Goal: Transaction & Acquisition: Purchase product/service

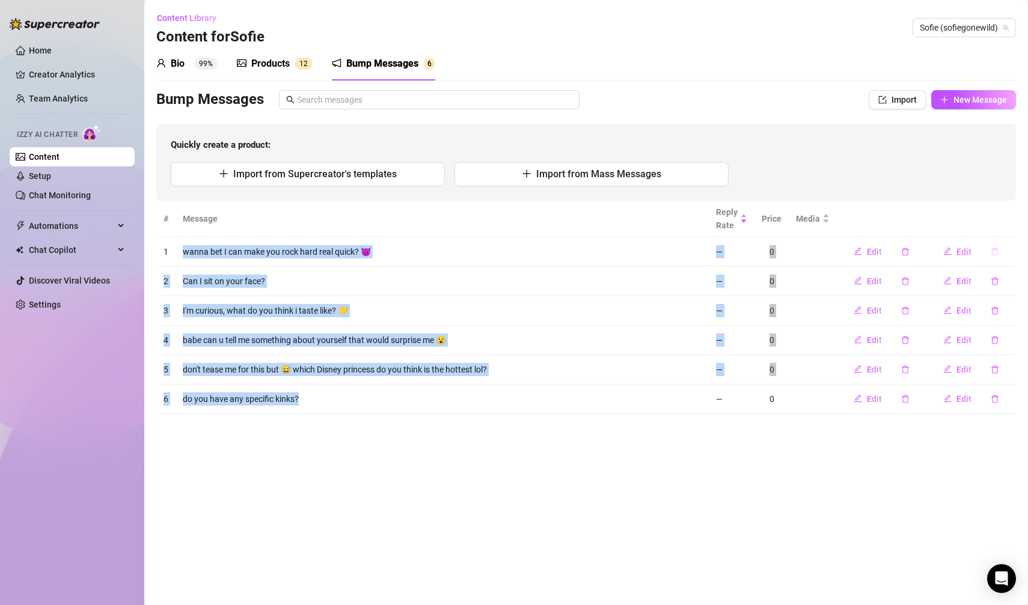
click at [993, 253] on icon "delete" at bounding box center [994, 252] width 8 height 8
click at [1010, 220] on span "Yes" at bounding box center [1007, 220] width 14 height 10
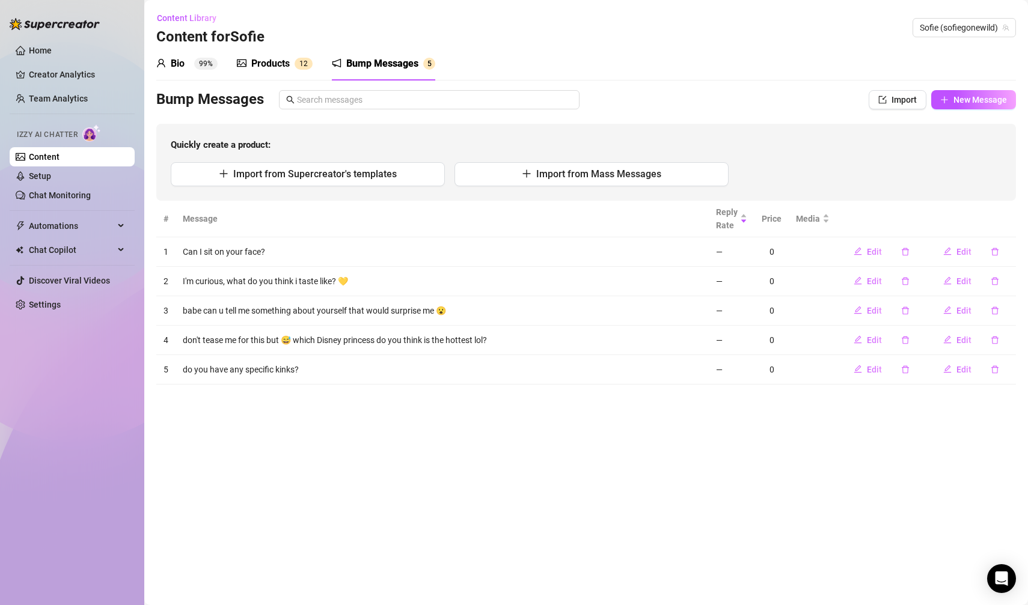
click at [762, 452] on main "Content Library Content for [PERSON_NAME] (sofiegonewild) Bio 99% Products 1 2 …" at bounding box center [585, 302] width 883 height 605
click at [993, 282] on icon "delete" at bounding box center [994, 281] width 8 height 8
click at [1011, 252] on span "Yes" at bounding box center [1007, 250] width 14 height 10
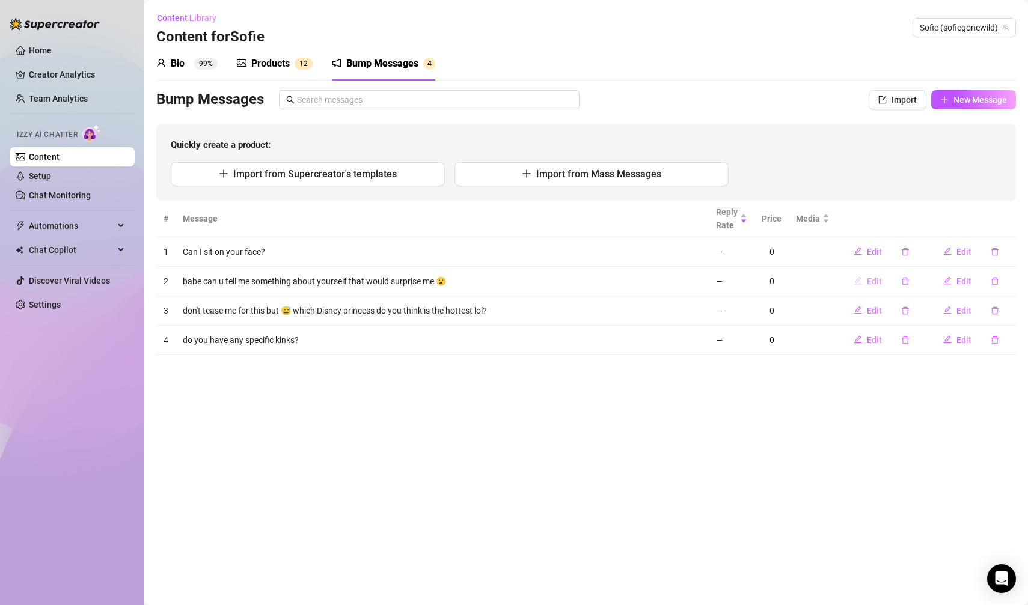
click at [879, 287] on button "Edit" at bounding box center [867, 281] width 47 height 19
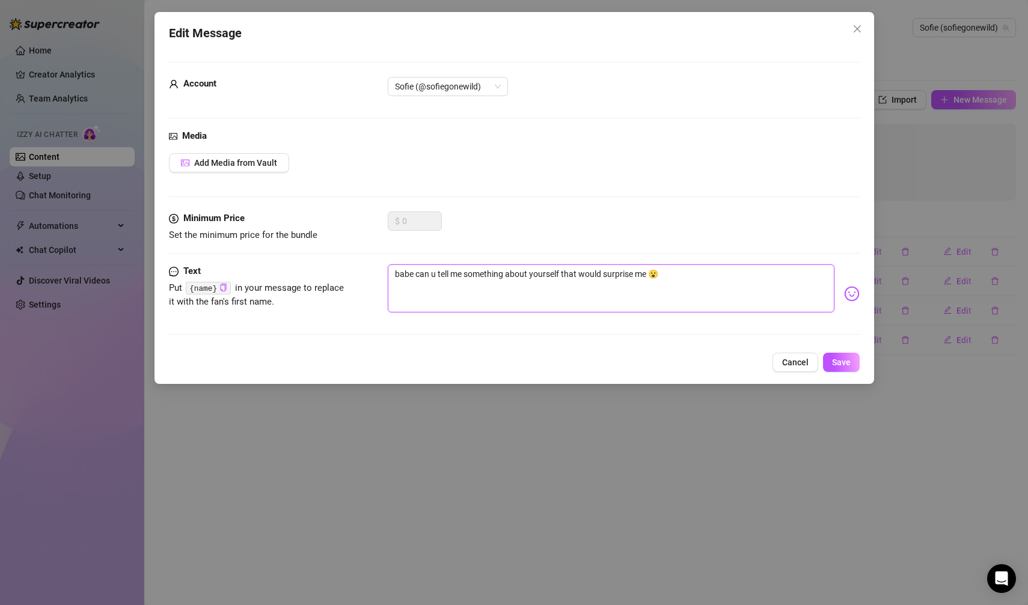
click at [438, 273] on textarea "babe can u tell me something about yourself that would surprise me 😮" at bounding box center [611, 288] width 447 height 48
type textarea "babe can utell me something about yourself that would surprise me 😮"
type textarea "babe can tell me something about yourself that would surprise me 😮"
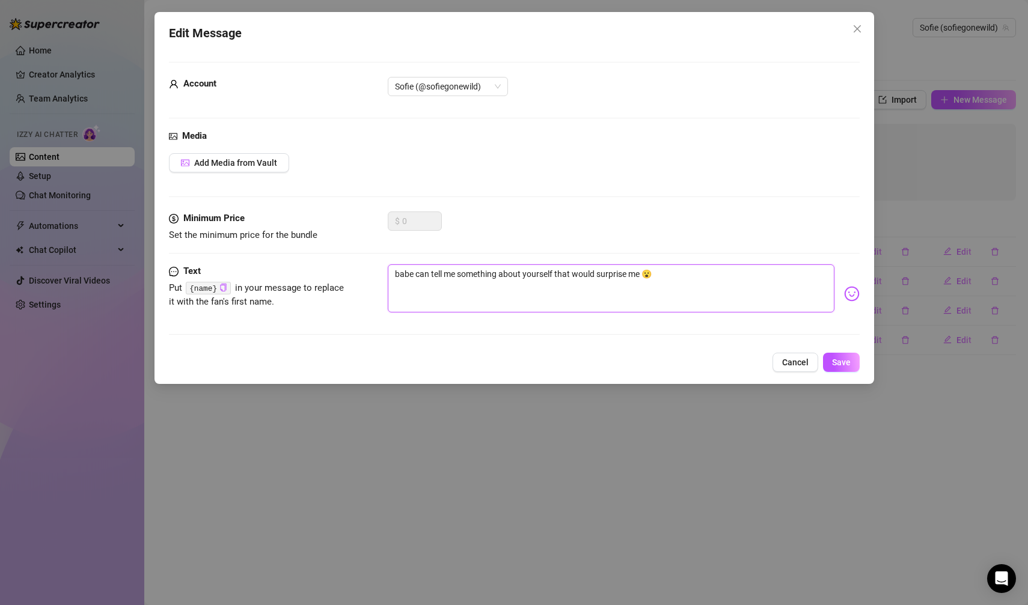
type textarea "[PERSON_NAME] me something about yourself that would surprise me 😮"
type textarea "babe ctell me something about yourself that would surprise me 😮"
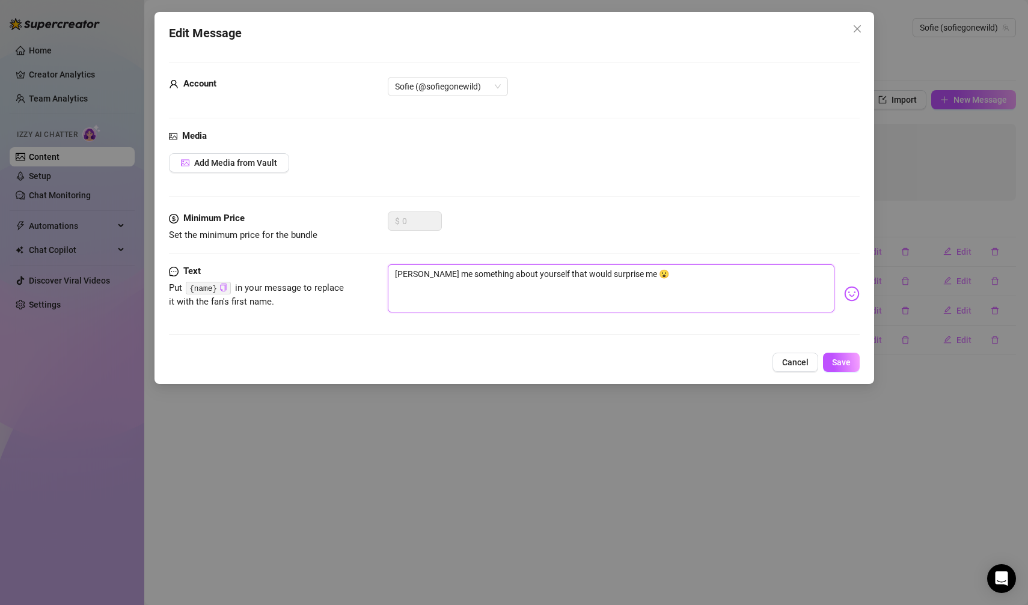
type textarea "babe ctell me something about yourself that would surprise me 😮"
type textarea "babe tell me something about yourself that would surprise me 😮"
type textarea "babetell me something about yourself that would surprise me 😮"
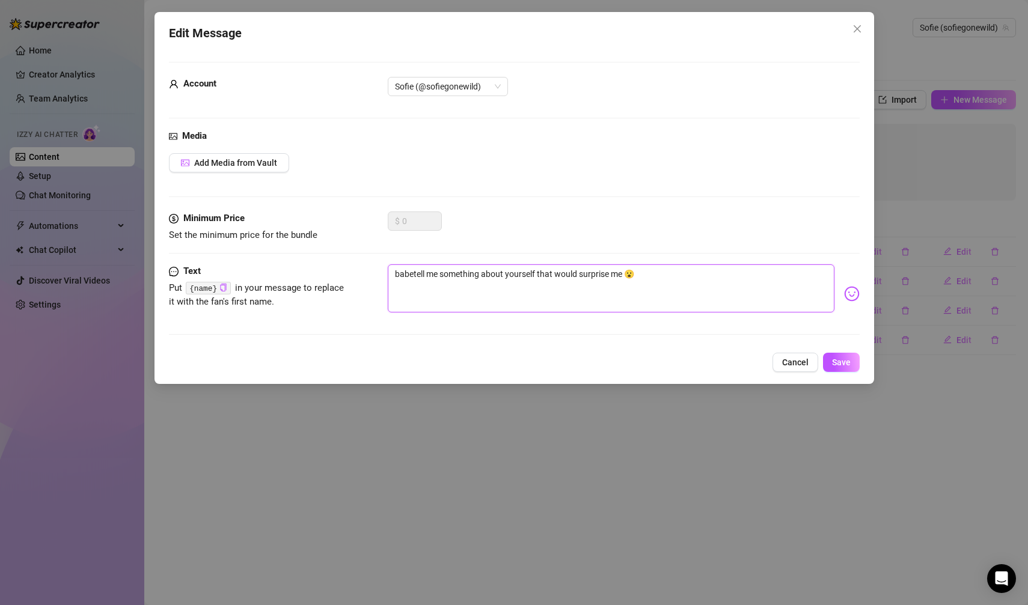
type textarea "[PERSON_NAME] me something about yourself that would surprise me 😮"
type textarea "batell me something about yourself that would surprise me 😮"
type textarea "btell me something about yourself that would surprise me 😮"
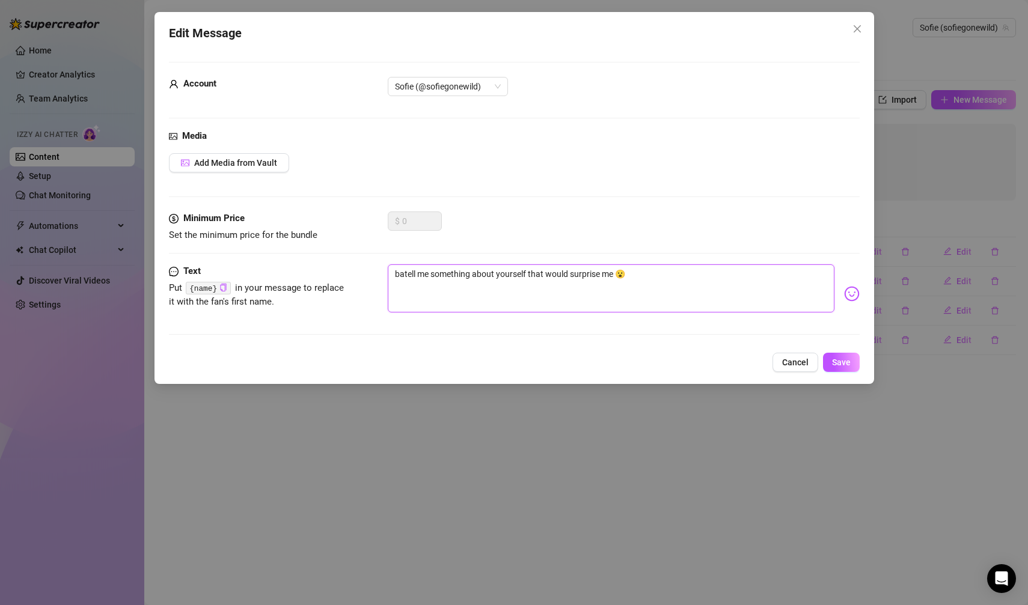
type textarea "btell me something about yourself that would surprise me 😮"
type textarea "tell me something about yourself that would surprise me 😮"
click at [840, 355] on button "Save" at bounding box center [841, 362] width 37 height 19
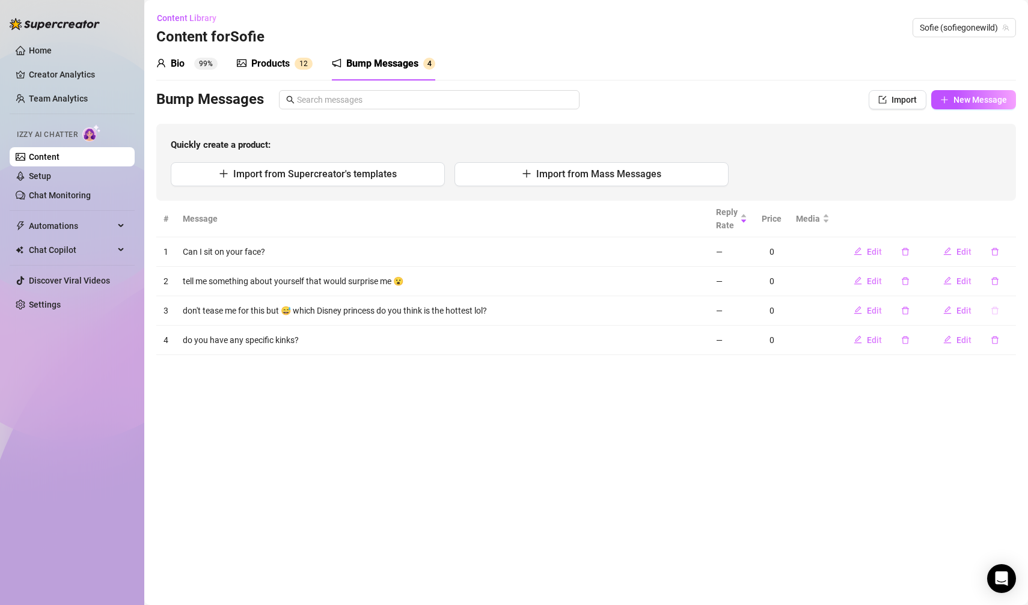
click at [992, 310] on icon "delete" at bounding box center [994, 310] width 8 height 8
click at [1013, 282] on span "Yes" at bounding box center [1007, 278] width 14 height 10
click at [952, 103] on button "New Message" at bounding box center [973, 99] width 85 height 19
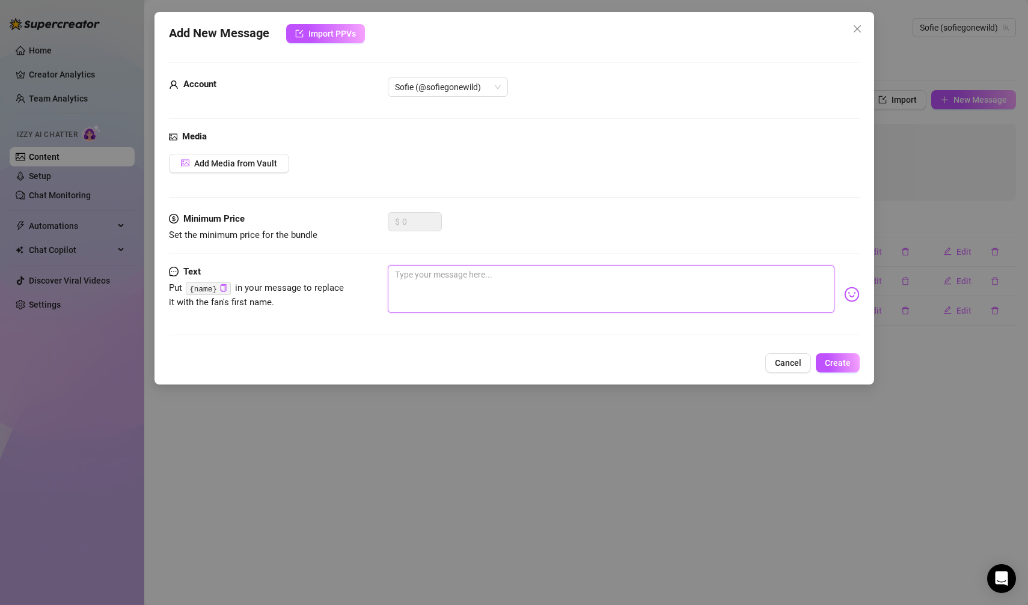
click at [555, 286] on textarea at bounding box center [611, 289] width 447 height 48
paste textarea "wanna bet I can make you rock hard real quick? 😈 — 0 2 Can I sit on your face? …"
type textarea "wanna bet I can make you rock hard real quick? 😈 — 0 2 Can I sit on your face? …"
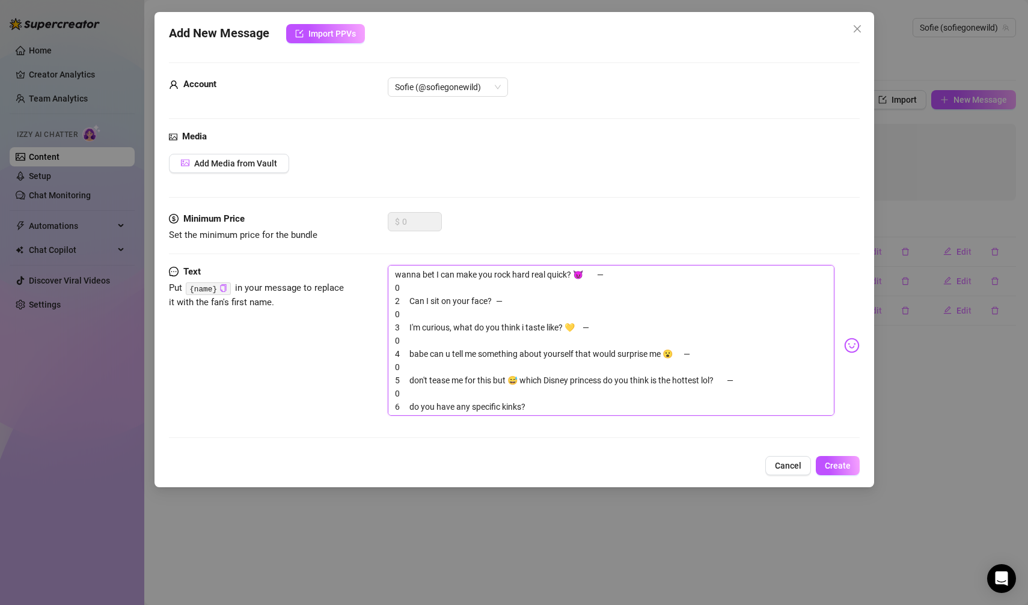
type textarea "Type your message here..."
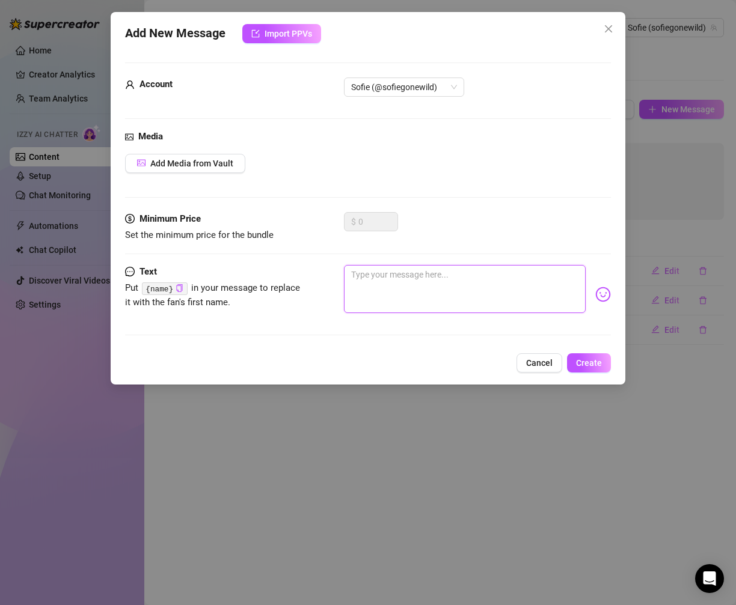
click at [385, 287] on textarea at bounding box center [465, 289] width 242 height 48
paste textarea "sooo where would you take me on a first date"
type textarea "sooo where would you take me on a first date"
click at [385, 287] on textarea "sooo where would you take me on a first date" at bounding box center [465, 289] width 242 height 48
type textarea "sooo where would you take me on a first date"
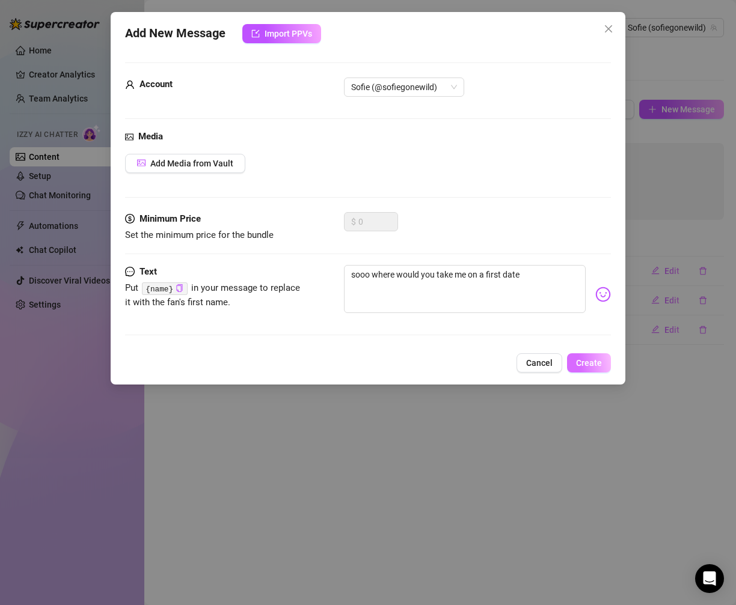
click at [585, 358] on span "Create" at bounding box center [589, 363] width 26 height 10
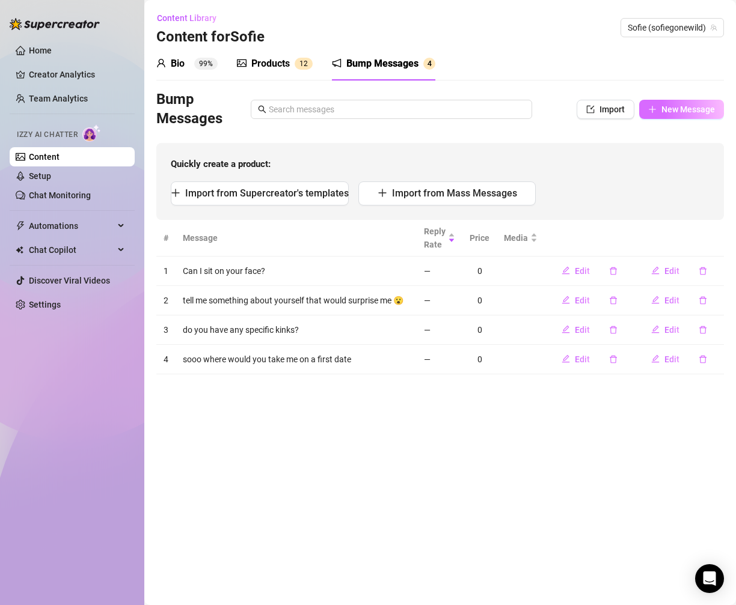
click at [656, 109] on icon "plus" at bounding box center [652, 109] width 8 height 8
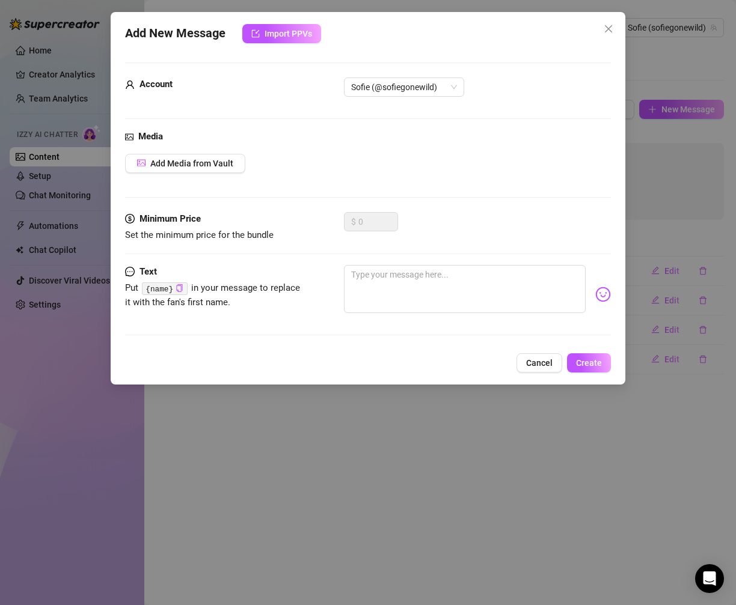
click at [396, 260] on div "Minimum Price Set the minimum price for the bundle $ 0" at bounding box center [368, 238] width 486 height 53
click at [396, 276] on textarea at bounding box center [465, 289] width 242 height 48
paste textarea "i’m craving in-n-out rn… animal style or nah? 🍔"
type textarea "i’m craving in-n-out rn… animal style or nah? 🍔"
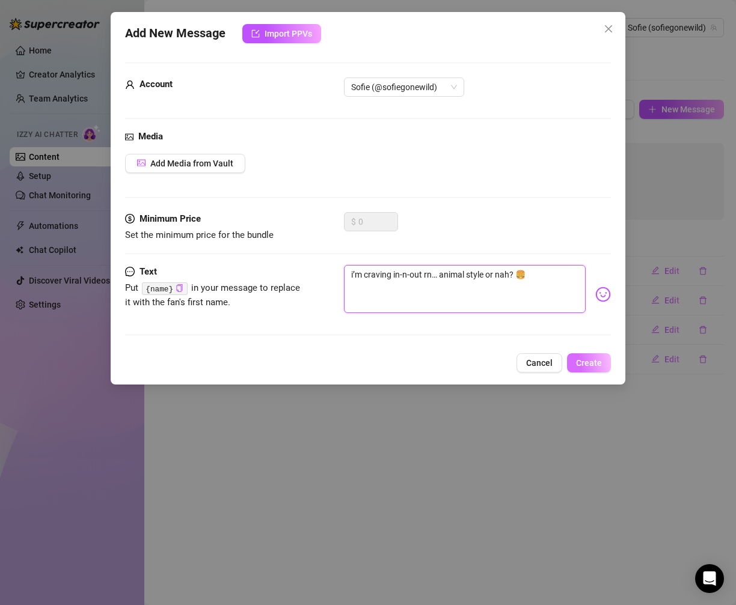
type textarea "i’m craving in-n-out rn… animal style or nah? 🍔"
click at [595, 362] on span "Create" at bounding box center [589, 363] width 26 height 10
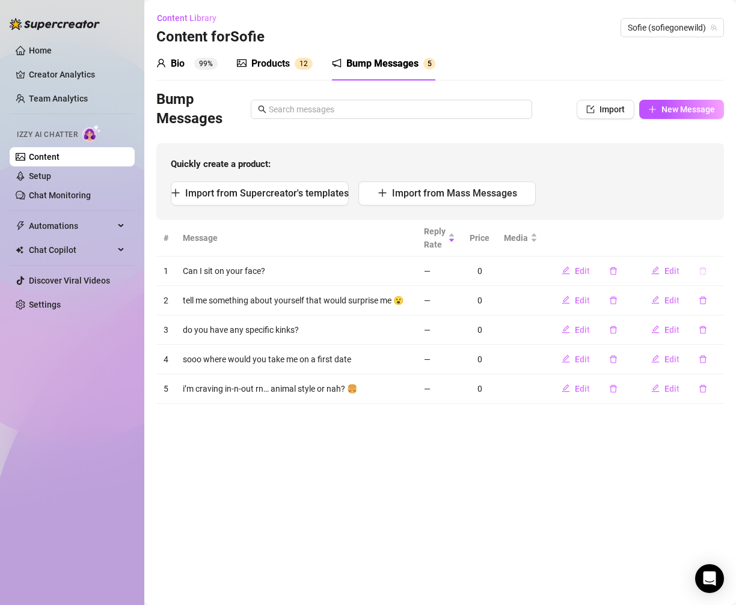
click at [707, 272] on button "button" at bounding box center [703, 270] width 28 height 19
click at [710, 239] on span "Yes" at bounding box center [715, 239] width 14 height 10
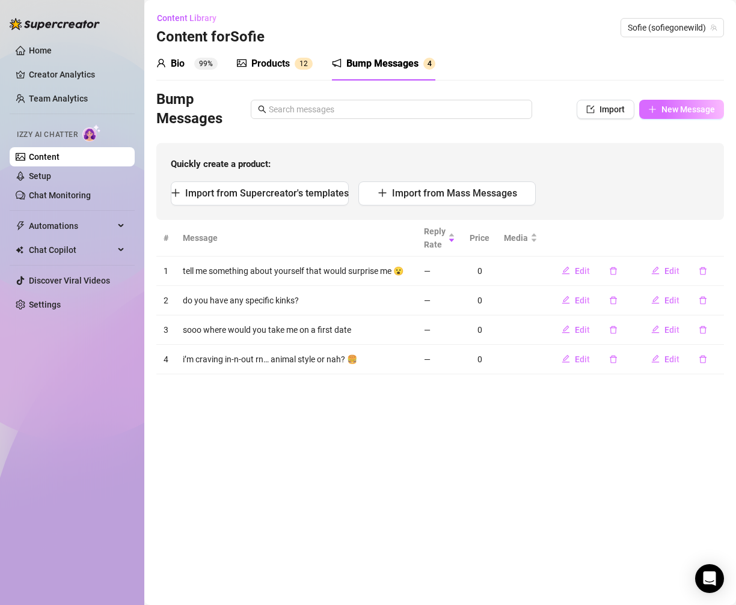
click at [687, 113] on span "New Message" at bounding box center [687, 110] width 53 height 10
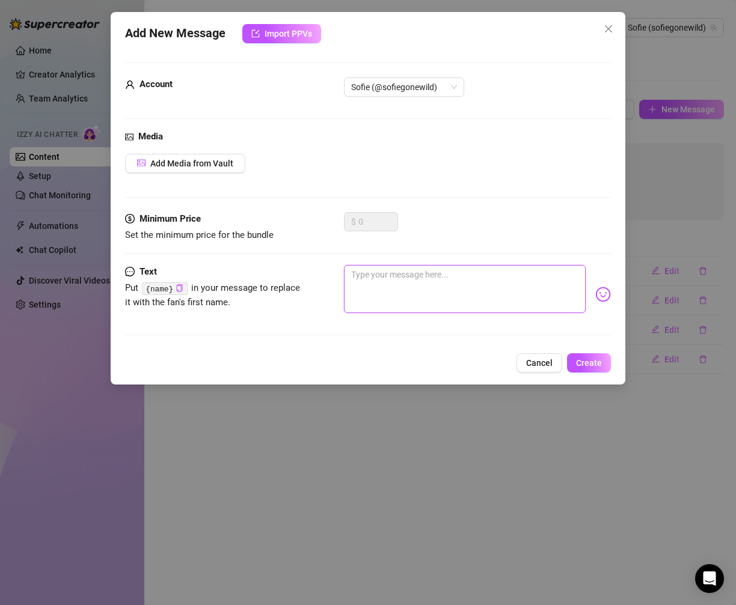
click at [418, 288] on textarea at bounding box center [465, 289] width 242 height 48
paste textarea "lowkey wanna know what part of me makes you stare first 👀"
type textarea "lowkey wanna know what part of me makes you stare first 👀"
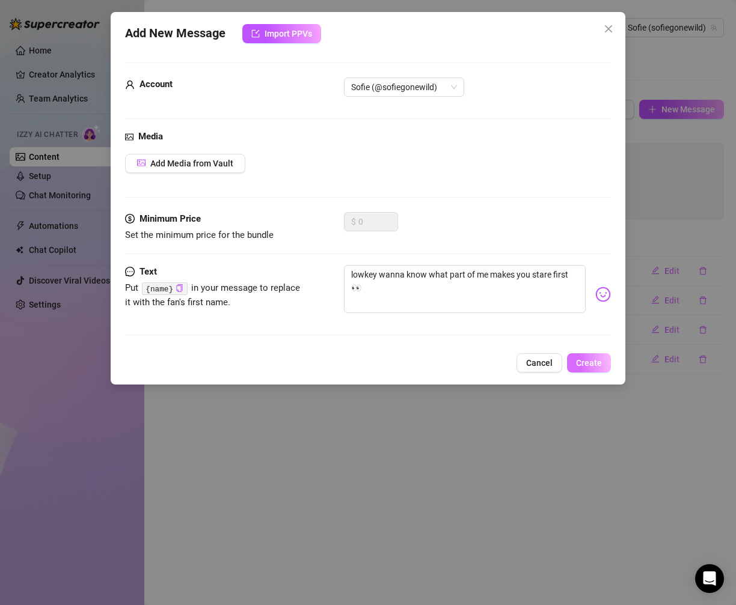
click at [606, 361] on button "Create" at bounding box center [589, 362] width 44 height 19
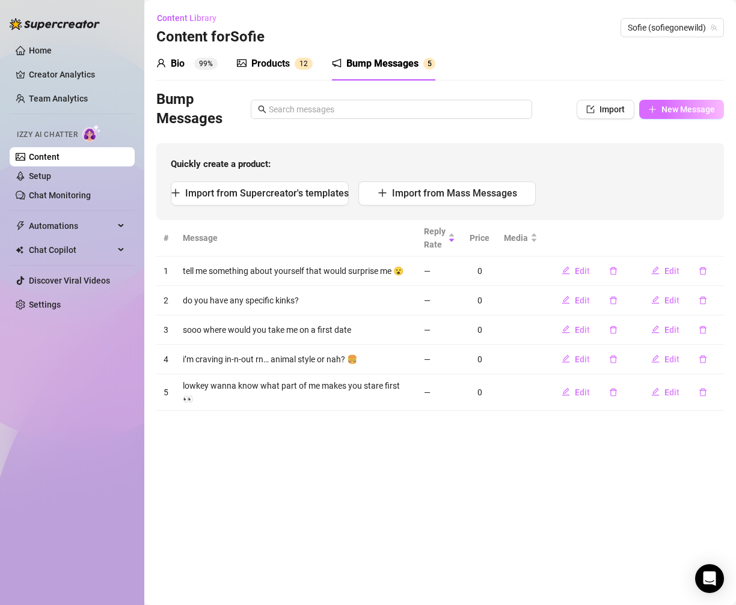
click at [668, 105] on span "New Message" at bounding box center [687, 110] width 53 height 10
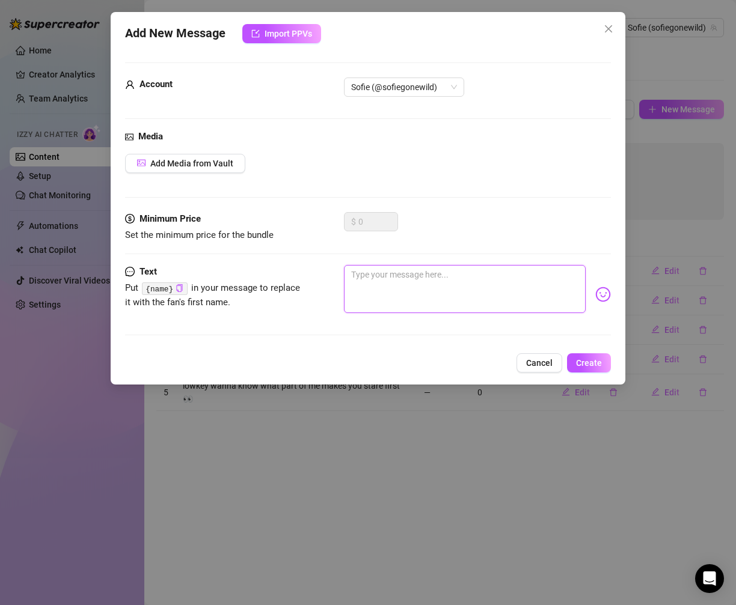
click at [437, 276] on textarea at bounding box center [465, 289] width 242 height 48
paste textarea "be honest, would you let me beat you at mario kart or [PERSON_NAME]? 🎮"
type textarea "be honest, would you let me beat you at mario kart or [PERSON_NAME]? 🎮"
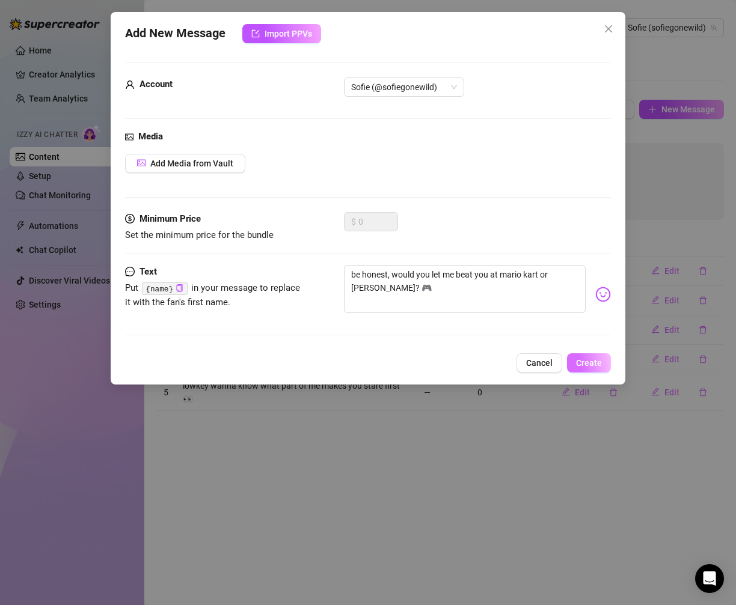
click at [585, 360] on span "Create" at bounding box center [589, 363] width 26 height 10
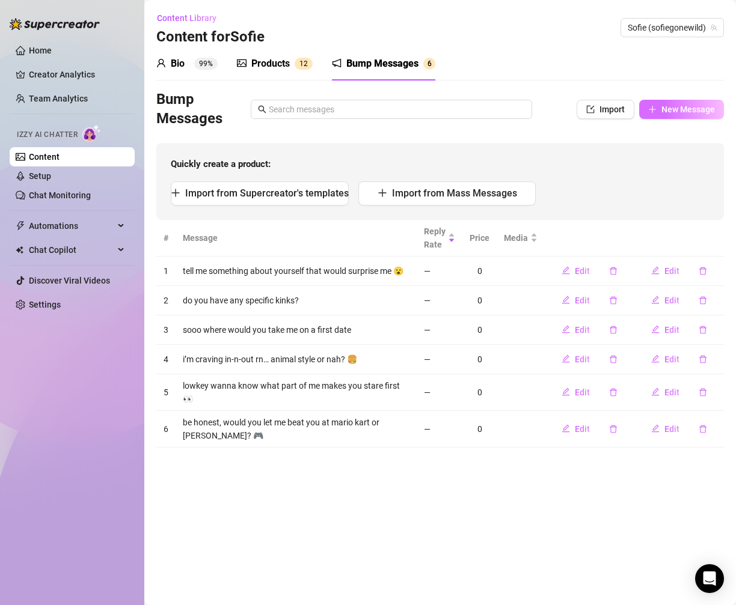
click at [665, 114] on span "New Message" at bounding box center [687, 110] width 53 height 10
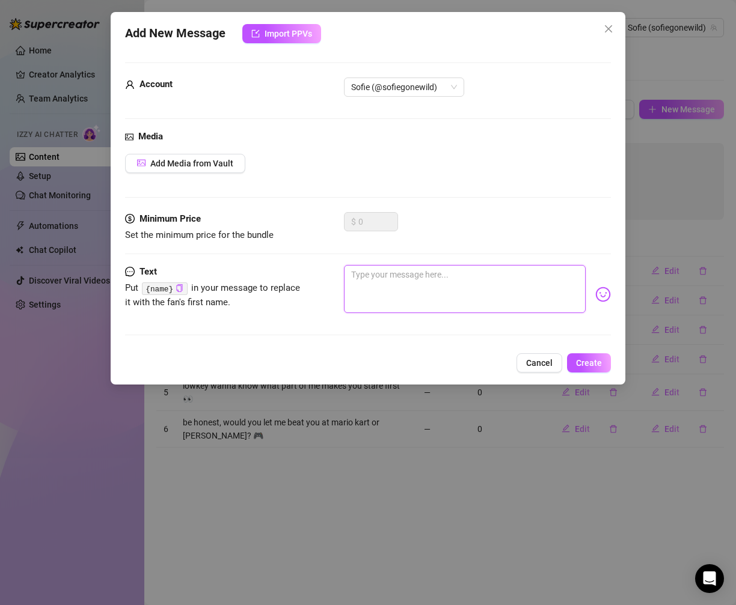
click at [429, 300] on textarea at bounding box center [465, 289] width 242 height 48
paste textarea "what’s hotter—me in a bikini at the beach or a tiny rave fit? 🥵"
type textarea "what’s hotter—me in a bikini at the beach or a tiny rave fit? 🥵"
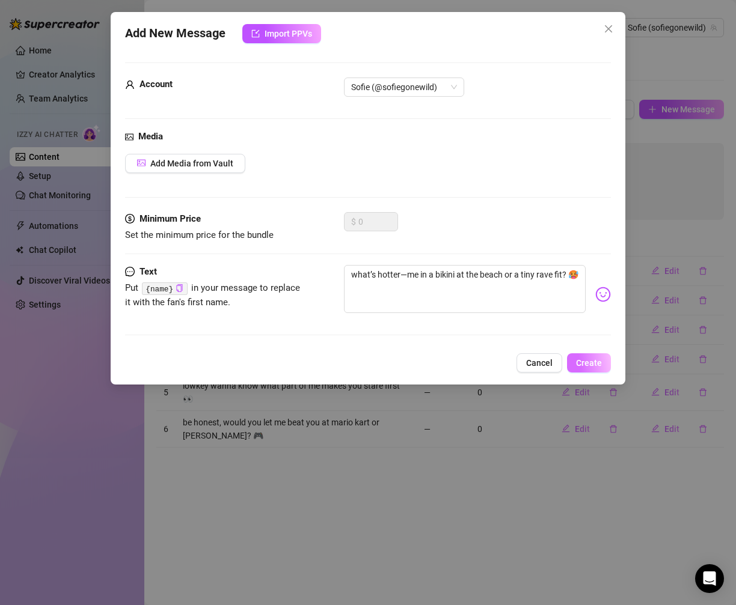
click at [593, 359] on span "Create" at bounding box center [589, 363] width 26 height 10
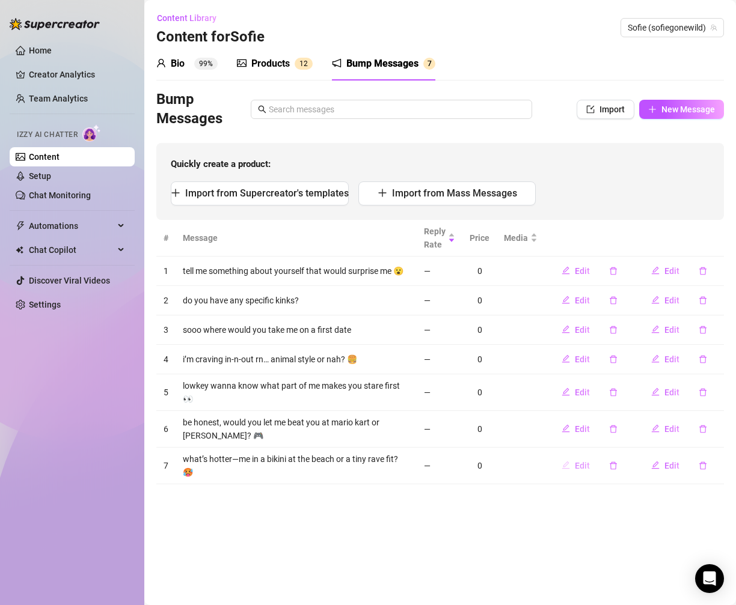
click at [587, 461] on span "Edit" at bounding box center [582, 466] width 15 height 10
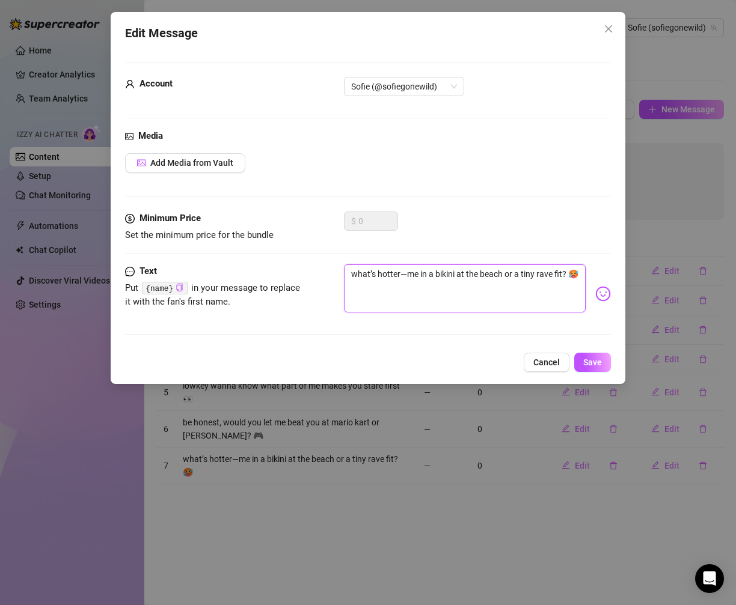
click at [405, 272] on textarea "what’s hotter—me in a bikini at the beach or a tiny rave fit? 🥵" at bounding box center [465, 288] width 242 height 48
type textarea "what’s hotterme in a bikini at the beach or a tiny rave fit? 🥵"
type textarea "what’s [DOMAIN_NAME] in a bikini at the beach or a tiny rave fit? 🥵"
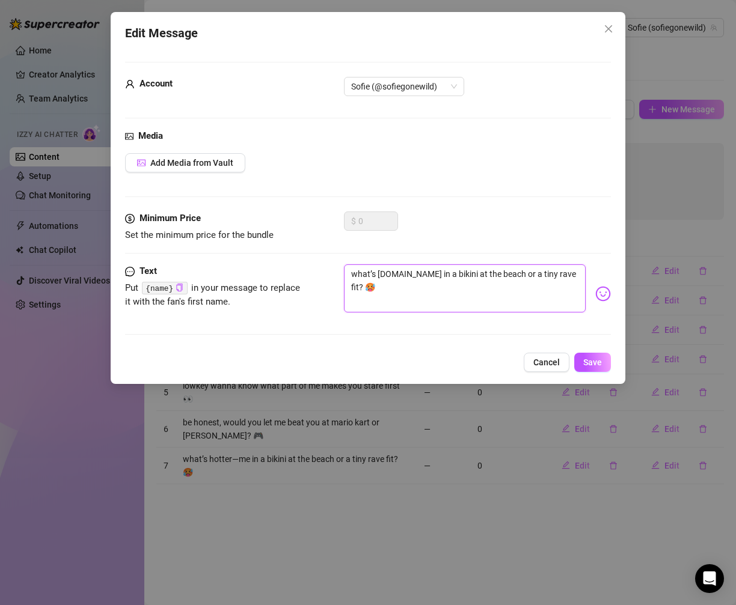
type textarea "what’s hotter..me in a bikini at the beach or a tiny rave fit? 🥵"
type textarea "what’s hotter.. me in a bikini at the beach or a tiny rave fit? 🥵"
type textarea "what’s hotter.. bme in a bikini at the beach or a tiny rave fit? 🥵"
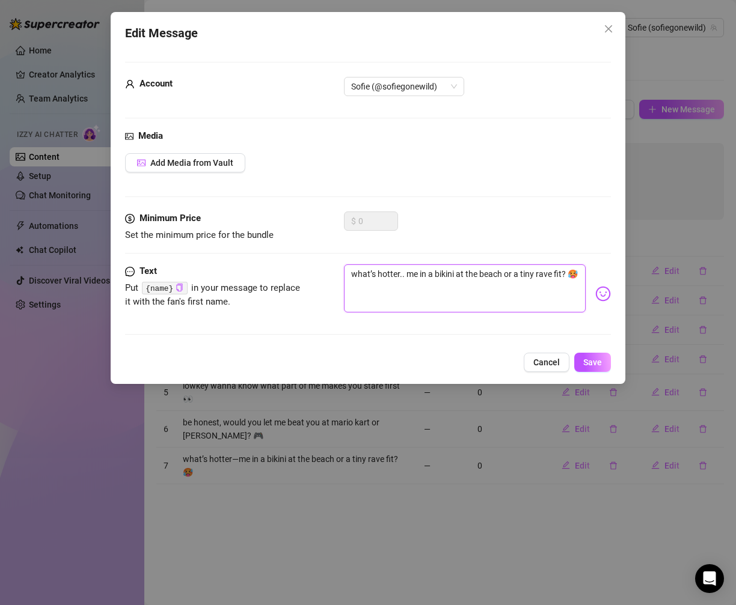
type textarea "what’s hotter.. bme in a bikini at the beach or a tiny rave fit? 🥵"
type textarea "what’s hotter.. beme in a bikini at the beach or a tiny rave fit? 🥵"
type textarea "what’s hotter.. be me in a bikini at the beach or a tiny rave fit? 🥵"
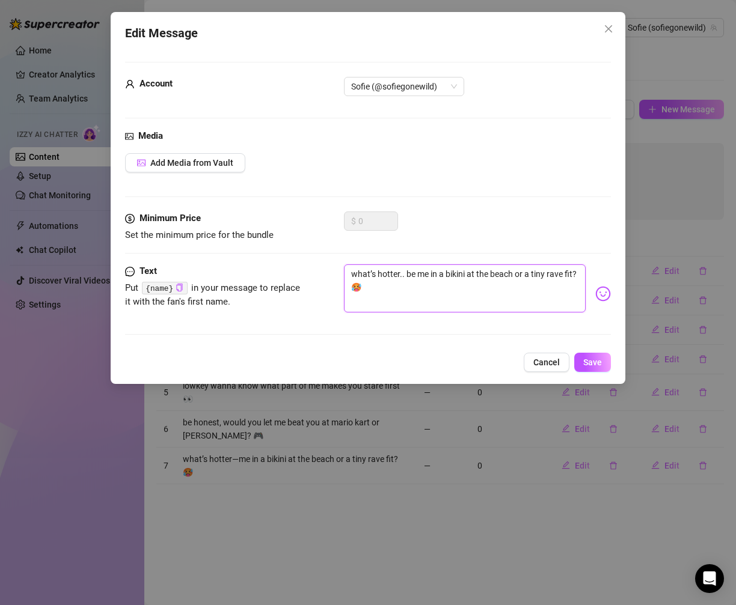
type textarea "what’s hotter.. be hme in a bikini at the beach or a tiny rave fit? 🥵"
type textarea "what’s hotter.. be home in a bikini at the beach or a tiny rave fit? 🥵"
type textarea "what’s hotter.. be honme in a bikini at the beach or a tiny rave fit? 🥵"
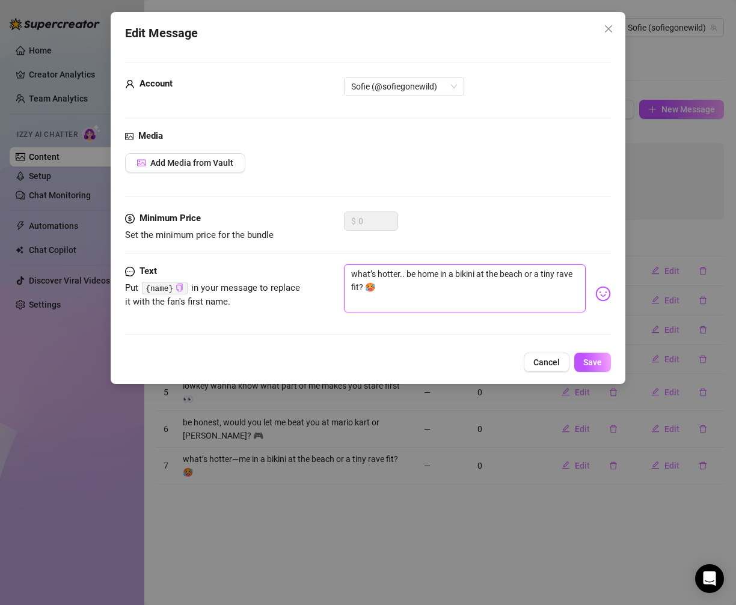
type textarea "what’s hotter.. be honme in a bikini at the beach or a tiny rave fit? 🥵"
type textarea "what’s hotter.. be honeme in a bikini at the beach or a tiny rave fit? 🥵"
type textarea "what’s hotter.. be honesme in a bikini at the beach or a tiny rave fit? 🥵"
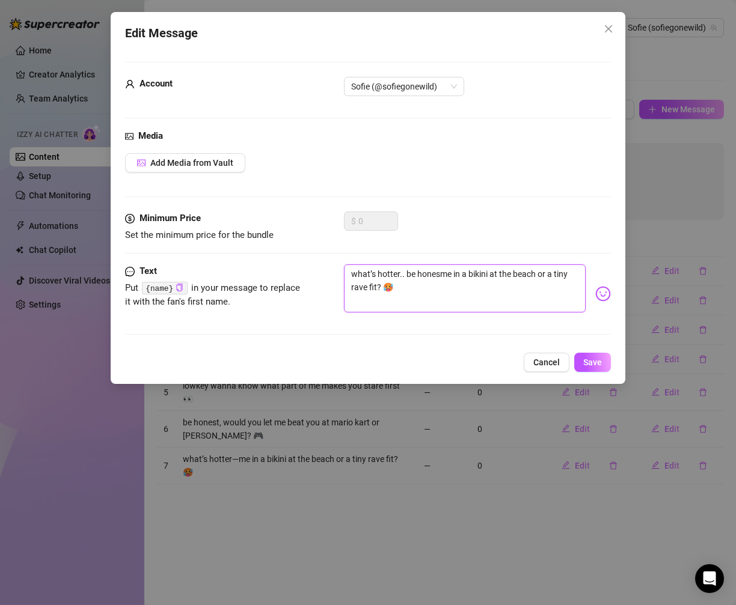
type textarea "what’s hotter.. be honestme in a bikini at the beach or a tiny rave fit? 🥵"
type textarea "what’s hotter.. be honest,me in a bikini at the beach or a tiny rave fit? 🥵"
type textarea "what’s hotter.. be honest, me in a bikini at the beach or a tiny rave fit? 🥵"
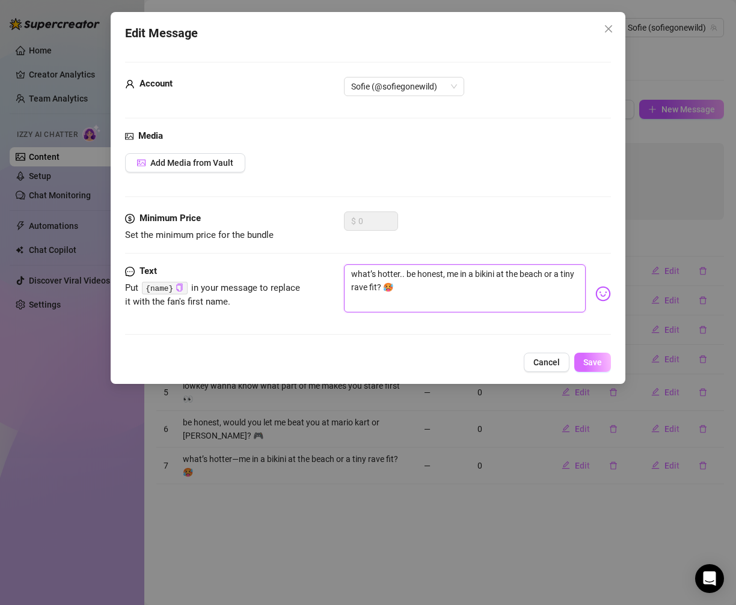
type textarea "what’s hotter.. be honest, me in a bikini at the beach or a tiny rave fit? 🥵"
click at [591, 354] on button "Save" at bounding box center [592, 362] width 37 height 19
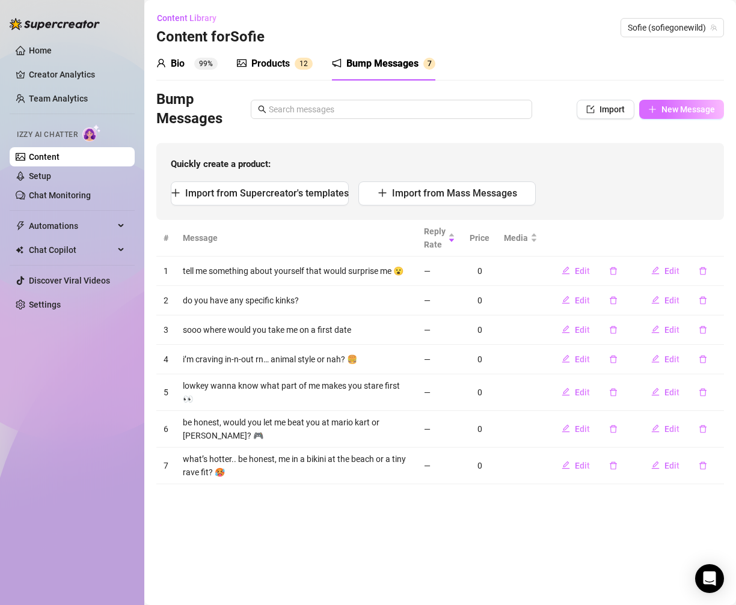
click at [660, 108] on button "New Message" at bounding box center [681, 109] width 85 height 19
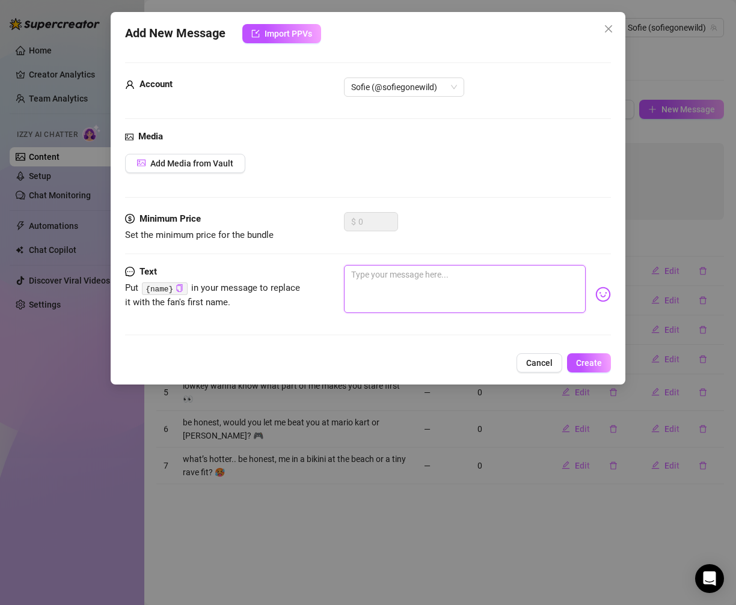
click at [444, 293] on textarea at bounding box center [465, 289] width 242 height 48
paste textarea "o you like theme parks"
type textarea "o you like theme parks"
click at [352, 276] on textarea "o you like theme parks" at bounding box center [465, 289] width 242 height 48
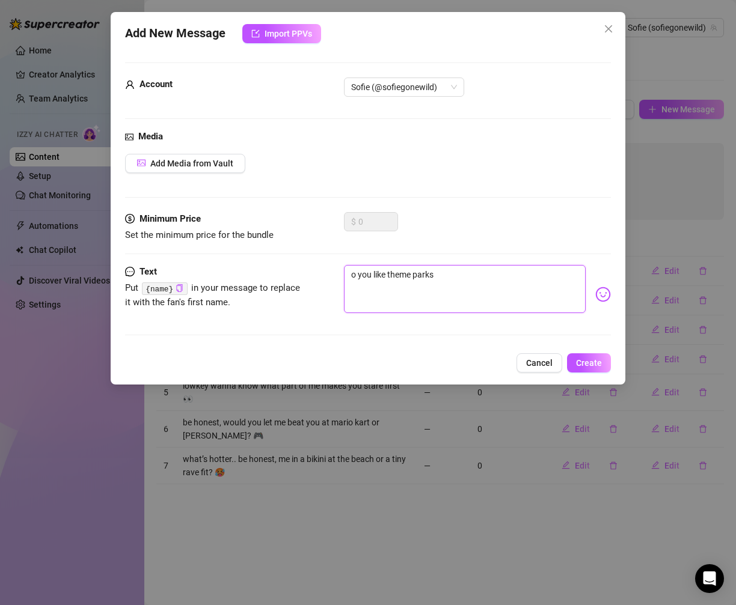
type textarea "do you like theme parks"
click at [582, 358] on span "Create" at bounding box center [589, 363] width 26 height 10
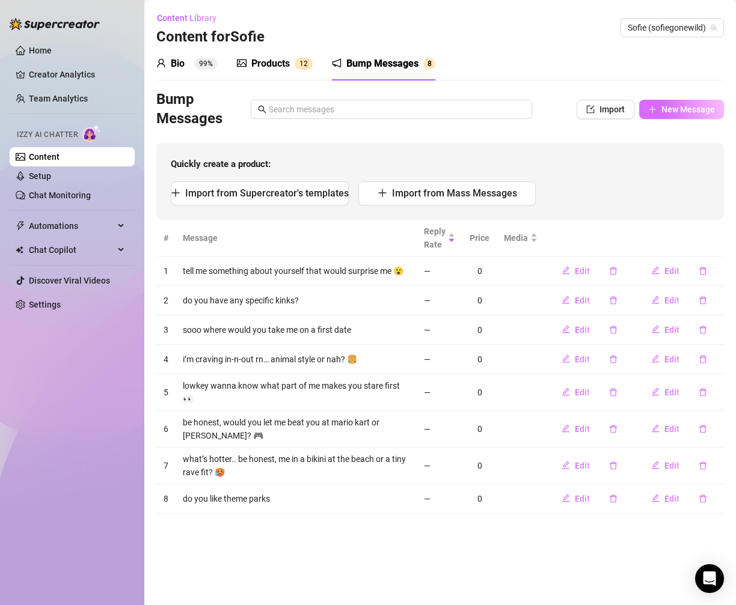
click at [689, 113] on span "New Message" at bounding box center [687, 110] width 53 height 10
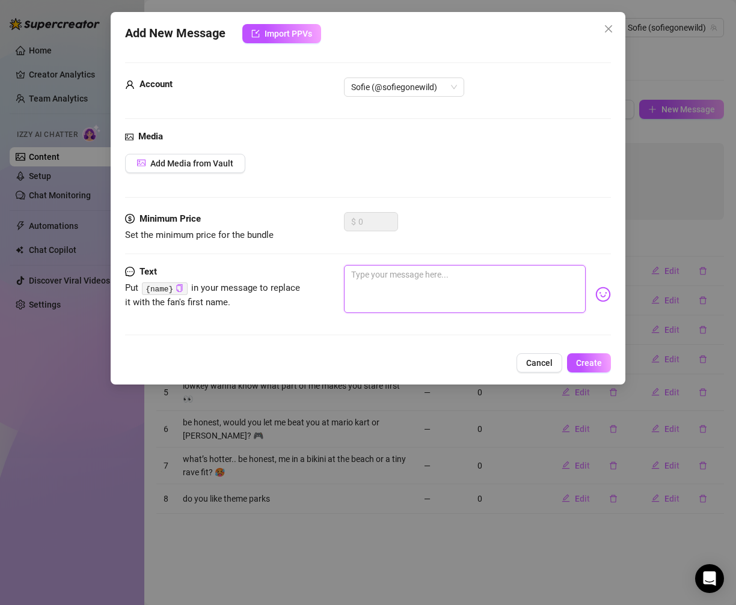
click at [465, 282] on textarea at bounding box center [465, 289] width 242 height 48
paste textarea "do you cook or just order out"
type textarea "do you cook or just order out"
click at [376, 272] on textarea "do you cook or just order out" at bounding box center [465, 289] width 242 height 48
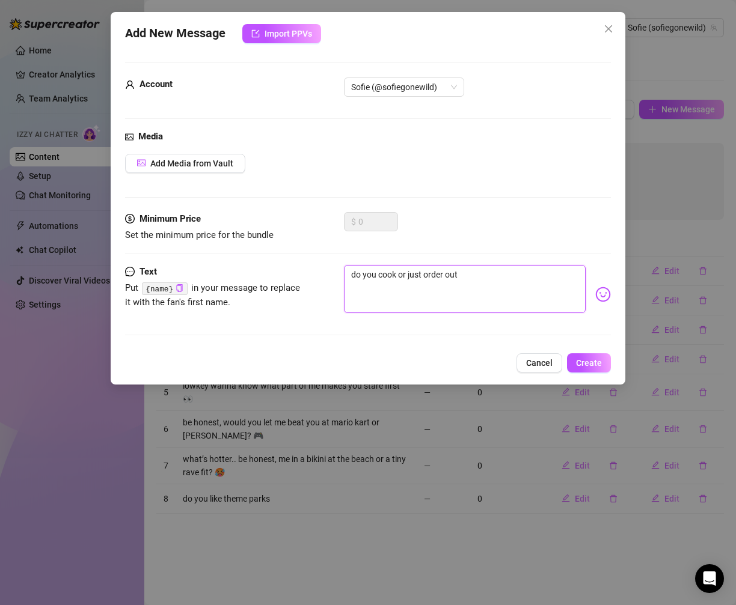
type textarea "do yo cook or just order out"
type textarea "do y cook or just order out"
type textarea "do cook or just order out"
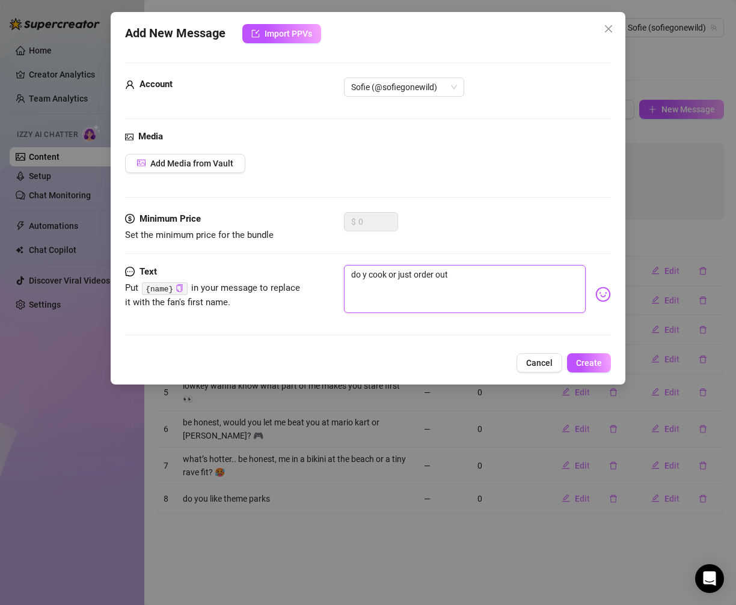
type textarea "do cook or just order out"
type textarea "do u cook or just order out"
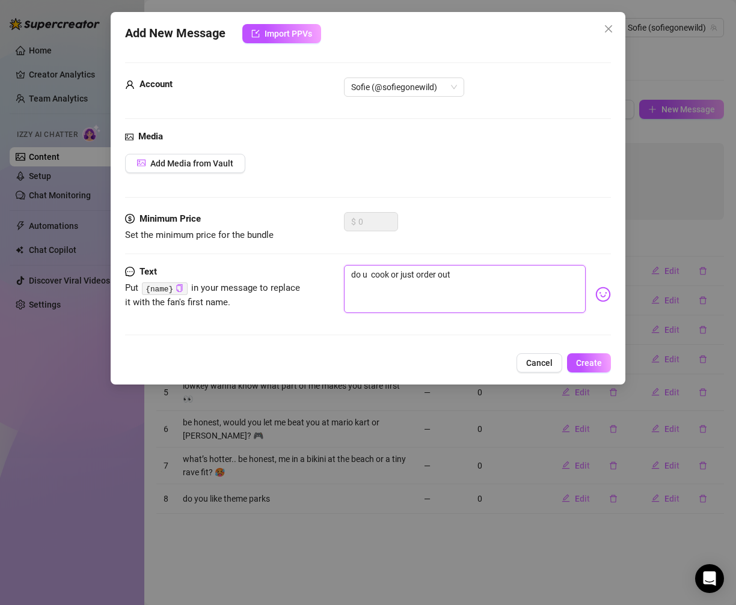
type textarea "do u u cook or just order out"
type textarea "do u uu cook or just order out"
type textarea "do u uus cook or just order out"
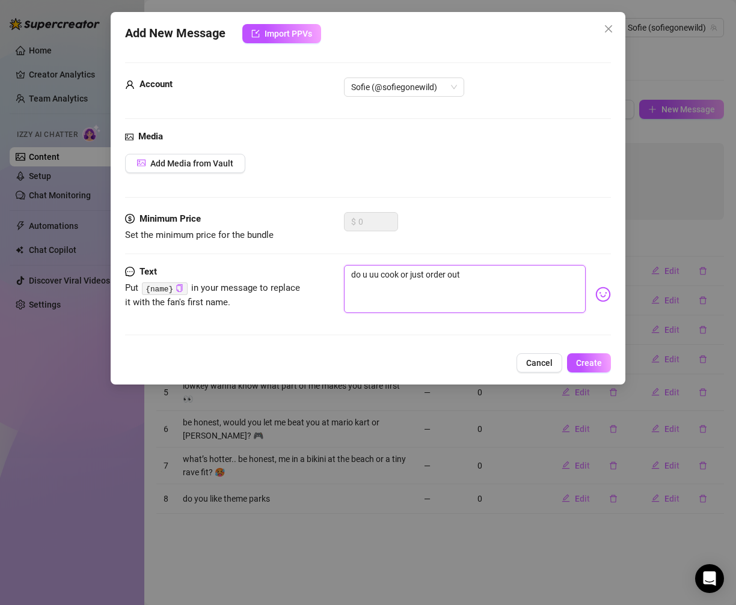
type textarea "do u uus cook or just order out"
type textarea "do u uusu cook or just order out"
type textarea "do u [DEMOGRAPHIC_DATA] cook or just order out"
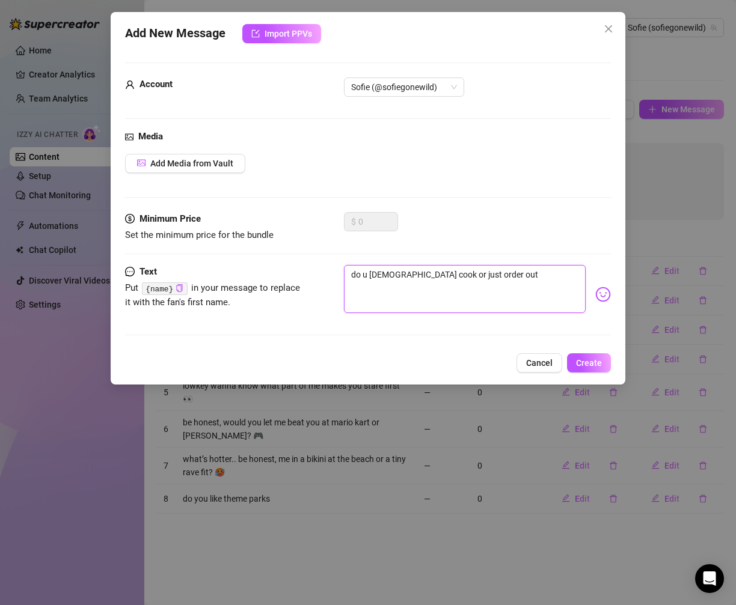
type textarea "do u uusual cook or just order out"
type textarea "do u [DEMOGRAPHIC_DATA] cook or just order out"
type textarea "do u uusu cook or just order out"
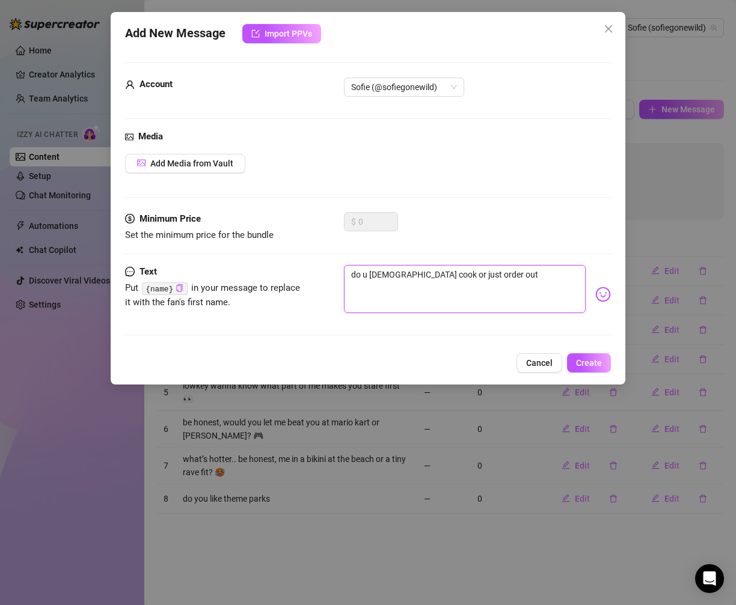
type textarea "do u uusu cook or just order out"
type textarea "do u uus cook or just order out"
type textarea "do u uu cook or just order out"
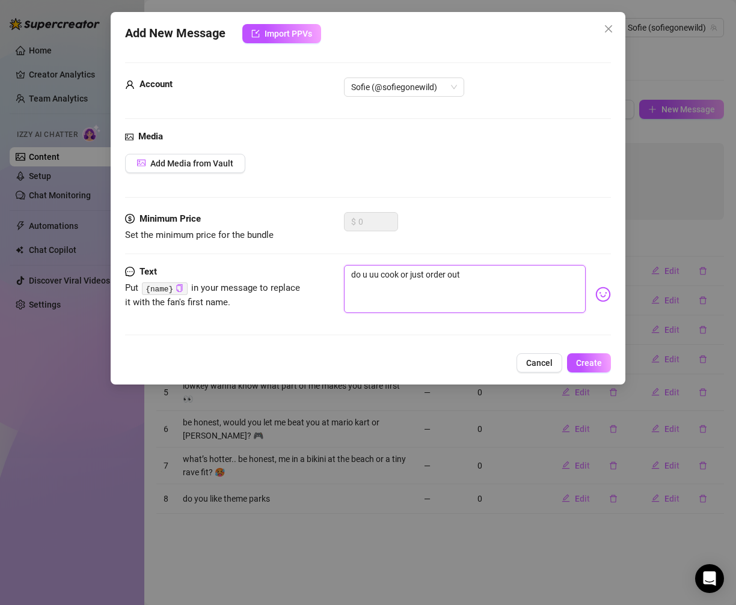
type textarea "do u u cook or just order out"
type textarea "do u us cook or just order out"
type textarea "do u usu cook or just order out"
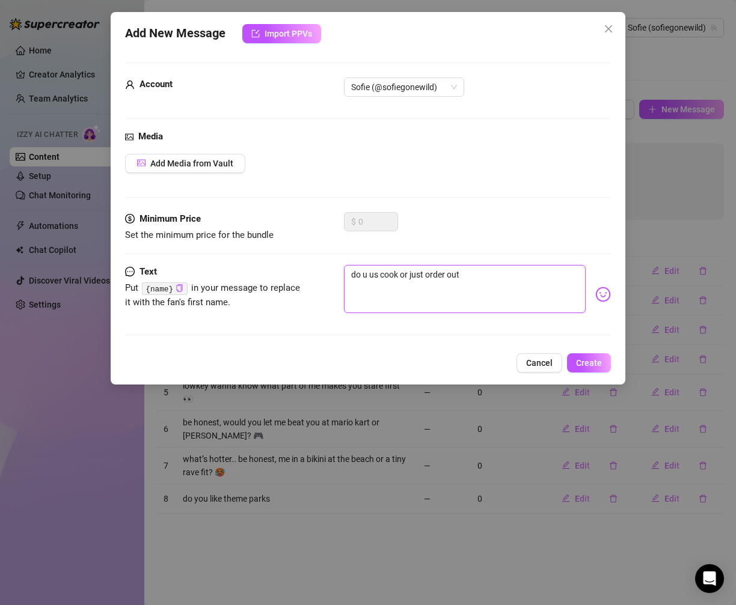
type textarea "do u usu cook or just order out"
type textarea "do u usua cook or just order out"
type textarea "do u usual cook or just order out"
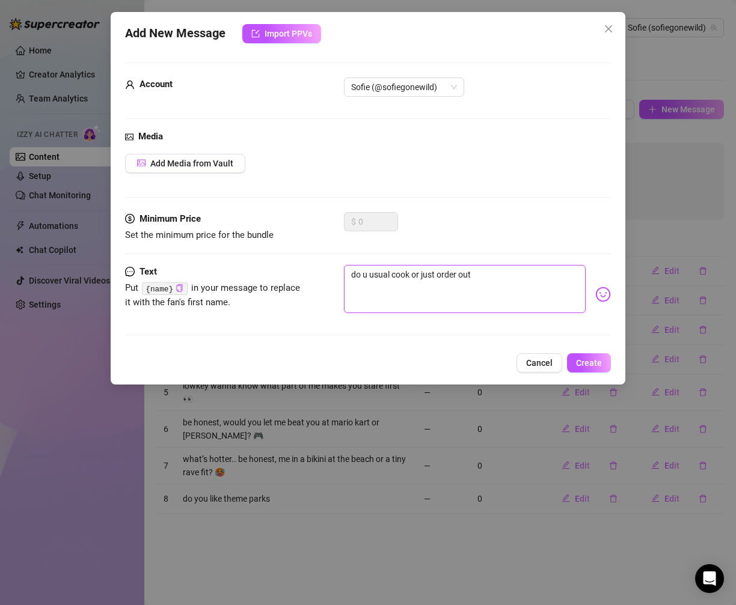
type textarea "do u usuall cook or just order out"
type textarea "do u usually cook or just order out"
click at [586, 358] on span "Create" at bounding box center [589, 363] width 26 height 10
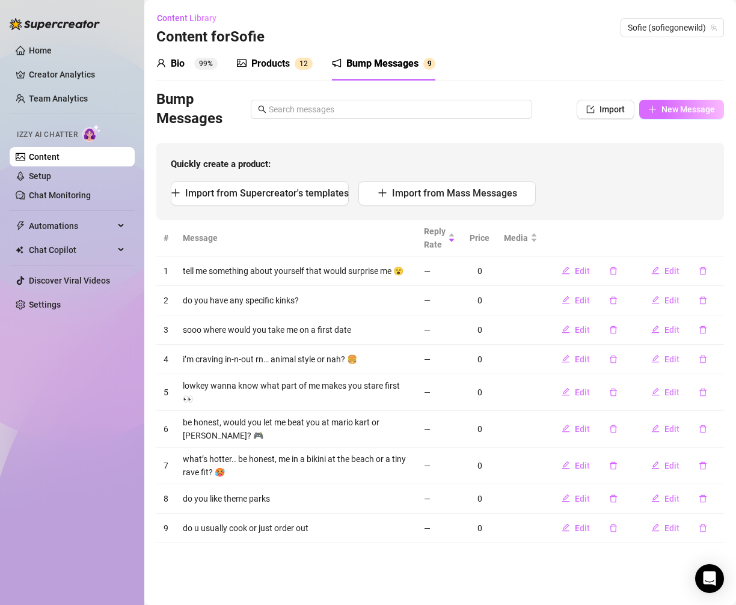
click at [678, 113] on span "New Message" at bounding box center [687, 110] width 53 height 10
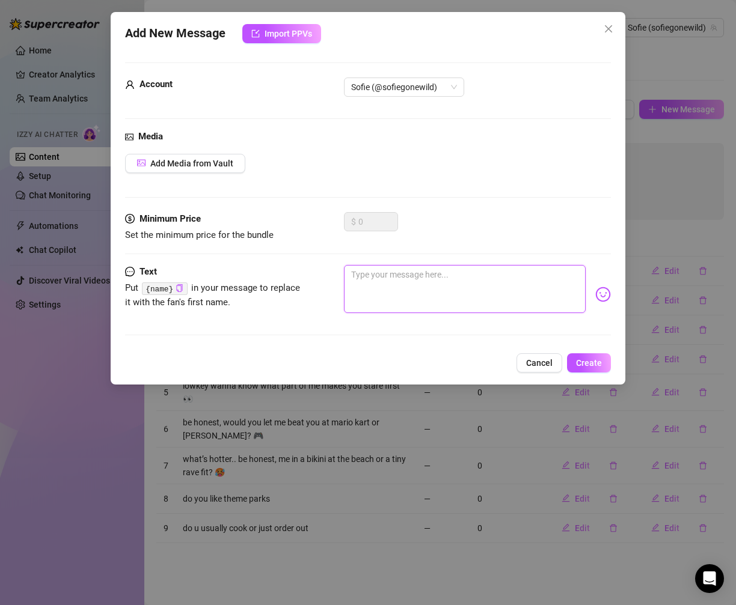
click at [406, 285] on textarea at bounding box center [465, 289] width 242 height 48
type textarea "h"
type textarea "ha"
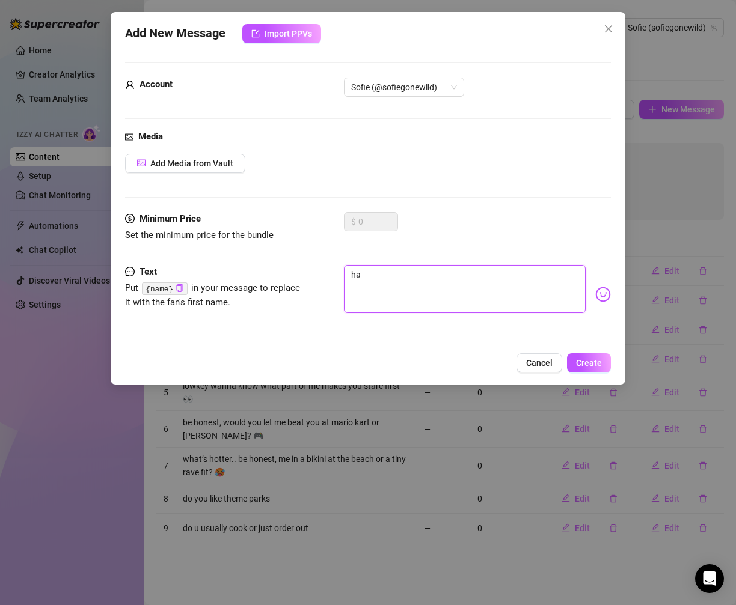
type textarea "hal"
type textarea "hall"
type textarea "hallo"
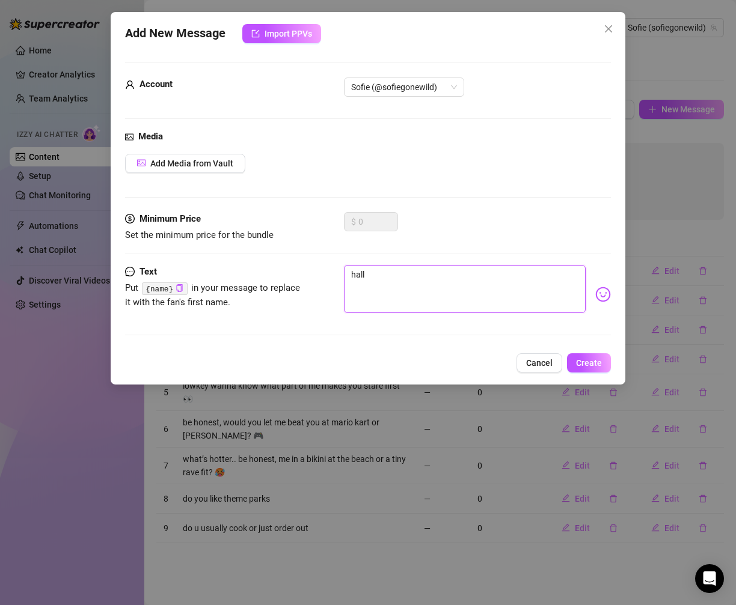
type textarea "hallo"
type textarea "hallow"
type textarea "hallowe"
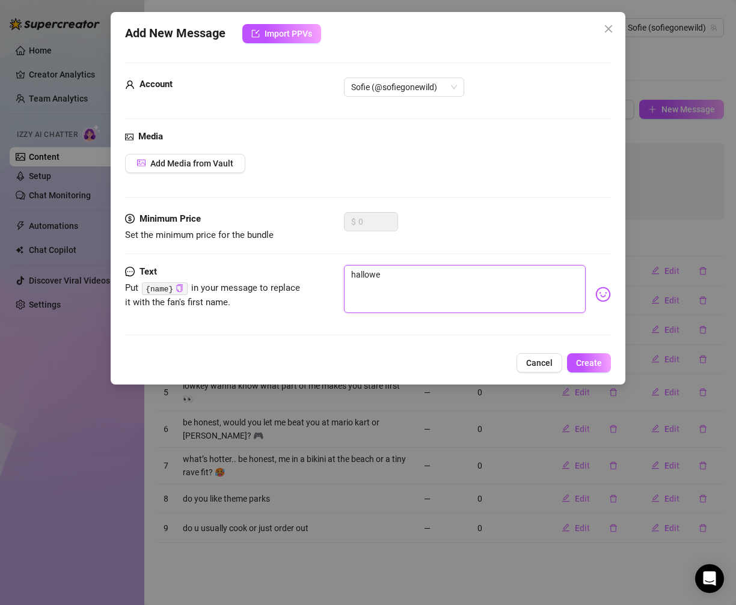
type textarea "hallowee"
type textarea "[DATE]"
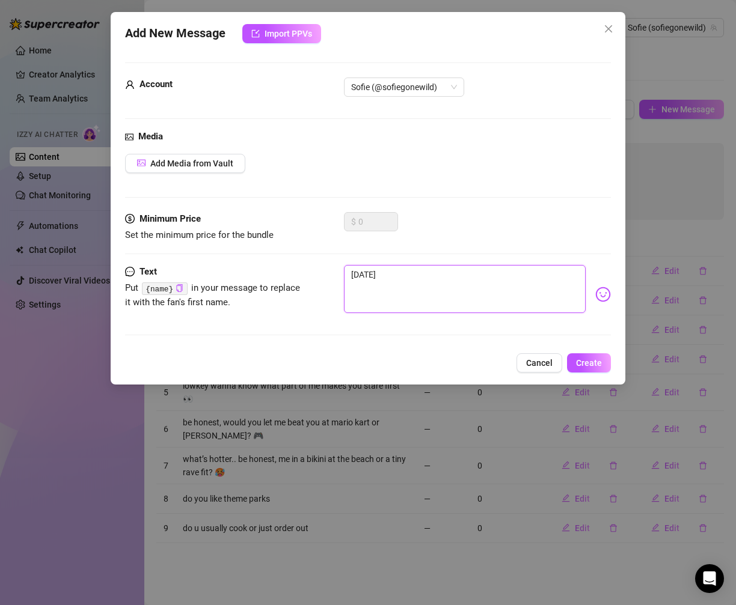
type textarea "[DATE]"
type textarea "[DATE] t"
type textarea "[DATE] ti"
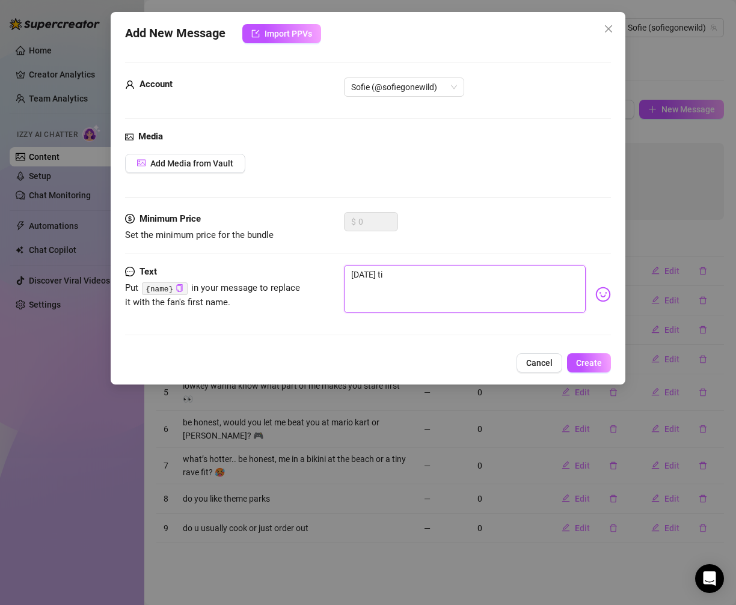
type textarea "[DATE] [PERSON_NAME]"
type textarea "[DATE] time"
type textarea "[DATE] [PERSON_NAME]"
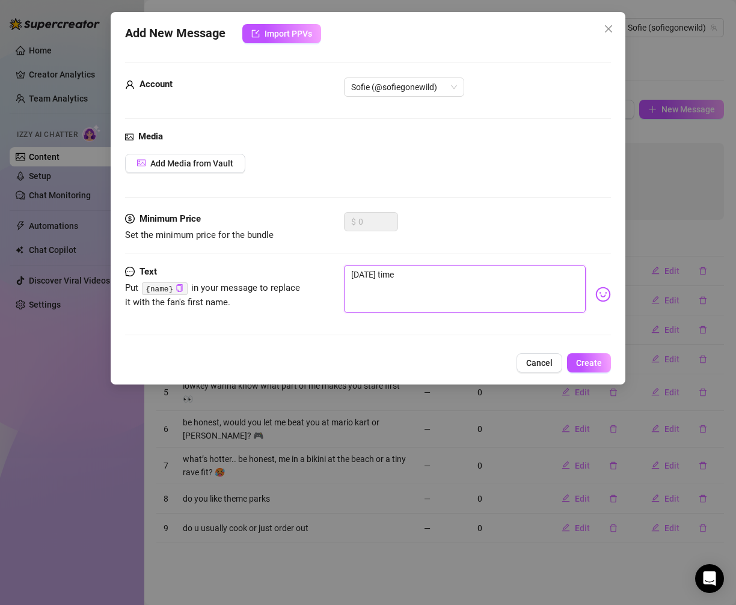
type textarea "[DATE] [PERSON_NAME]"
type textarea "[DATE] ti"
type textarea "[DATE] t"
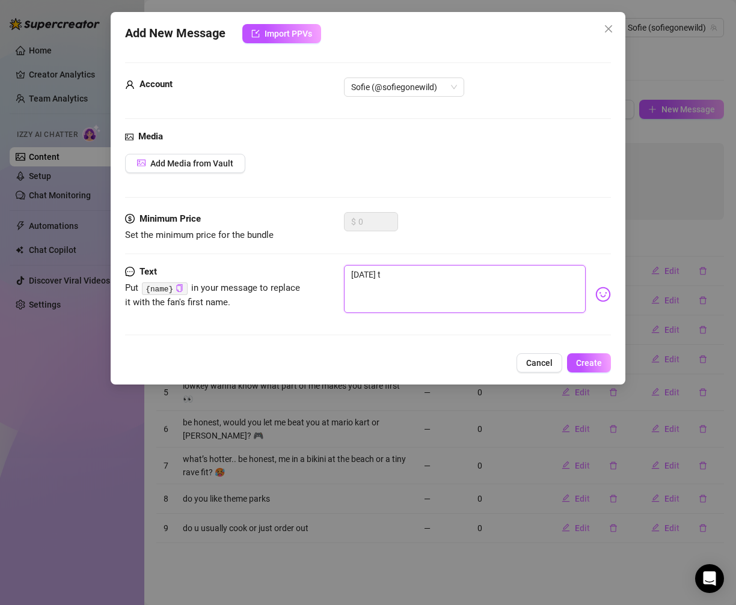
type textarea "[DATE]"
type textarea "hallowee"
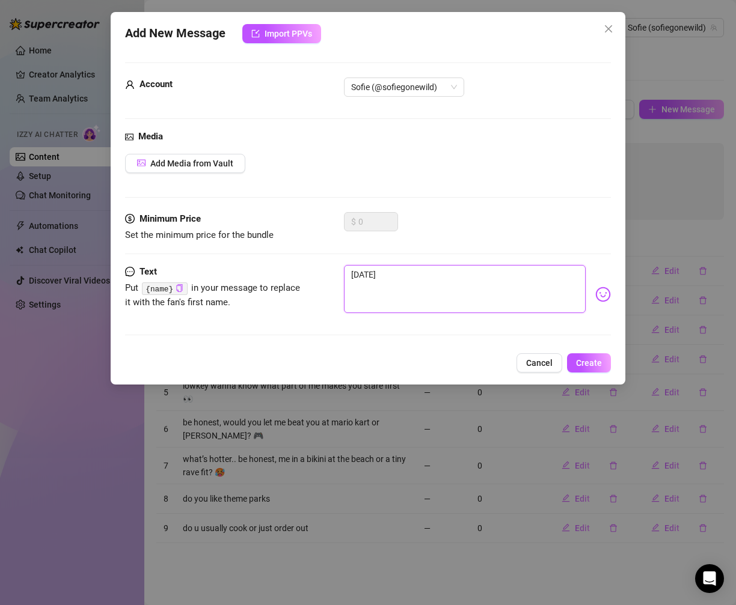
type textarea "hallowee"
type textarea "hallowe"
type textarea "hallow"
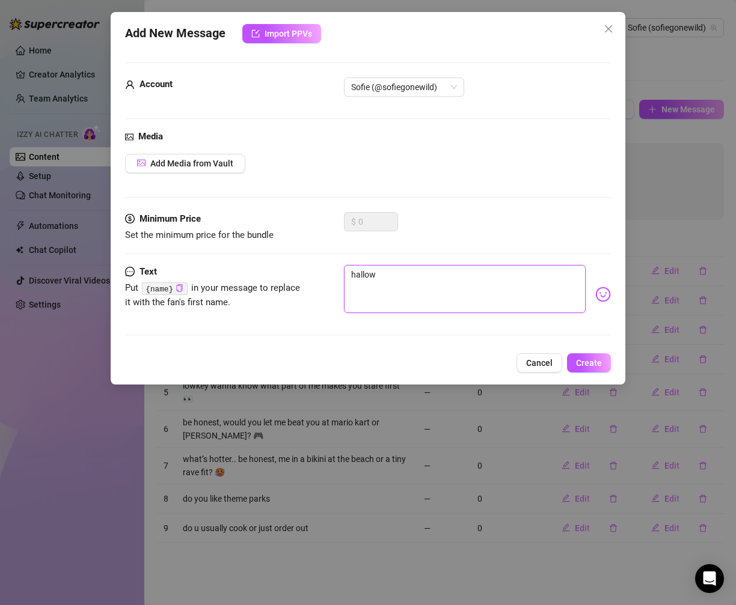
type textarea "hallo"
type textarea "hall"
type textarea "hal"
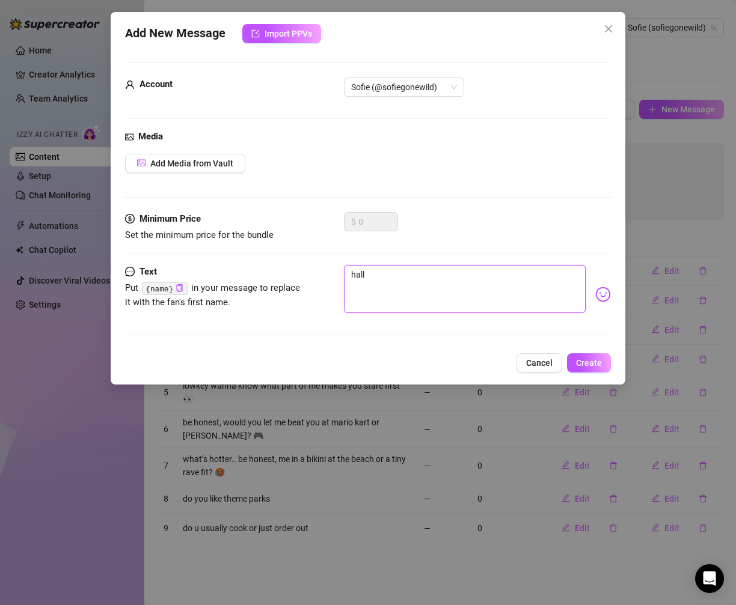
type textarea "hal"
type textarea "ha"
type textarea "h"
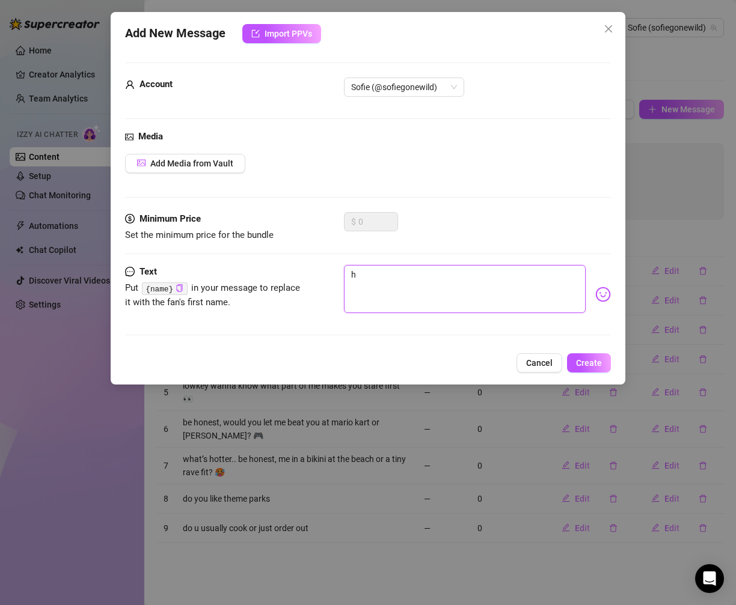
type textarea "Type your message here..."
type textarea "w"
type textarea "wa"
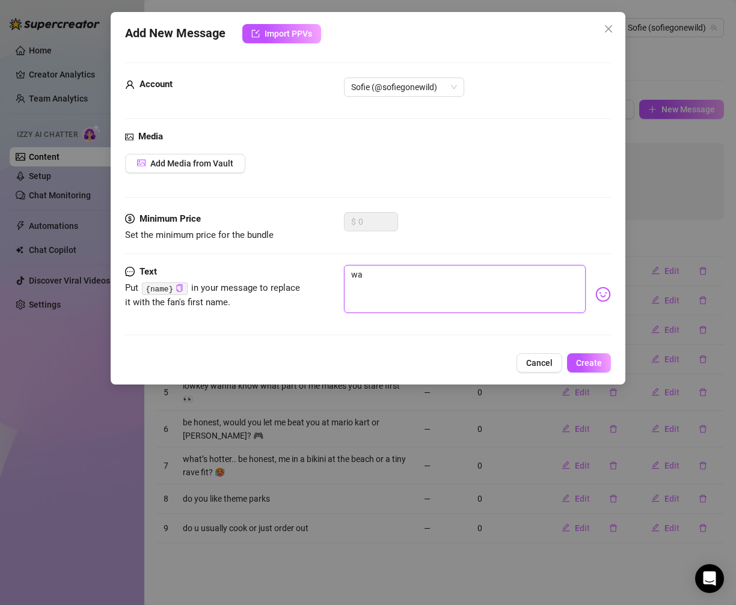
type textarea "w"
type textarea "wh"
type textarea "wha"
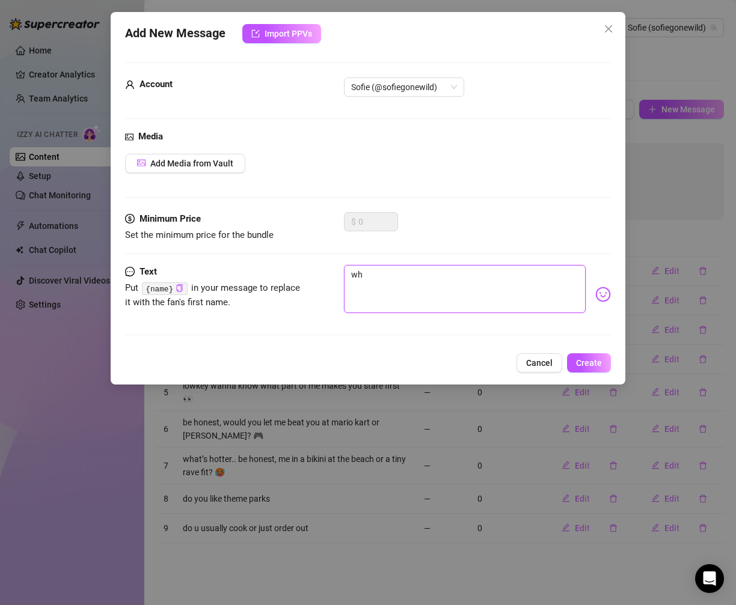
type textarea "wha"
type textarea "what"
type textarea "whats"
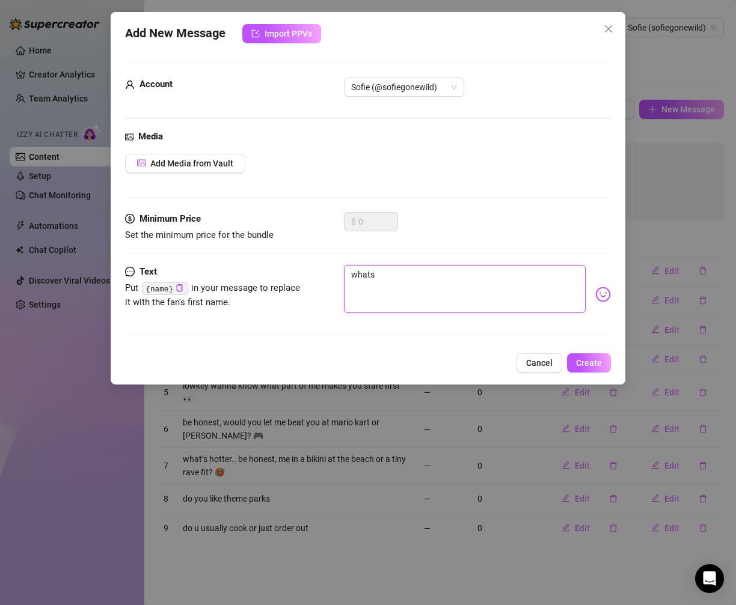
type textarea "whats"
type textarea "whats u"
type textarea "whats ur"
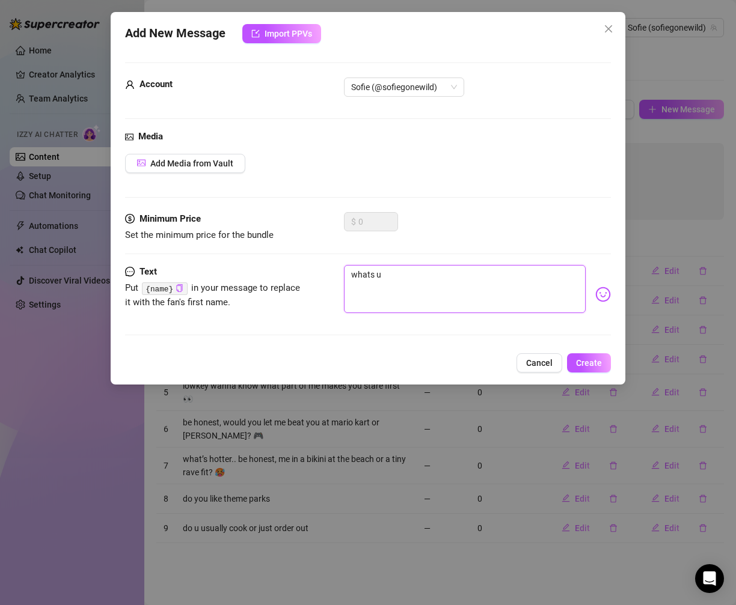
type textarea "whats ur"
type textarea "whats ur f"
type textarea "whats ur fa"
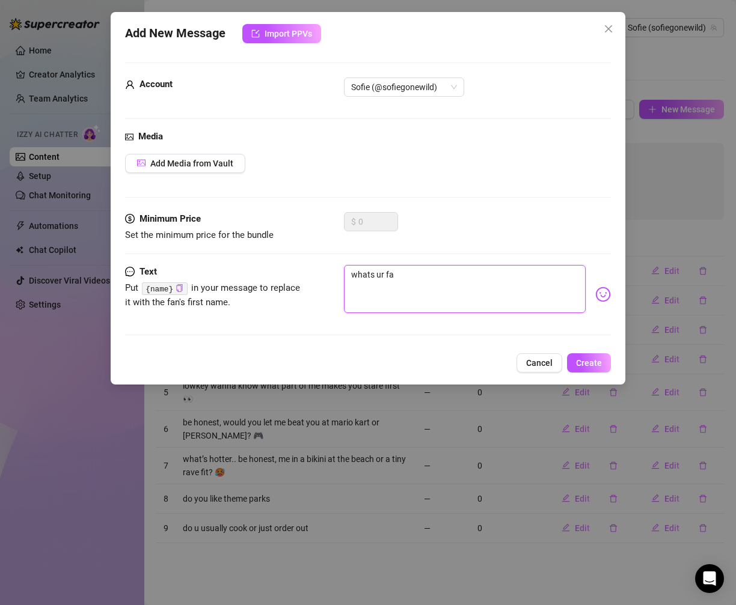
type textarea "whats ur fav"
click at [598, 367] on button "Create" at bounding box center [589, 362] width 44 height 19
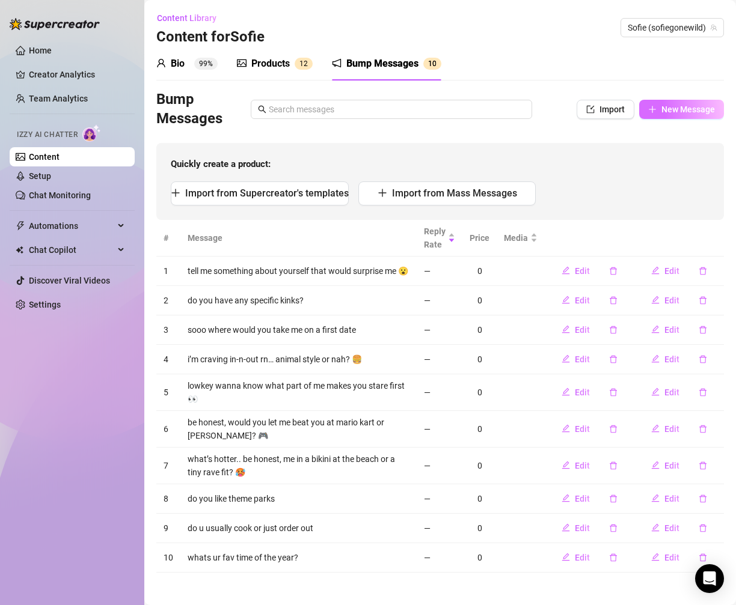
click at [682, 110] on span "New Message" at bounding box center [687, 110] width 53 height 10
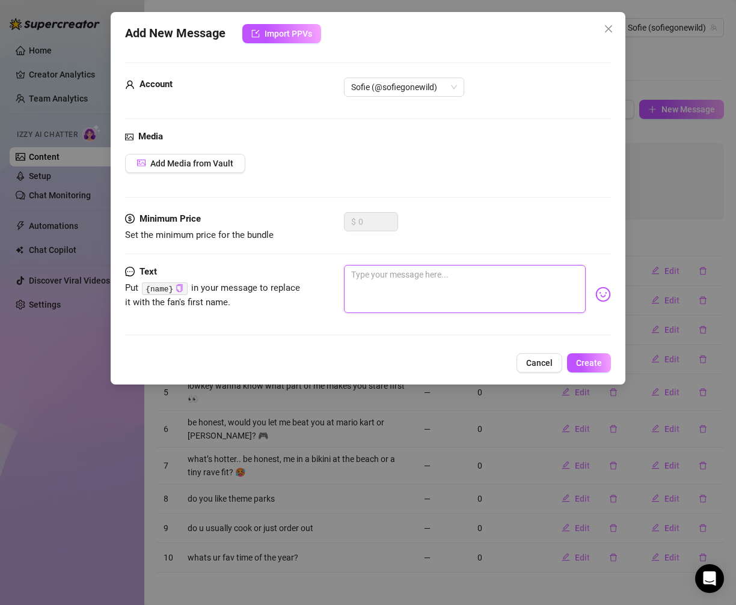
click at [408, 295] on textarea at bounding box center [465, 289] width 242 height 48
click at [598, 361] on span "Create" at bounding box center [589, 363] width 26 height 10
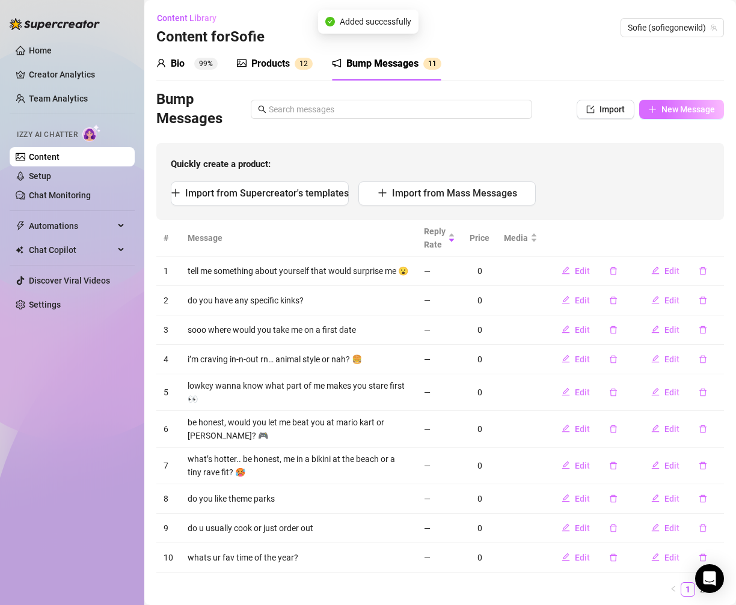
click at [695, 109] on span "New Message" at bounding box center [687, 110] width 53 height 10
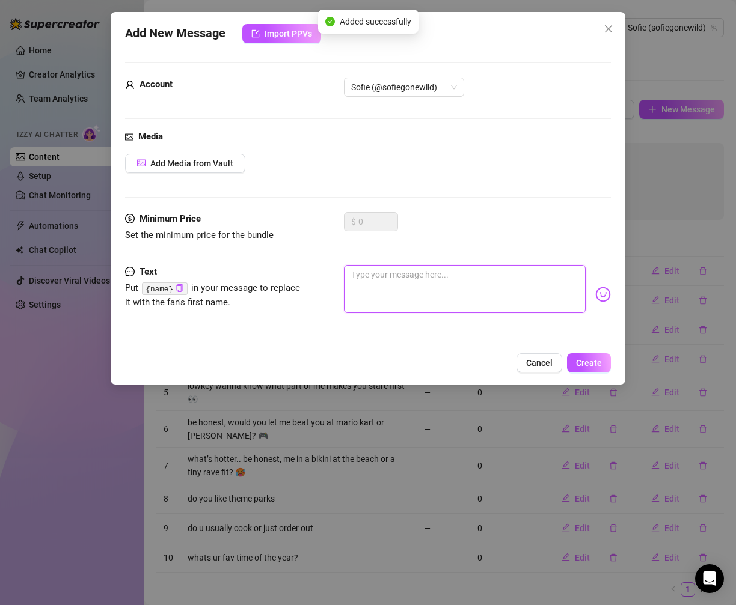
click at [450, 292] on textarea at bounding box center [465, 289] width 242 height 48
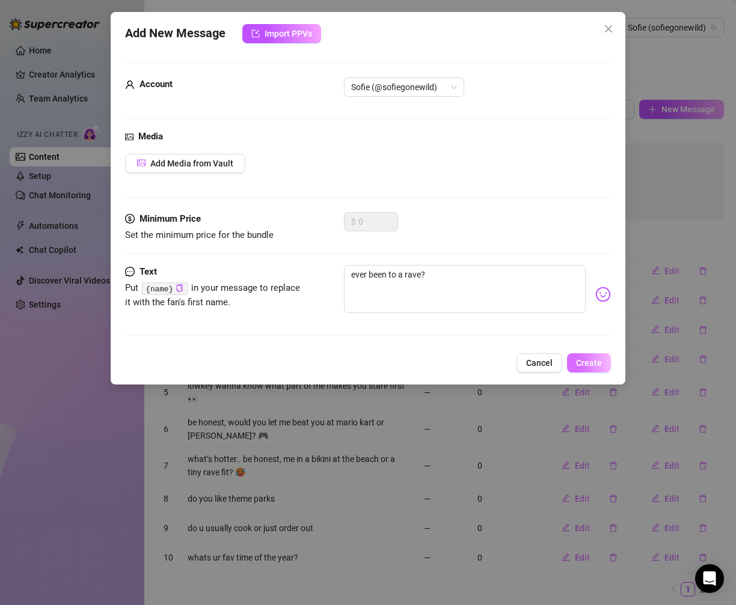
click at [596, 364] on span "Create" at bounding box center [589, 363] width 26 height 10
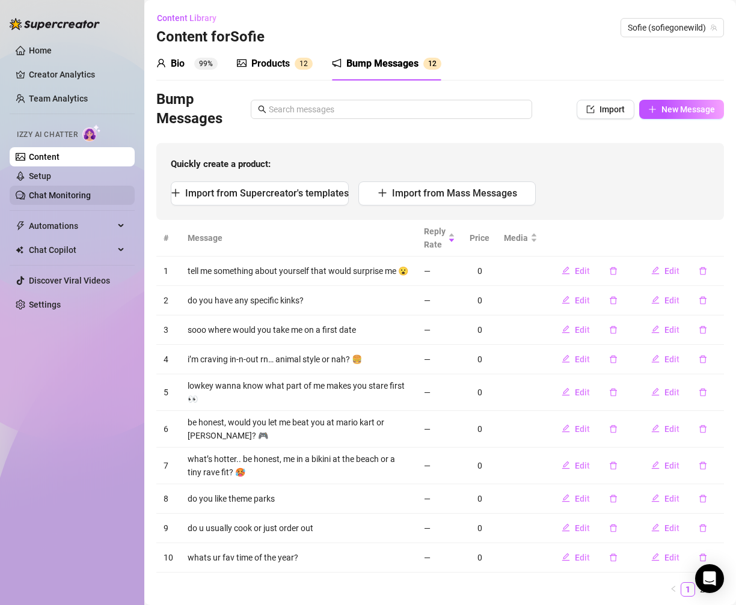
click at [83, 197] on link "Chat Monitoring" at bounding box center [60, 196] width 62 height 10
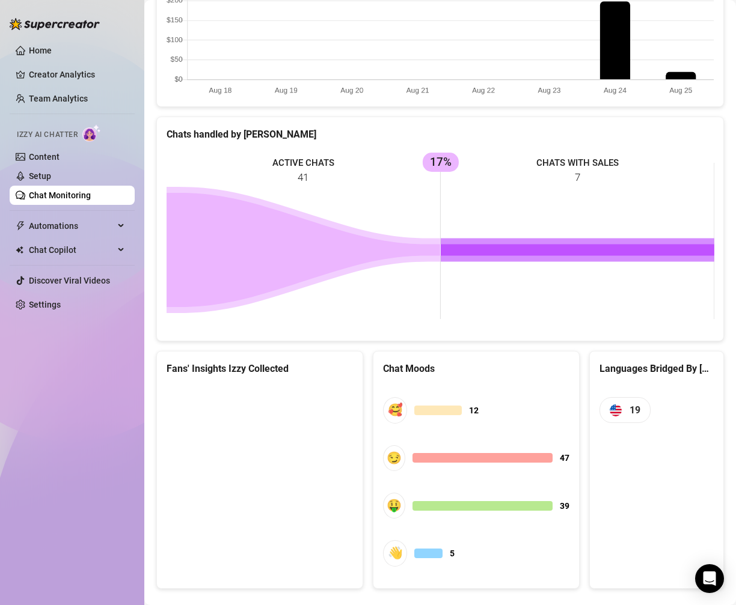
scroll to position [419, 0]
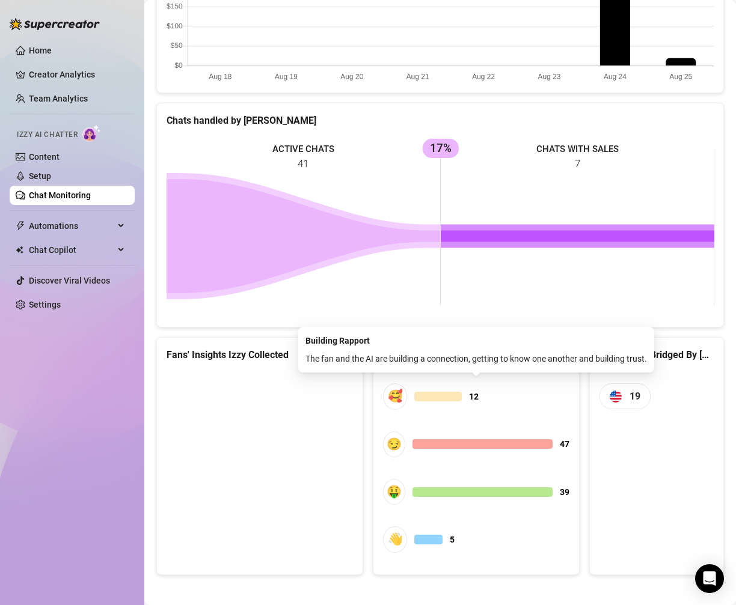
click at [440, 392] on div at bounding box center [437, 397] width 47 height 10
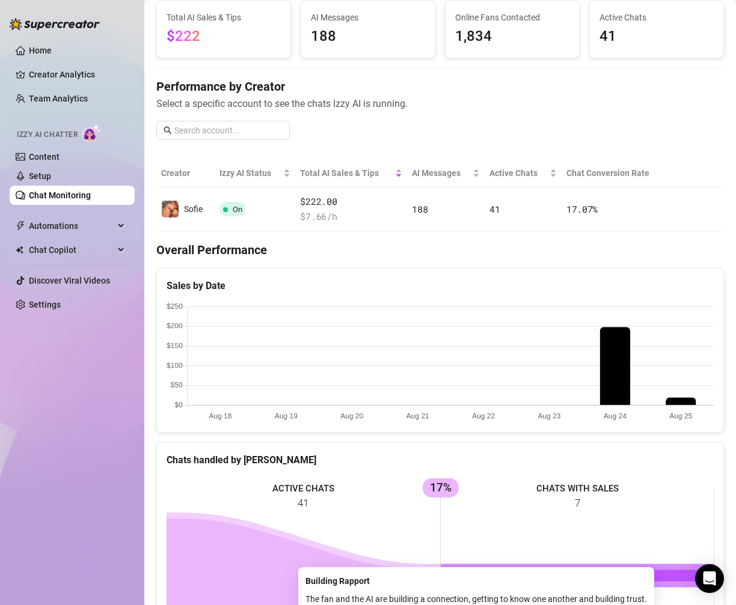
scroll to position [0, 0]
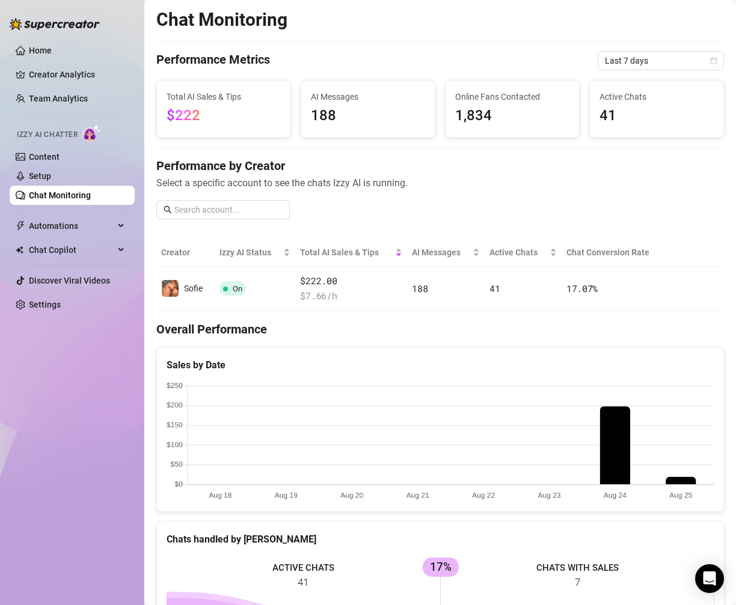
click at [324, 115] on span "188" at bounding box center [368, 116] width 114 height 23
click at [51, 172] on link "Setup" at bounding box center [40, 176] width 22 height 10
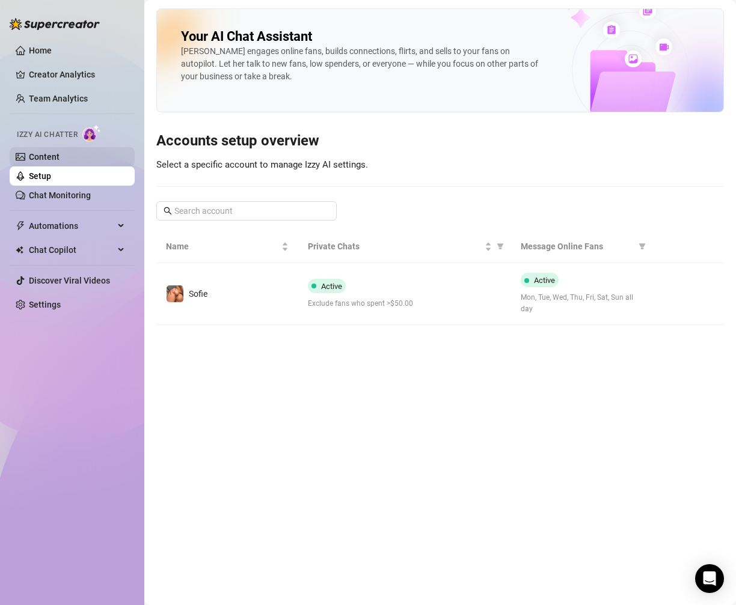
click at [59, 157] on link "Content" at bounding box center [44, 157] width 31 height 10
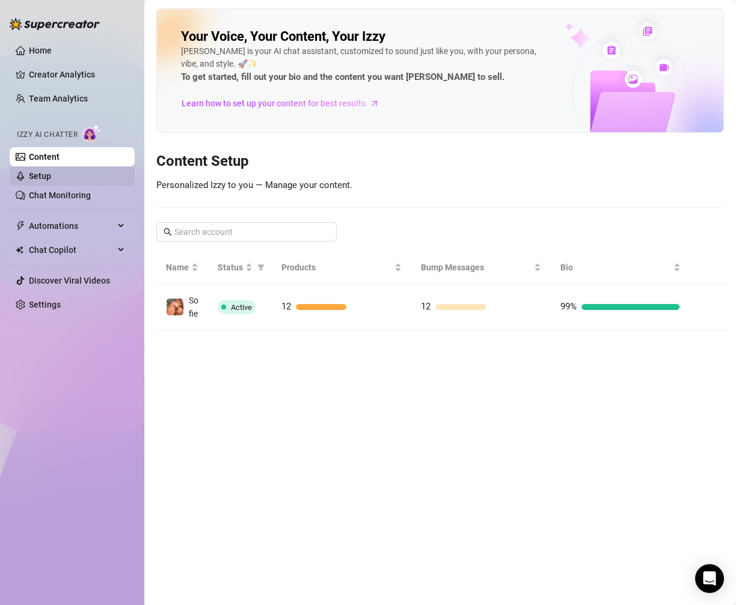
click at [44, 173] on link "Setup" at bounding box center [40, 176] width 22 height 10
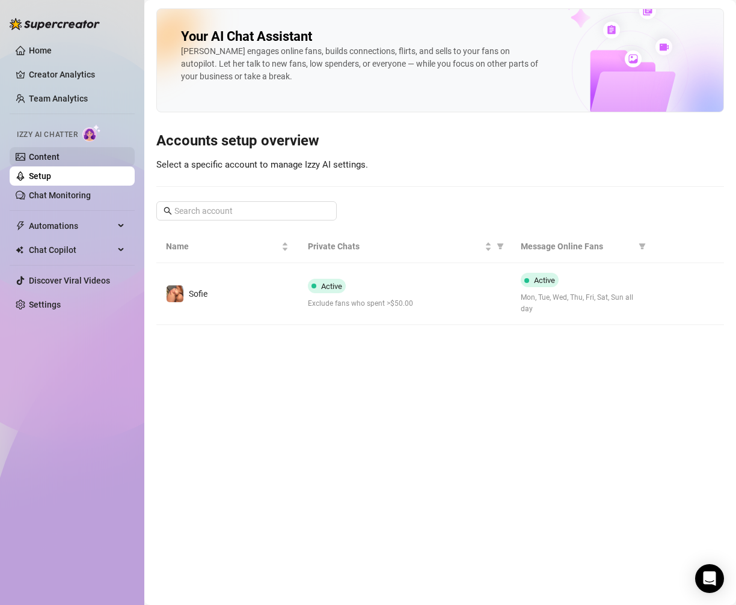
click at [44, 158] on link "Content" at bounding box center [44, 157] width 31 height 10
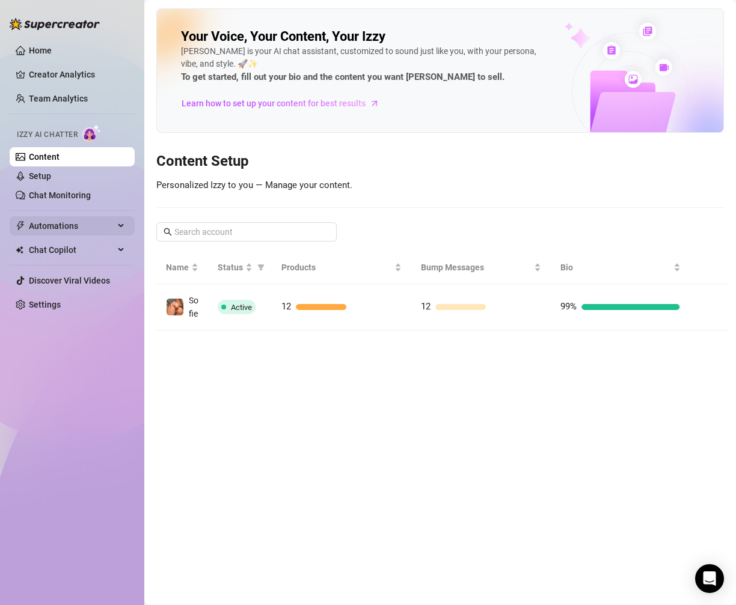
click at [83, 228] on span "Automations" at bounding box center [71, 225] width 85 height 19
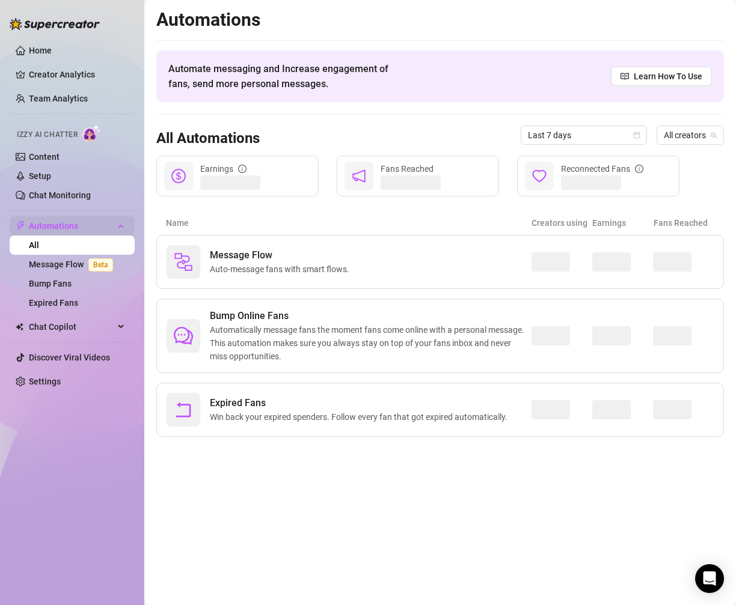
click at [83, 228] on span "Automations" at bounding box center [71, 225] width 85 height 19
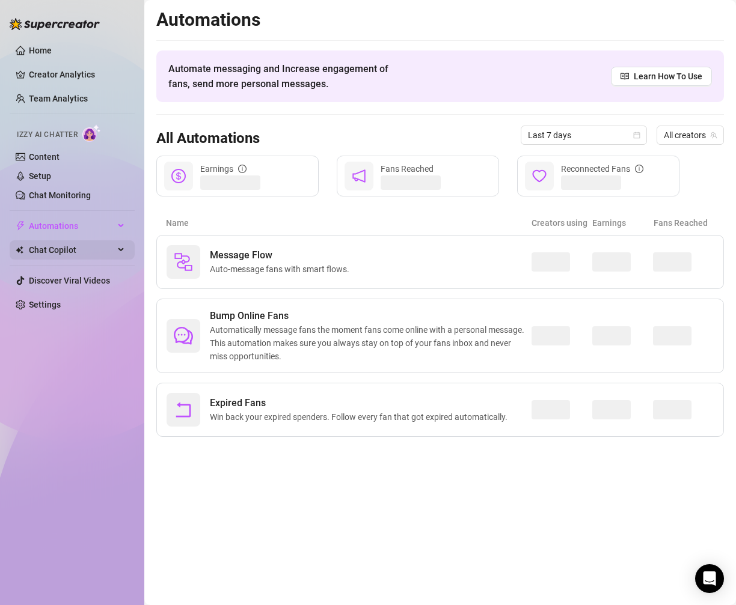
click at [84, 250] on span "Chat Copilot" at bounding box center [71, 249] width 85 height 19
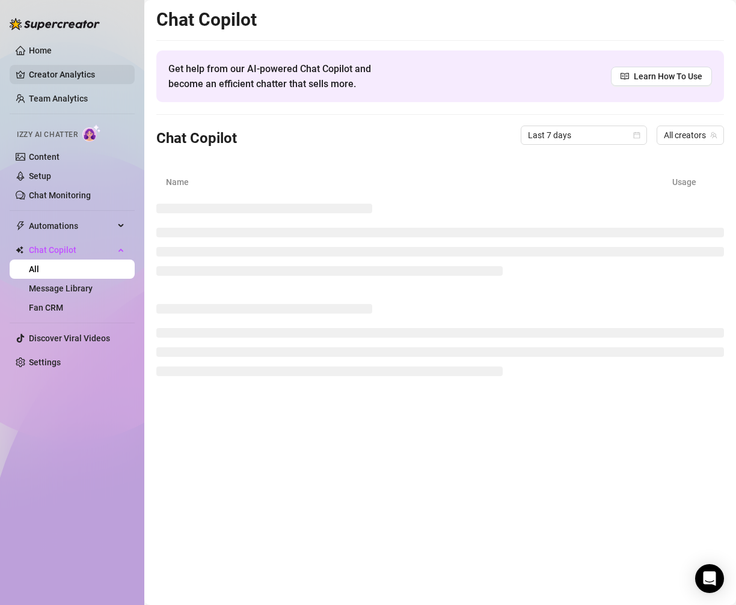
click at [71, 73] on link "Creator Analytics" at bounding box center [77, 74] width 96 height 19
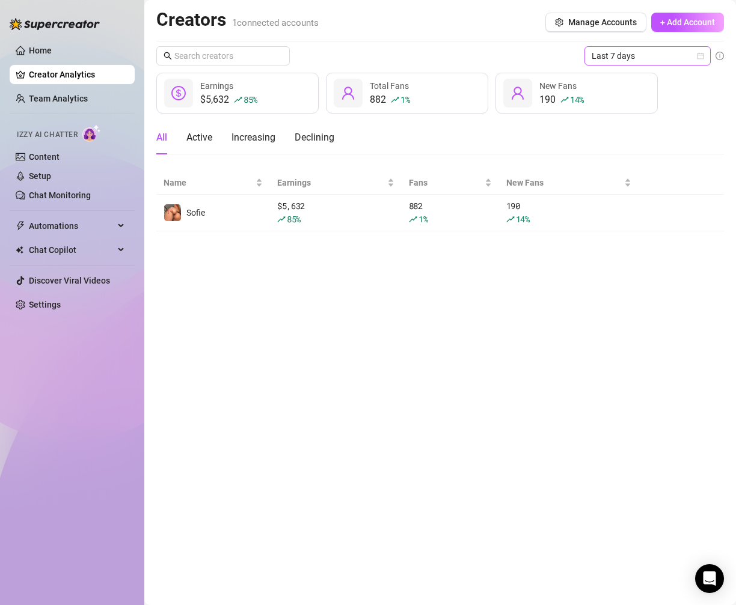
click at [597, 54] on span "Last 7 days" at bounding box center [647, 56] width 112 height 18
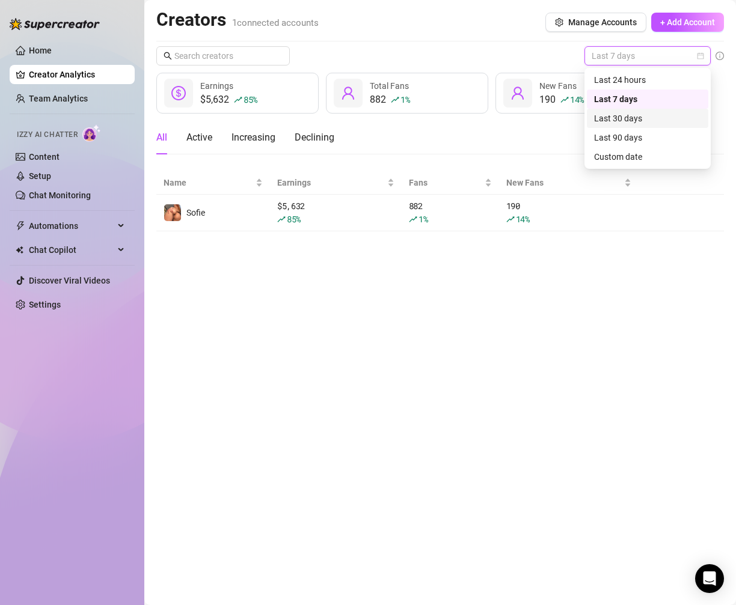
click at [604, 113] on div "Last 30 days" at bounding box center [647, 118] width 107 height 13
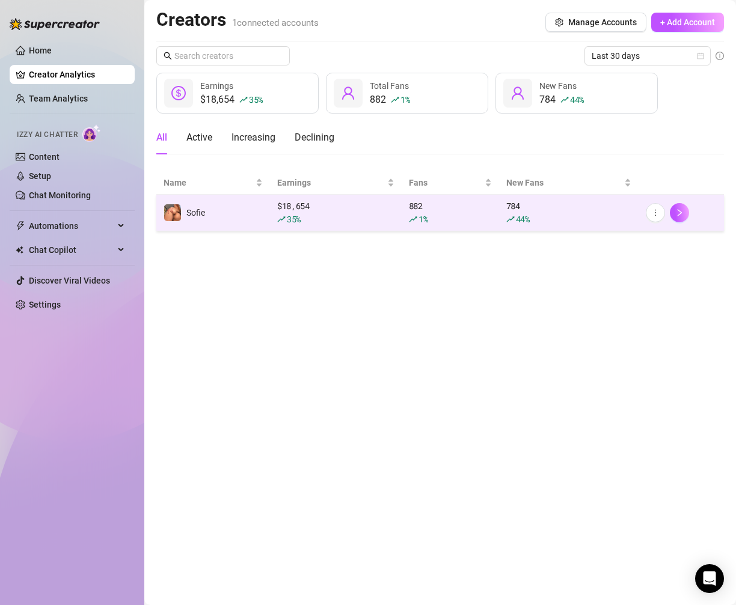
click at [486, 211] on div "882 1 %" at bounding box center [450, 213] width 83 height 26
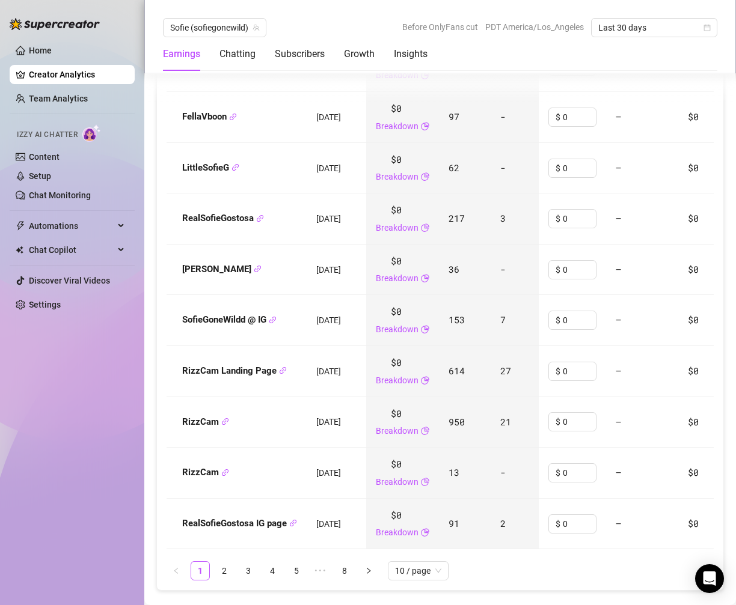
scroll to position [1463, 0]
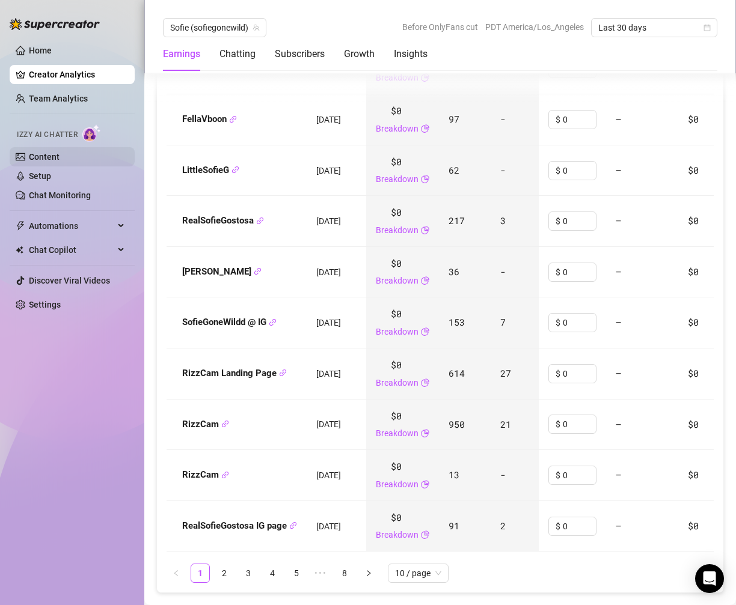
click at [59, 162] on link "Content" at bounding box center [44, 157] width 31 height 10
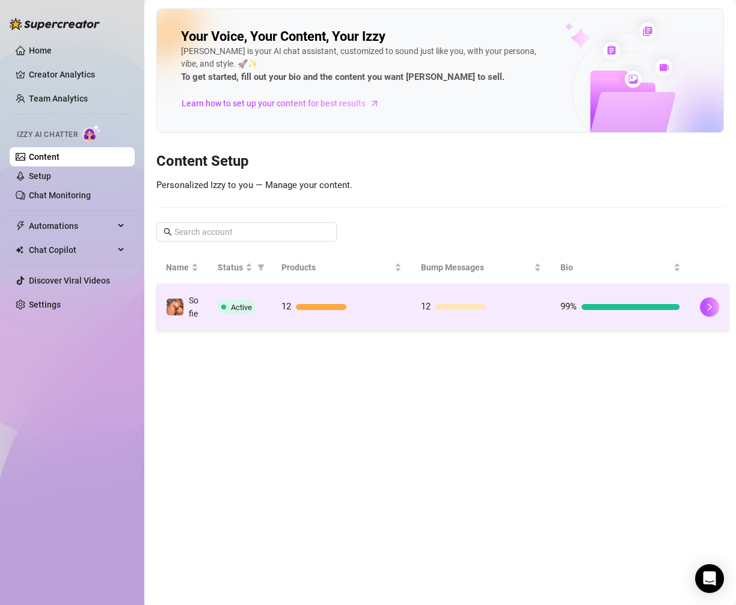
click at [352, 310] on div at bounding box center [349, 307] width 106 height 6
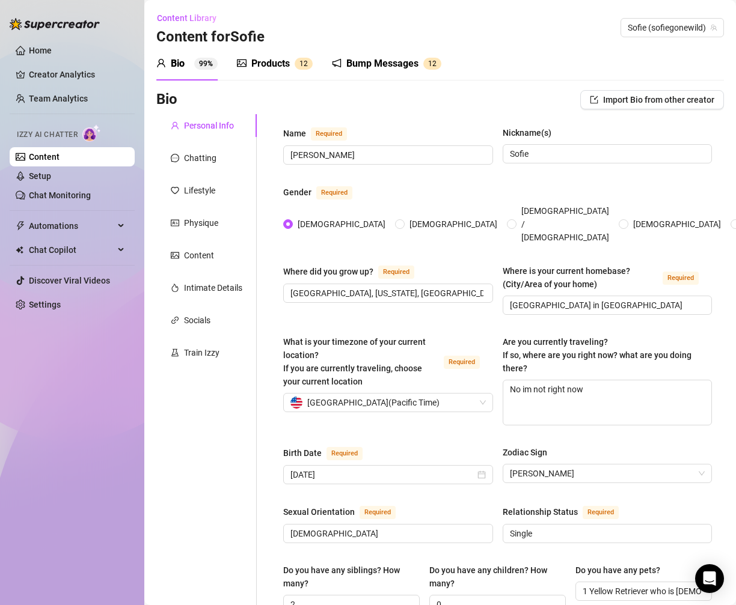
click at [272, 65] on div "Products" at bounding box center [270, 63] width 38 height 14
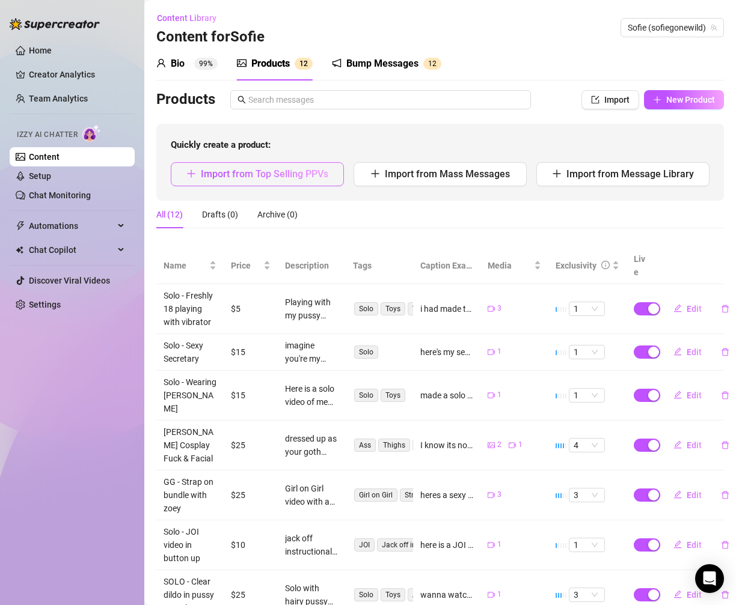
click at [294, 178] on span "Import from Top Selling PPVs" at bounding box center [264, 173] width 127 height 11
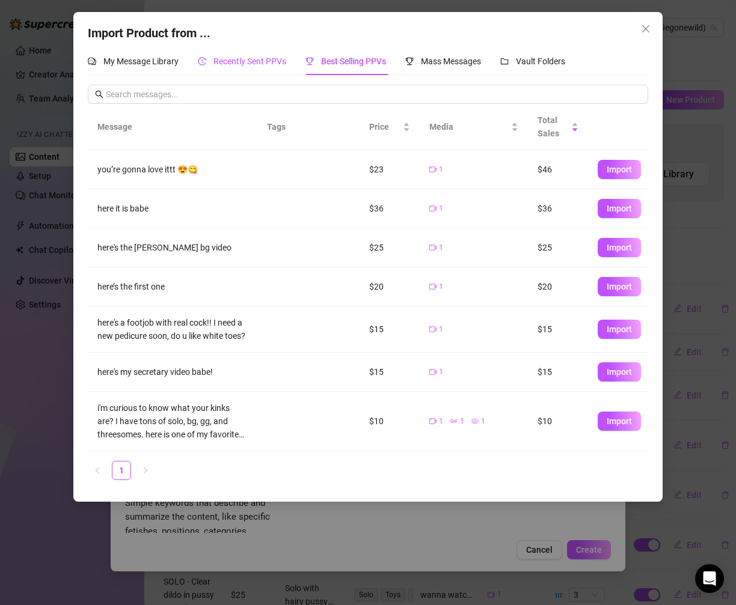
click at [227, 62] on span "Recently Sent PPVs" at bounding box center [249, 61] width 73 height 10
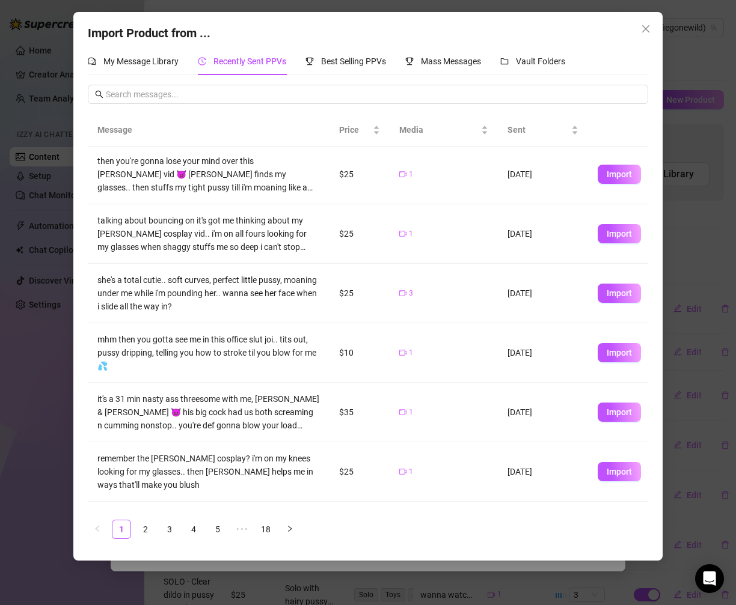
scroll to position [184, 0]
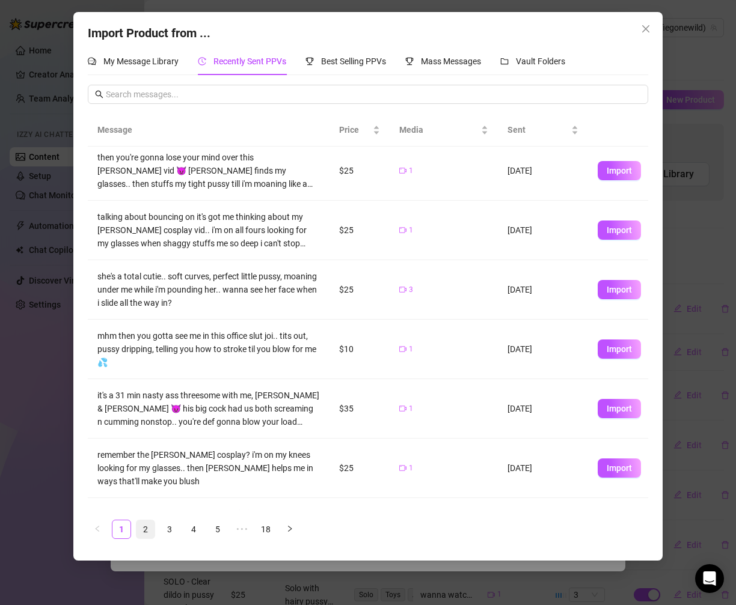
click at [141, 521] on link "2" at bounding box center [145, 529] width 18 height 18
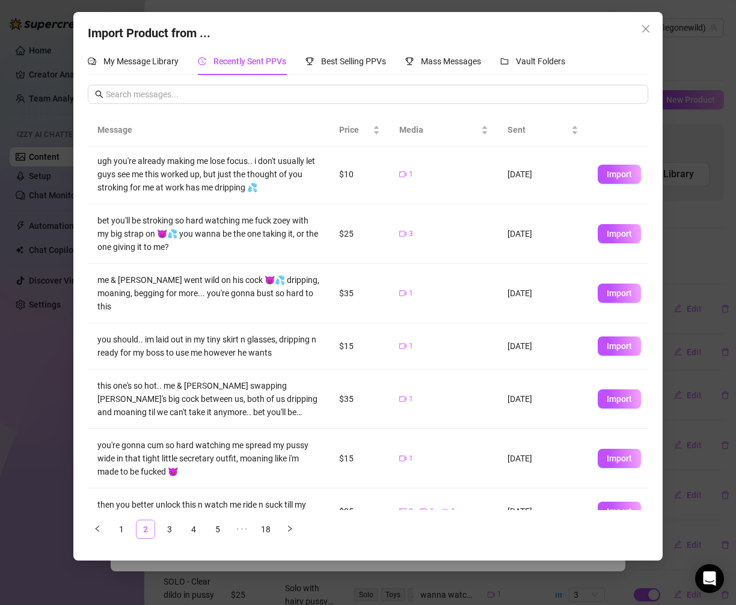
scroll to position [0, 0]
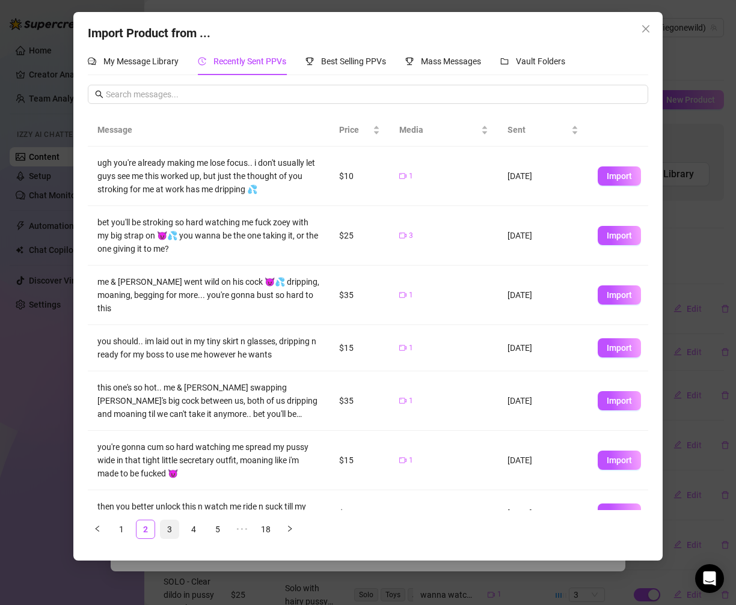
click at [175, 532] on link "3" at bounding box center [169, 529] width 18 height 18
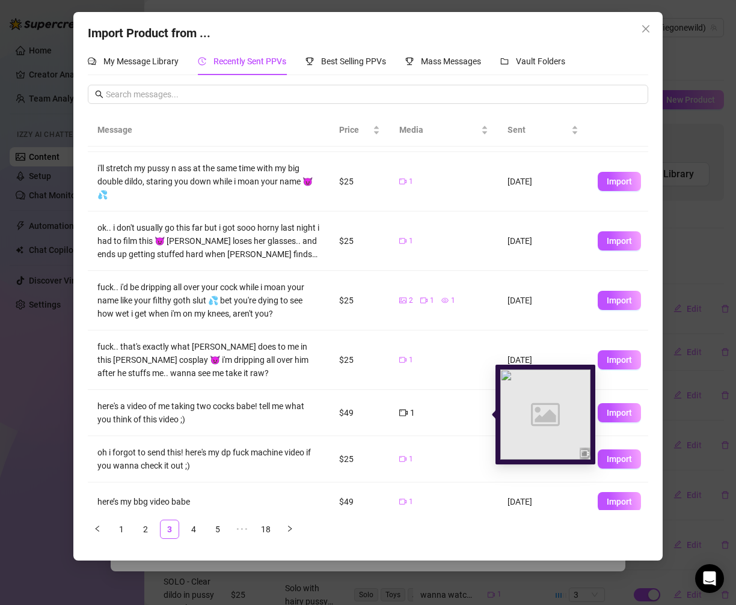
scroll to position [182, 0]
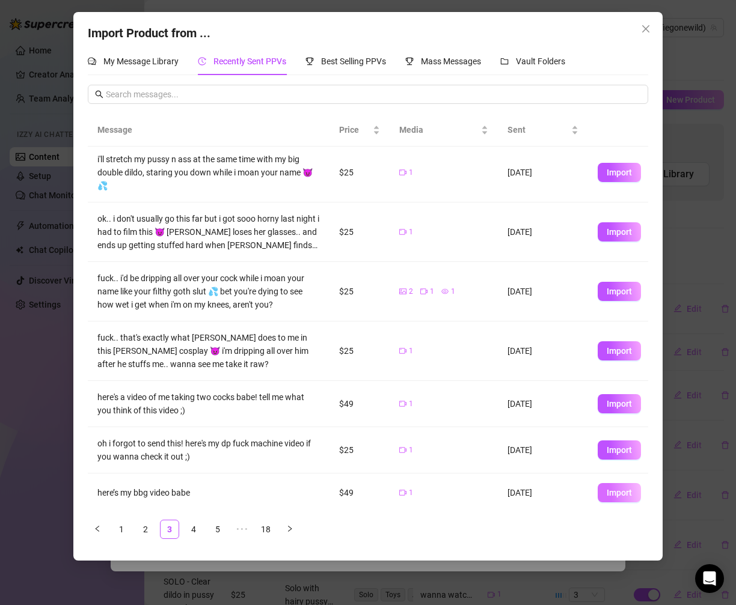
click at [605, 489] on button "Import" at bounding box center [618, 492] width 43 height 19
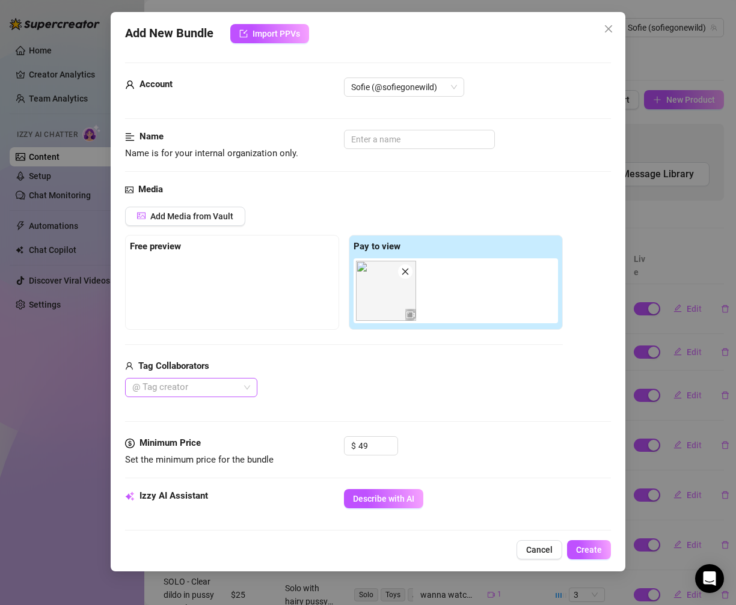
click at [245, 386] on div "@ Tag creator" at bounding box center [191, 387] width 132 height 19
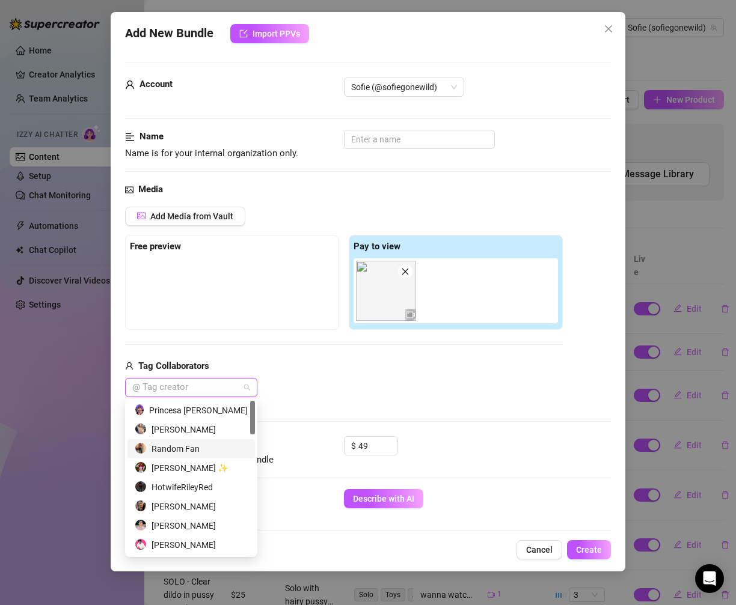
click at [216, 445] on div "Random Fan" at bounding box center [191, 448] width 113 height 13
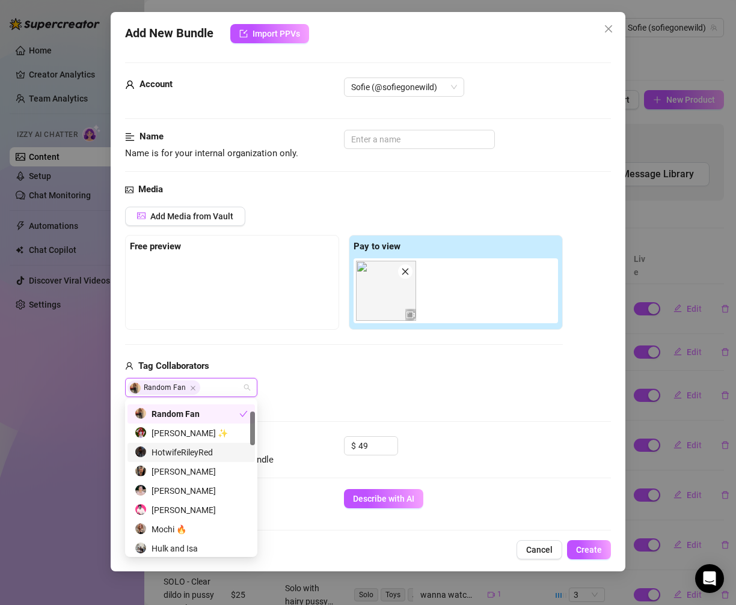
scroll to position [52, 0]
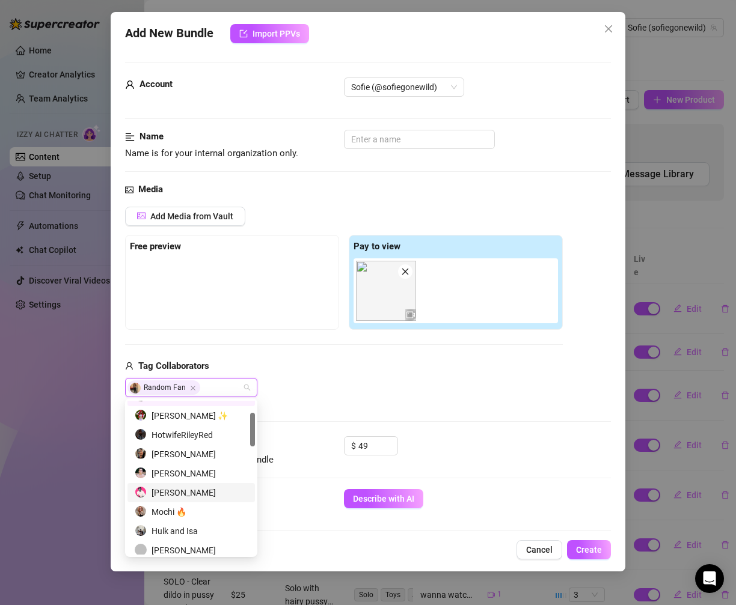
click at [204, 490] on div "[PERSON_NAME]" at bounding box center [191, 492] width 113 height 13
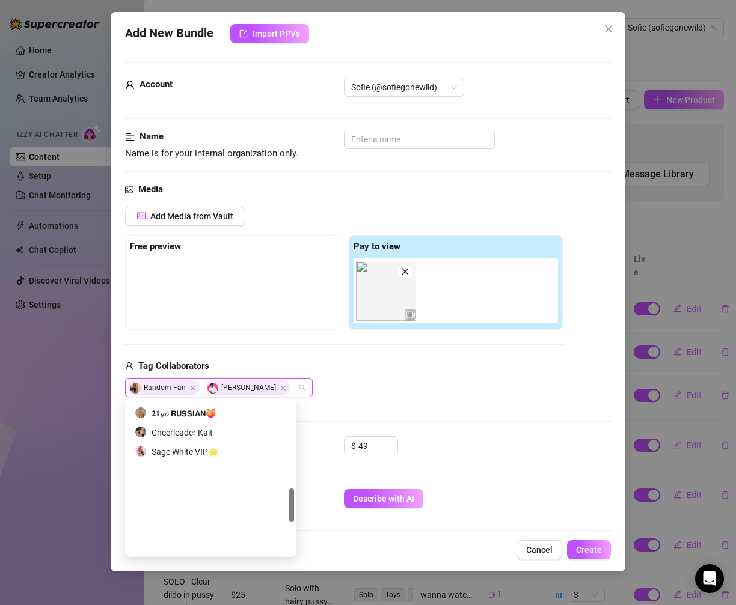
scroll to position [538, 0]
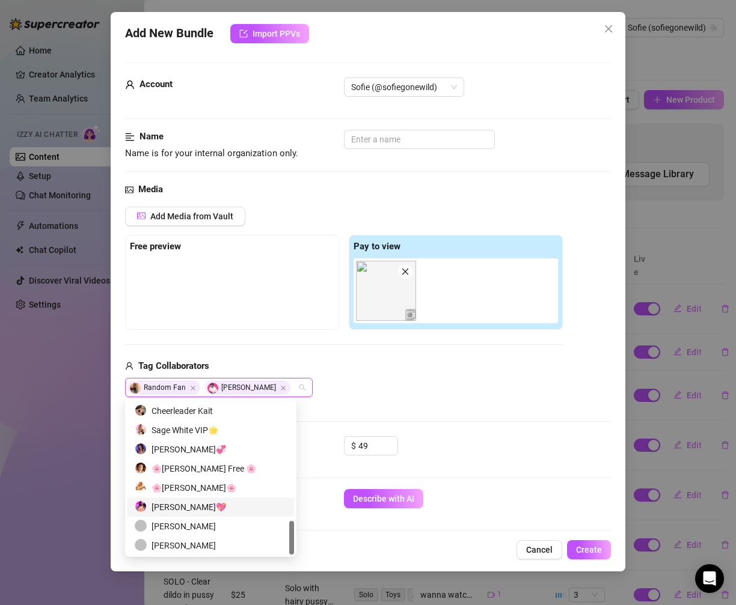
click at [201, 505] on div "[PERSON_NAME]💖" at bounding box center [211, 507] width 152 height 13
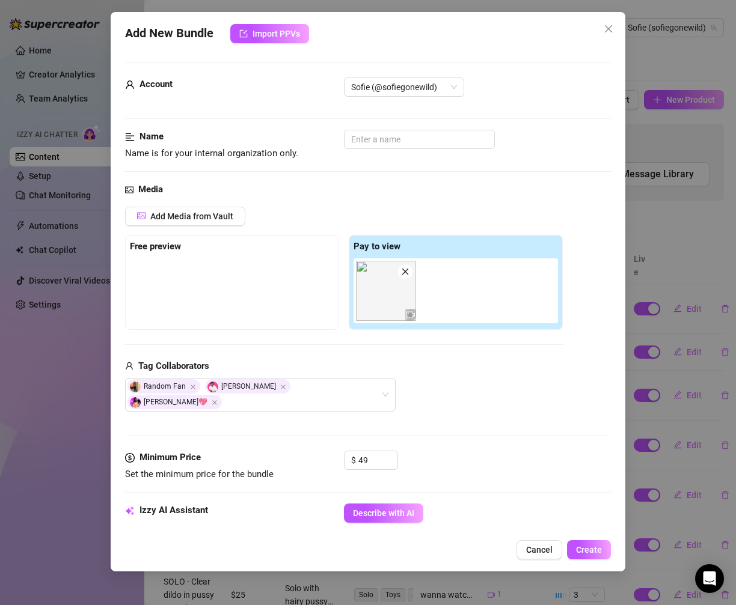
click at [259, 353] on div "Add Media from Vault Free preview Pay to view Tag Collaborators Random Fan [PER…" at bounding box center [343, 310] width 437 height 206
click at [390, 144] on input "text" at bounding box center [419, 139] width 151 height 19
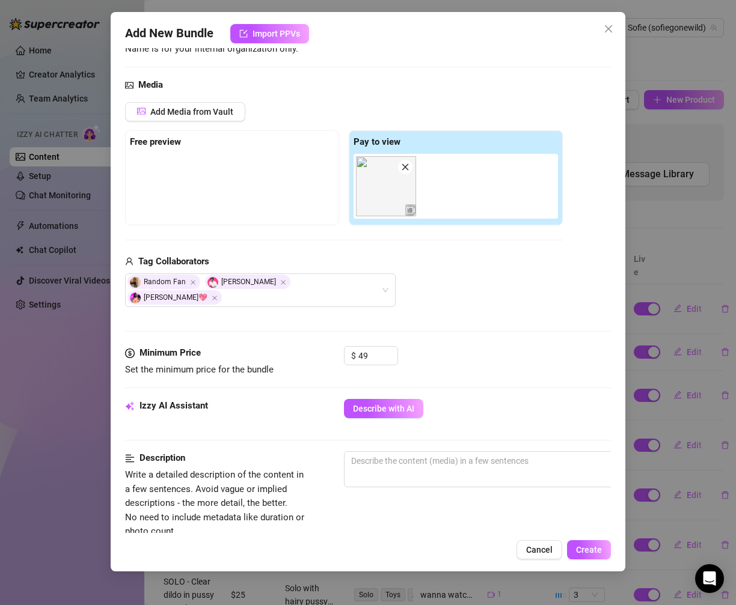
scroll to position [130, 0]
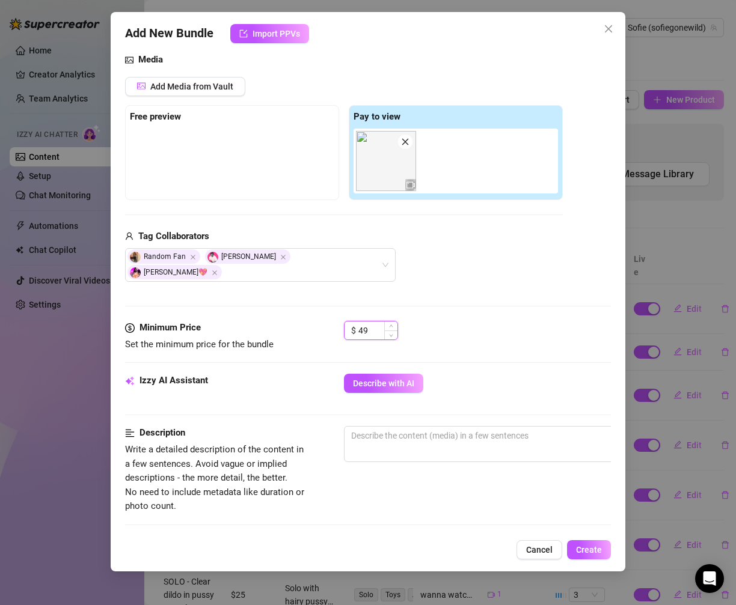
click at [376, 322] on input "49" at bounding box center [377, 331] width 39 height 18
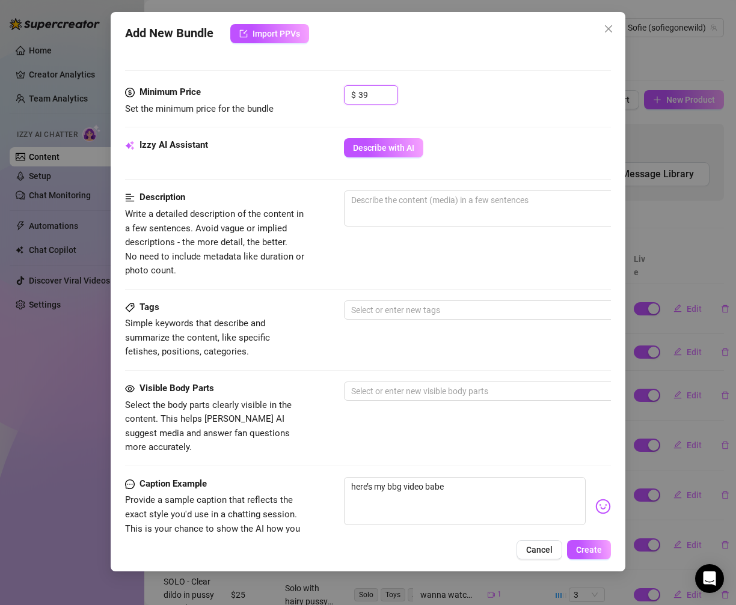
scroll to position [381, 0]
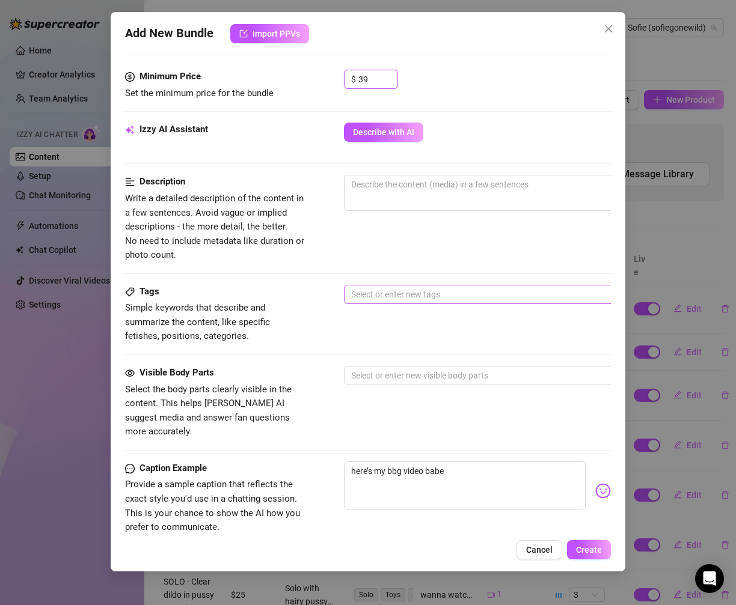
click at [407, 286] on div at bounding box center [547, 294] width 403 height 17
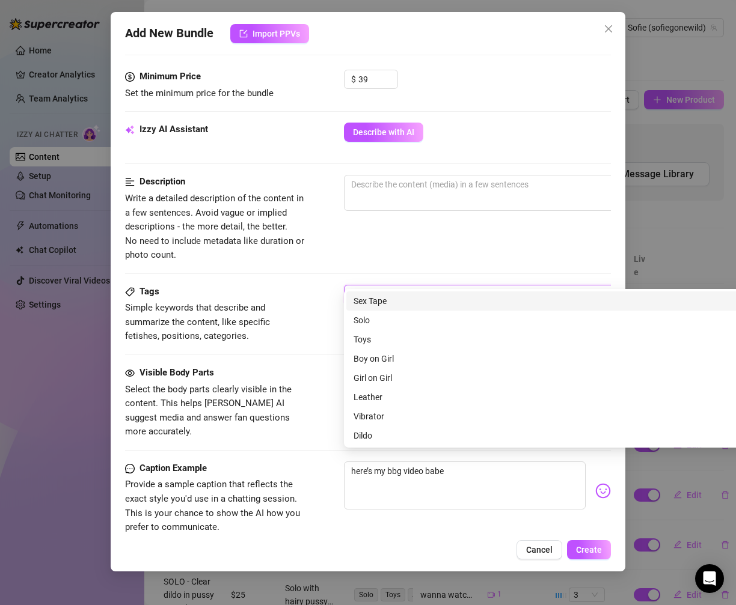
click at [403, 305] on div "Sex Tape" at bounding box center [553, 300] width 401 height 13
click at [409, 286] on div "Sex Tape" at bounding box center [547, 294] width 403 height 17
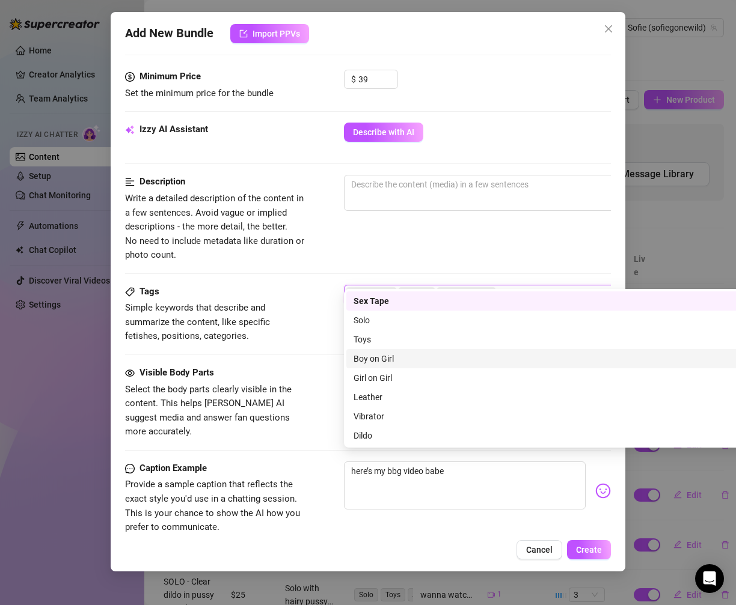
click at [419, 355] on div "Boy on Girl" at bounding box center [553, 358] width 401 height 13
click at [421, 364] on div "Boy on Girl" at bounding box center [549, 358] width 393 height 13
click at [394, 361] on div "Boy on Girl" at bounding box center [553, 358] width 401 height 13
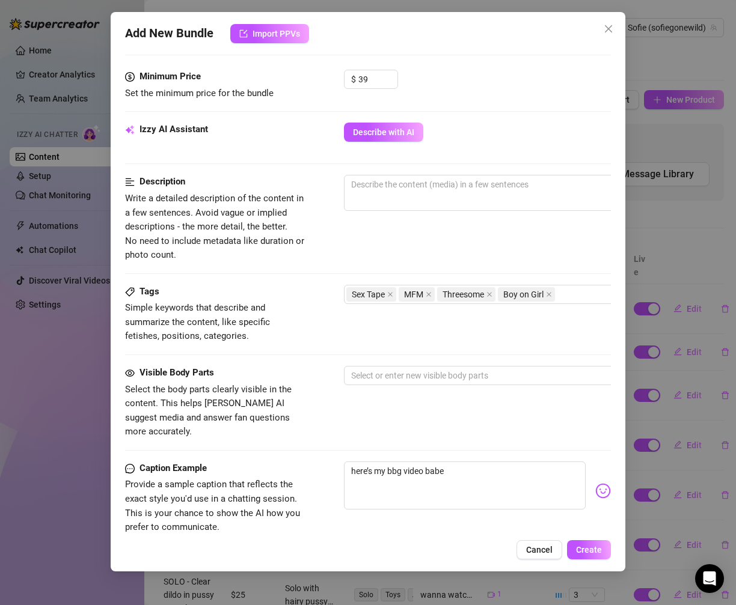
click at [454, 215] on div at bounding box center [554, 222] width 421 height 19
click at [457, 194] on div "0 / 1000" at bounding box center [554, 209] width 421 height 69
click at [460, 183] on span "0 / 1000" at bounding box center [554, 193] width 421 height 36
click at [457, 175] on textarea at bounding box center [553, 184] width 419 height 18
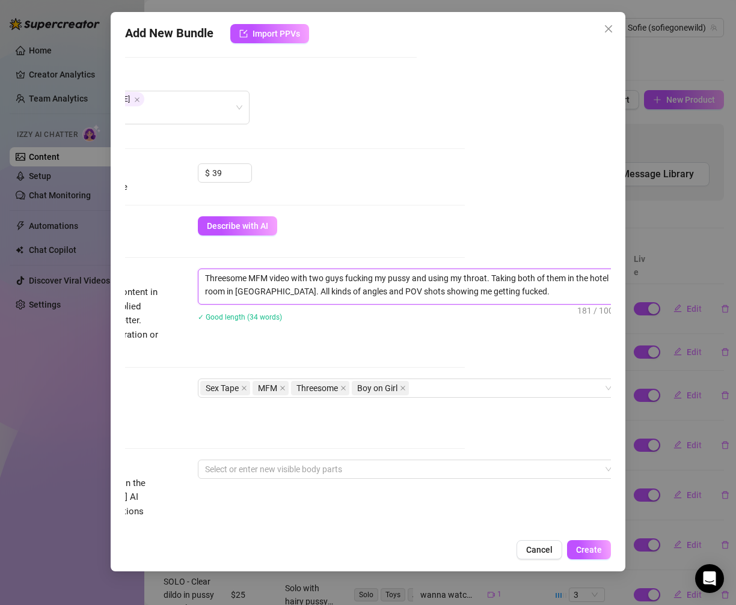
click at [285, 271] on textarea "Threesome MFM video with two guys fucking my pussy and using my throat. Taking …" at bounding box center [407, 284] width 419 height 31
click at [496, 276] on textarea "Threesome MFM video with two guys fucking my pussy and using my throat. Taking …" at bounding box center [407, 284] width 419 height 31
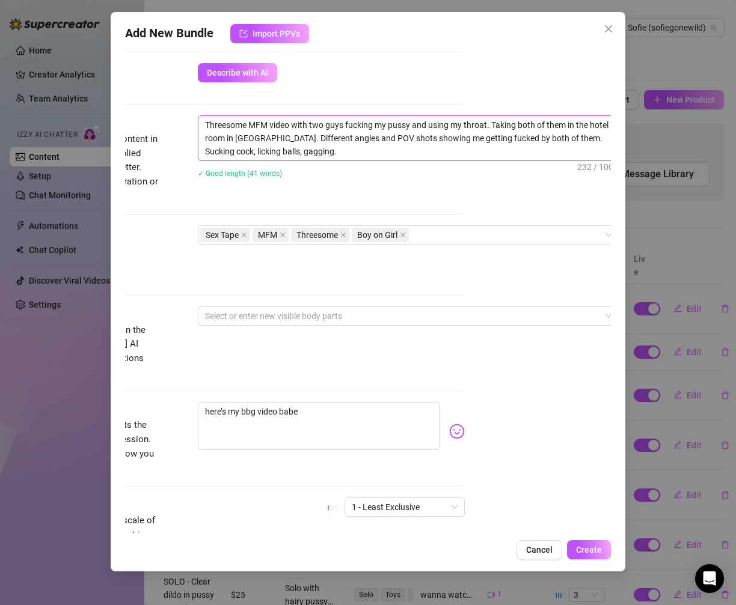
scroll to position [445, 146]
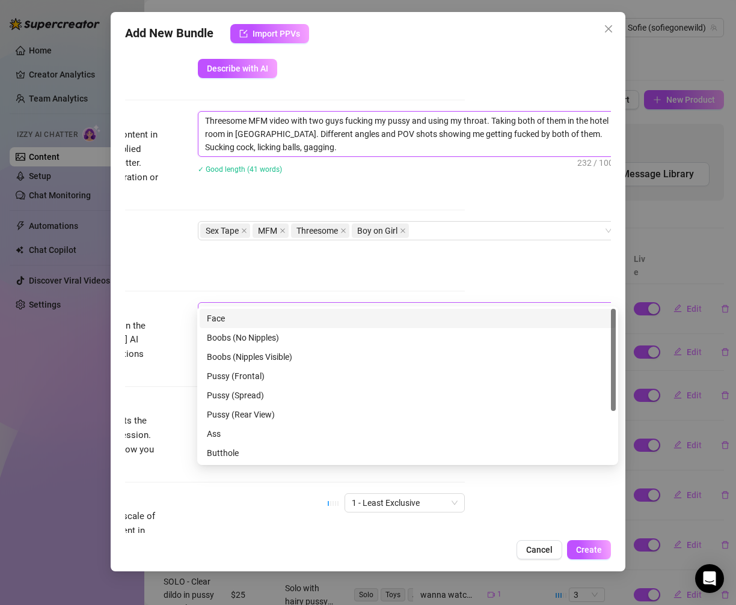
click at [432, 303] on div at bounding box center [401, 311] width 403 height 17
click at [404, 321] on div "Face" at bounding box center [407, 318] width 401 height 13
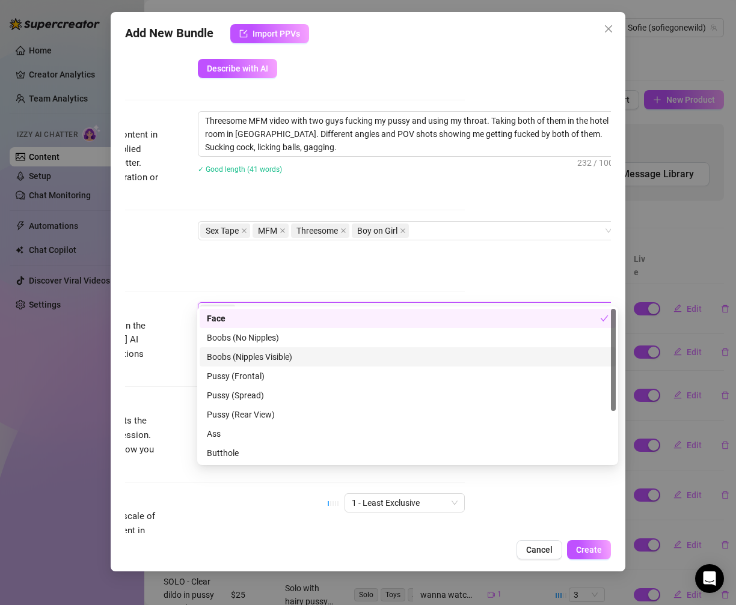
click at [399, 356] on div "Boobs (Nipples Visible)" at bounding box center [407, 356] width 401 height 13
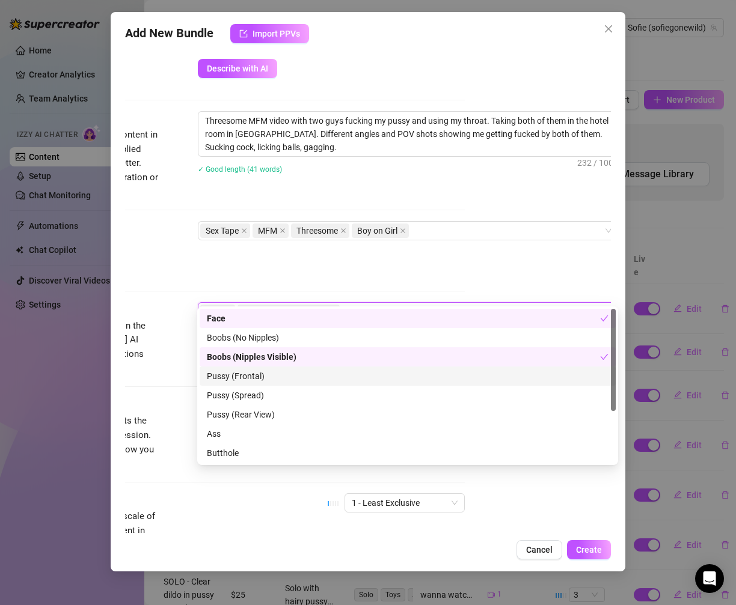
click at [393, 377] on div "Pussy (Frontal)" at bounding box center [407, 376] width 401 height 13
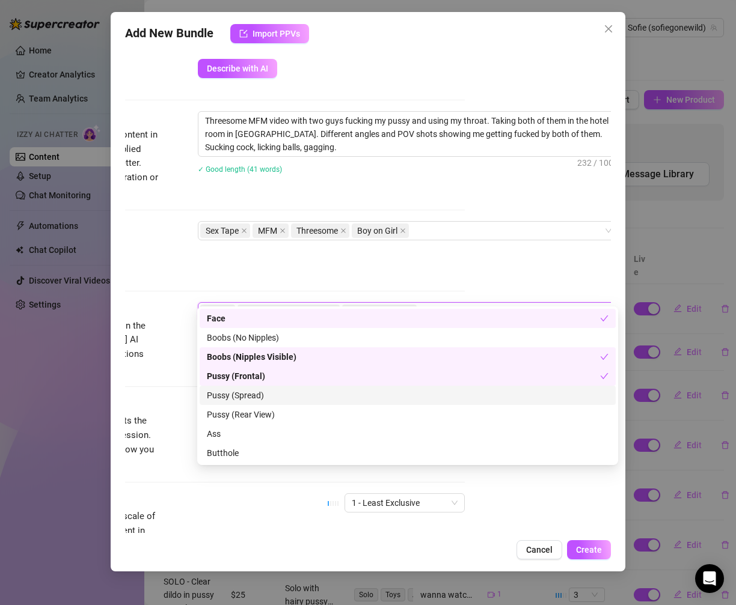
click at [392, 396] on div "Pussy (Spread)" at bounding box center [407, 395] width 401 height 13
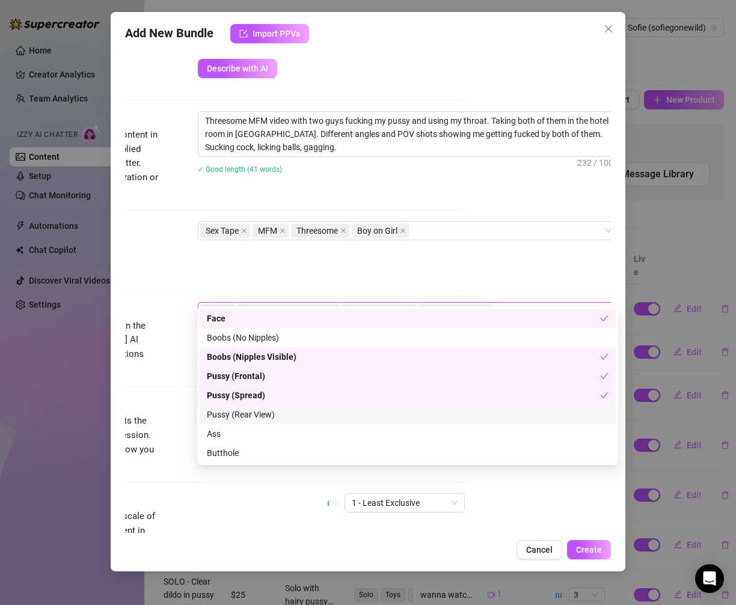
click at [392, 413] on div "Pussy (Rear View)" at bounding box center [407, 414] width 401 height 13
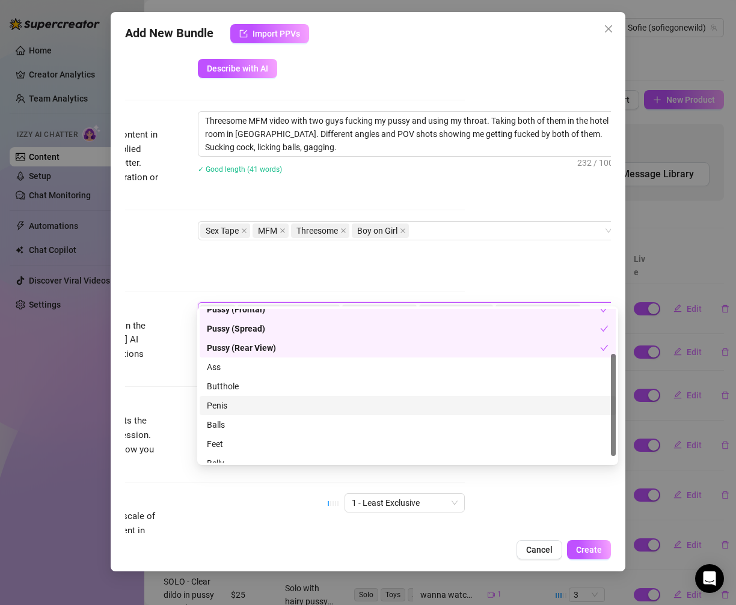
scroll to position [76, 0]
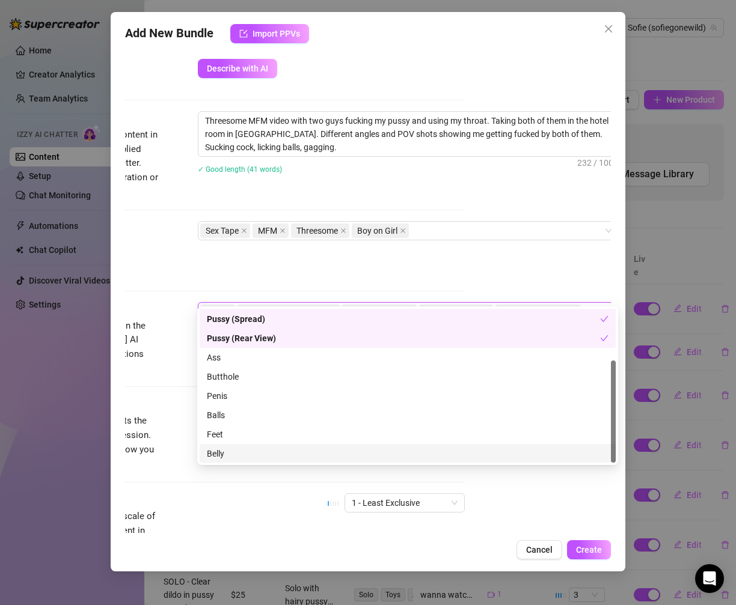
click at [373, 503] on div "Exclusivity Level of exclusivity of this set, on a scale of 1 to 5. This helps …" at bounding box center [222, 522] width 486 height 59
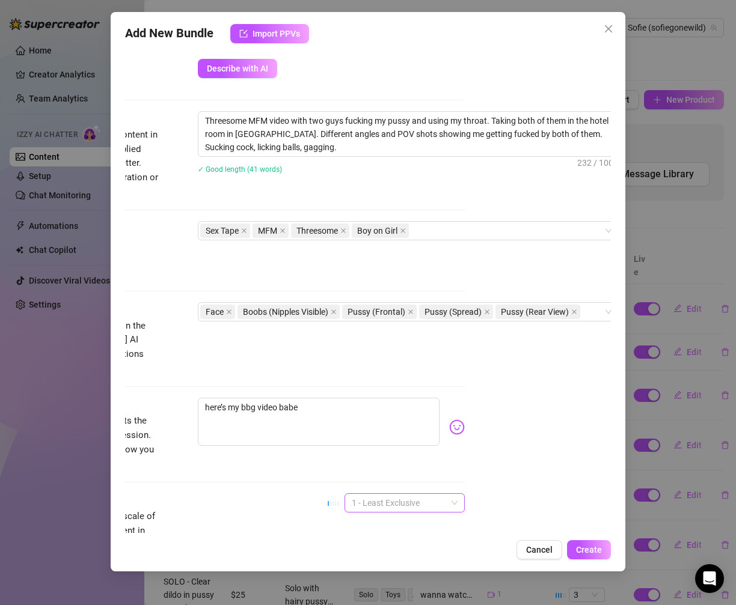
click at [402, 494] on span "1 - Least Exclusive" at bounding box center [405, 503] width 106 height 18
click at [406, 571] on div "5 - Most Exclusive 🔥" at bounding box center [404, 571] width 101 height 13
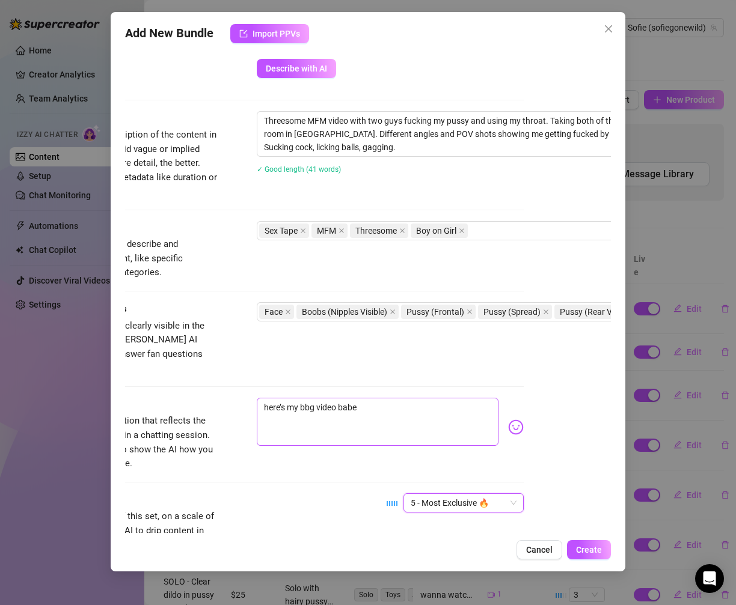
scroll to position [445, 0]
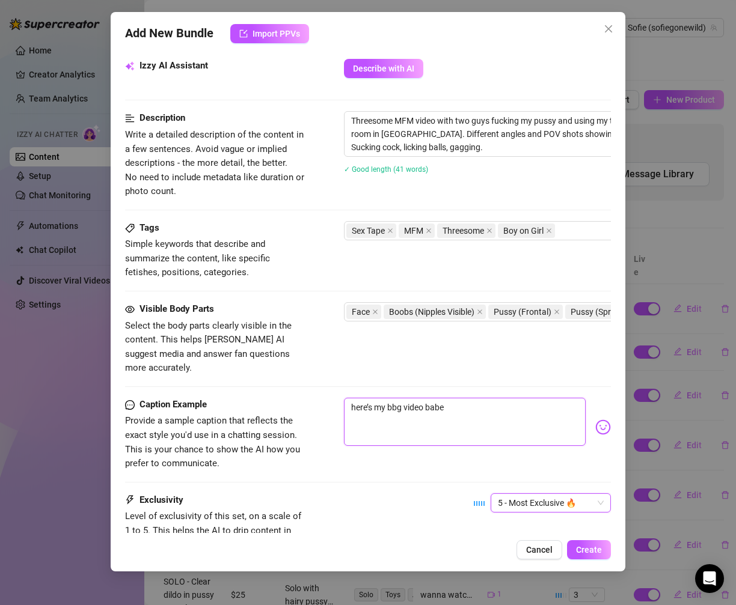
click at [432, 398] on textarea "here’s my bbg video babe" at bounding box center [465, 422] width 242 height 48
click at [579, 541] on button "Create" at bounding box center [589, 549] width 44 height 19
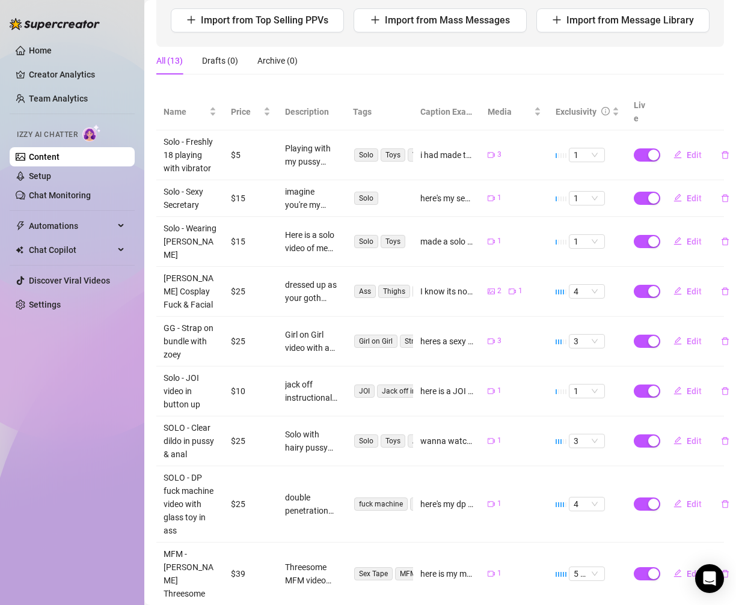
scroll to position [0, 0]
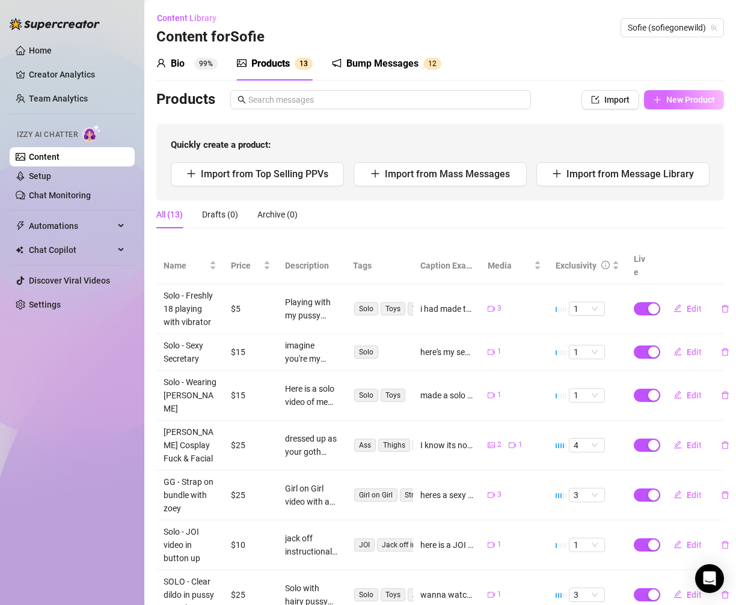
click at [680, 106] on button "New Product" at bounding box center [684, 99] width 80 height 19
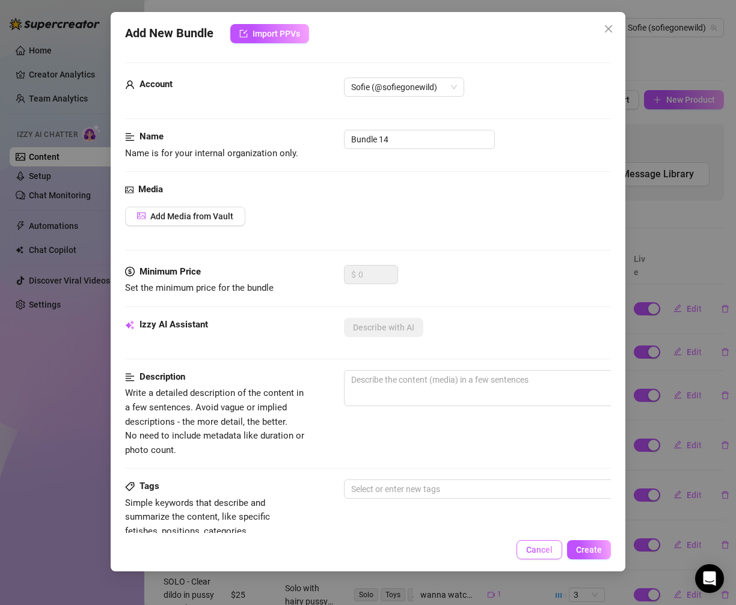
click at [525, 556] on button "Cancel" at bounding box center [539, 549] width 46 height 19
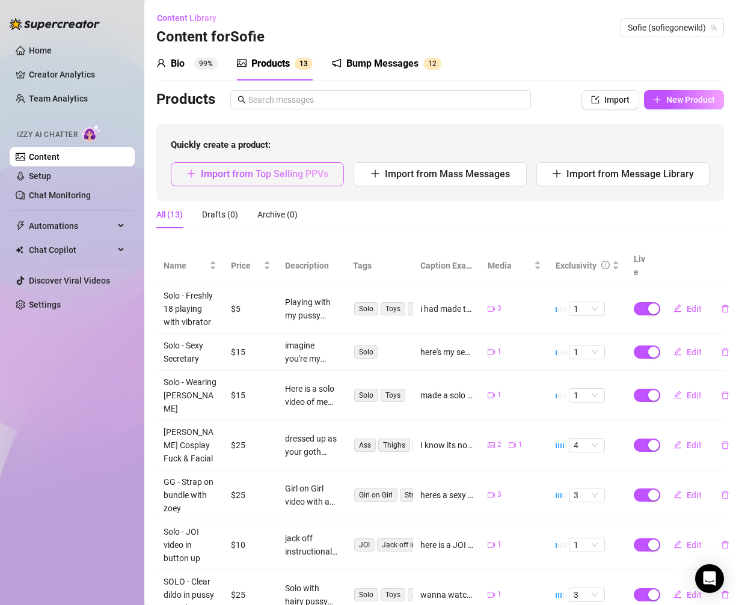
click at [320, 173] on span "Import from Top Selling PPVs" at bounding box center [264, 173] width 127 height 11
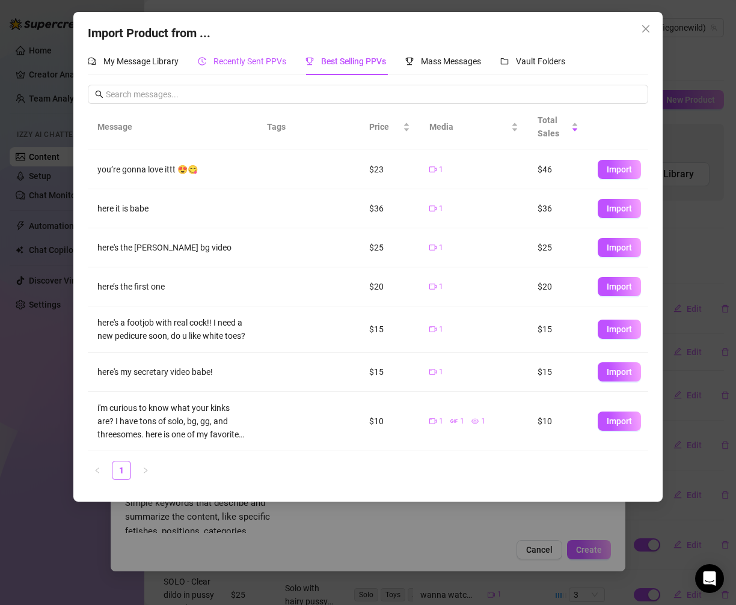
click at [252, 62] on span "Recently Sent PPVs" at bounding box center [249, 61] width 73 height 10
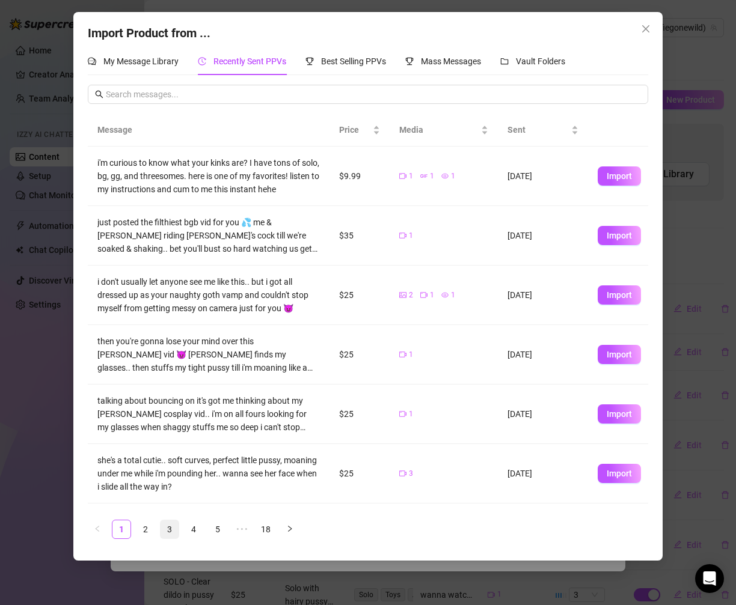
click at [175, 529] on link "3" at bounding box center [169, 529] width 18 height 18
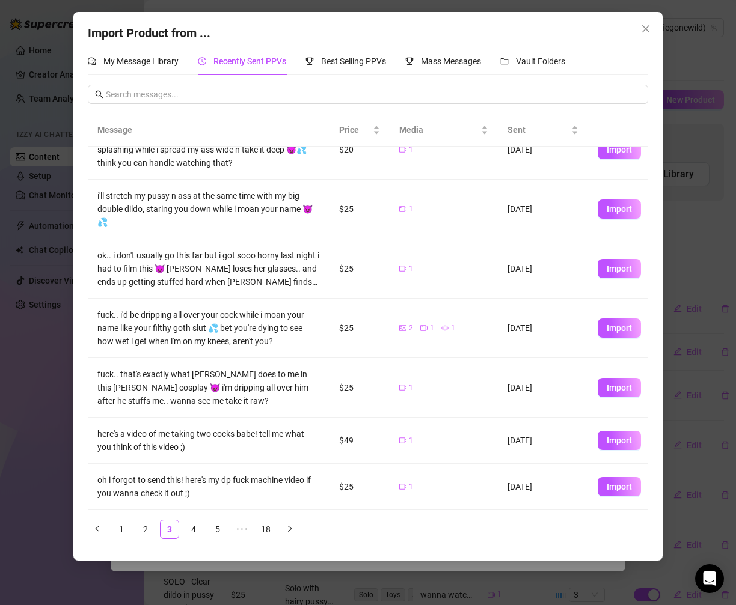
scroll to position [182, 0]
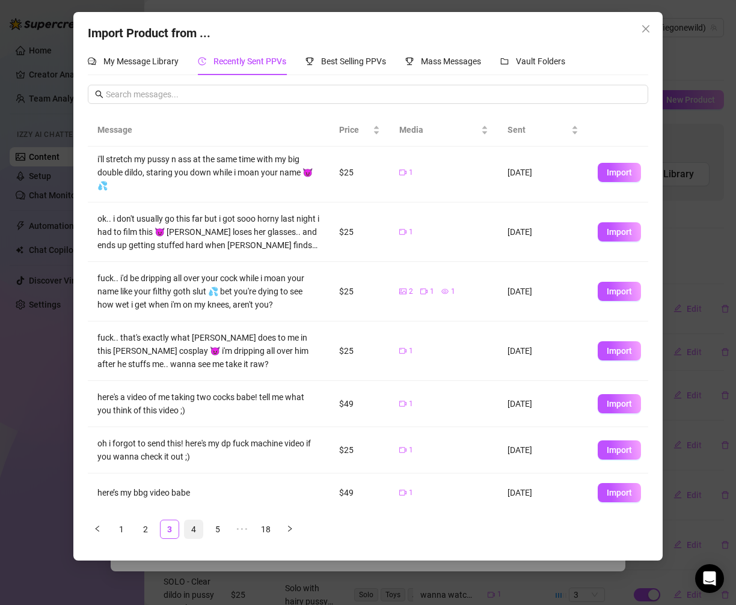
click at [192, 530] on link "4" at bounding box center [193, 529] width 18 height 18
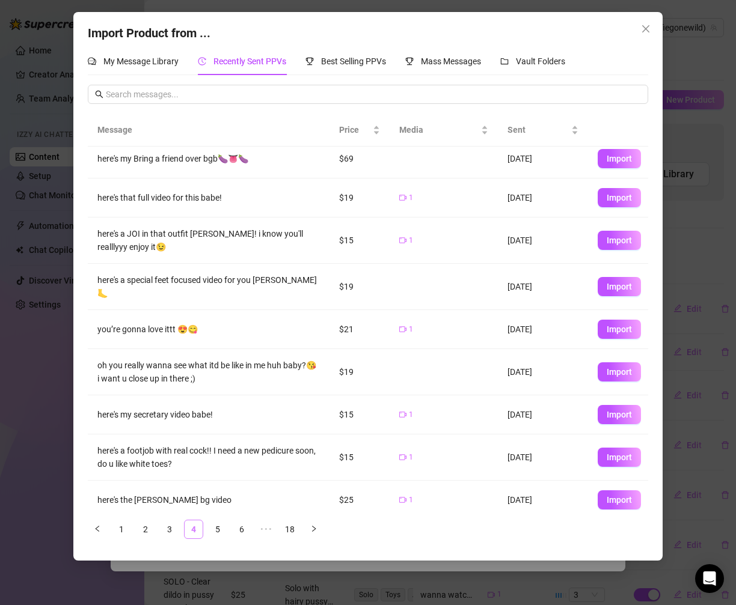
scroll to position [0, 0]
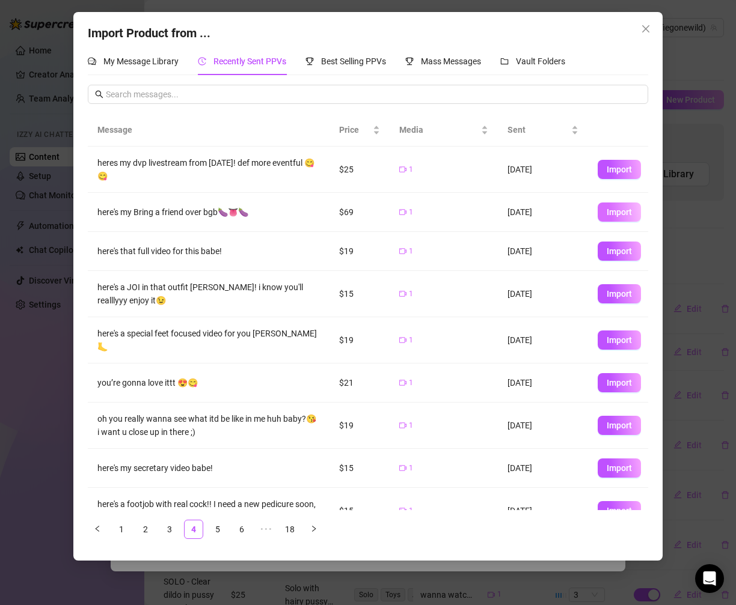
click at [615, 213] on span "Import" at bounding box center [618, 212] width 25 height 10
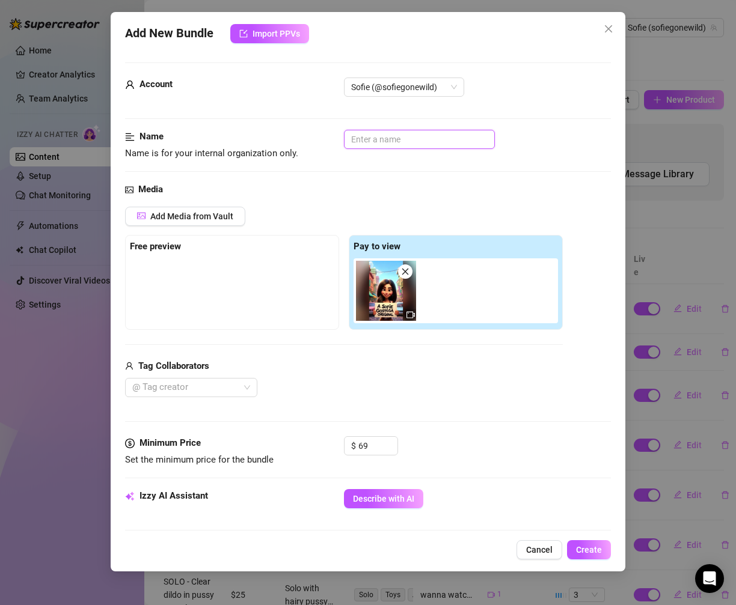
click at [367, 148] on div at bounding box center [477, 139] width 267 height 19
click at [239, 379] on div at bounding box center [184, 387] width 115 height 17
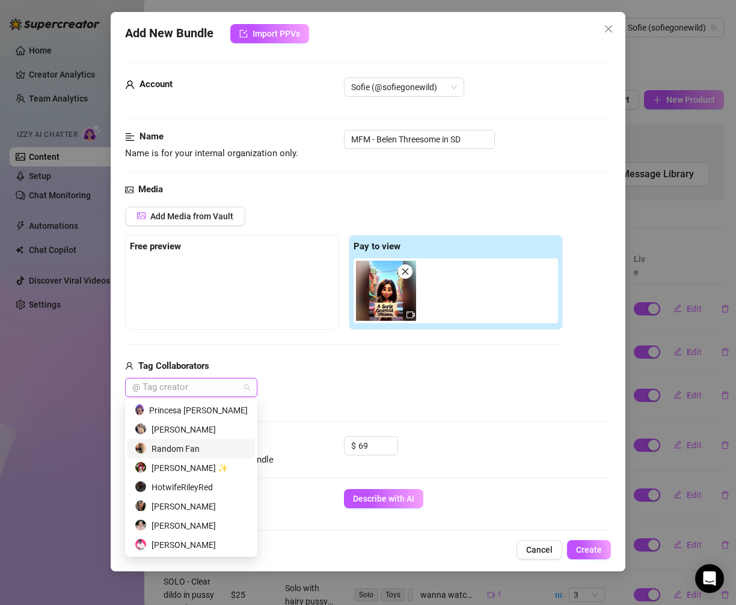
click at [231, 447] on div "Random Fan" at bounding box center [191, 448] width 113 height 13
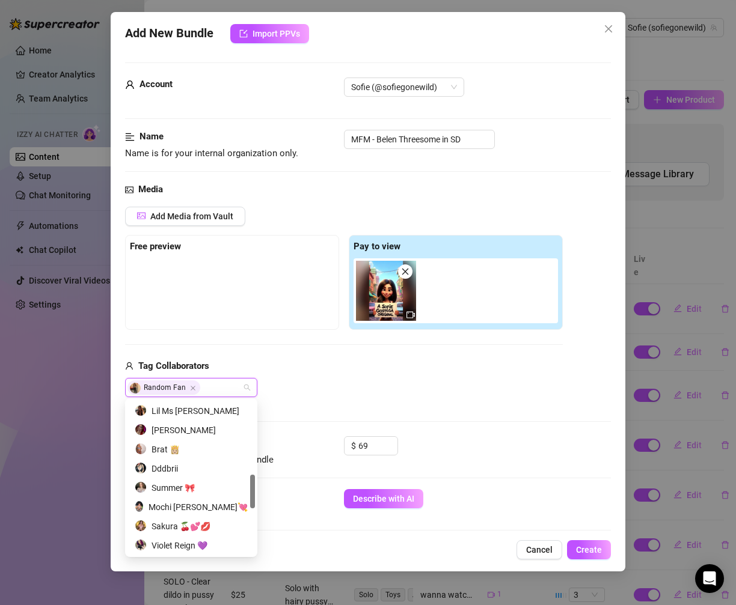
scroll to position [538, 0]
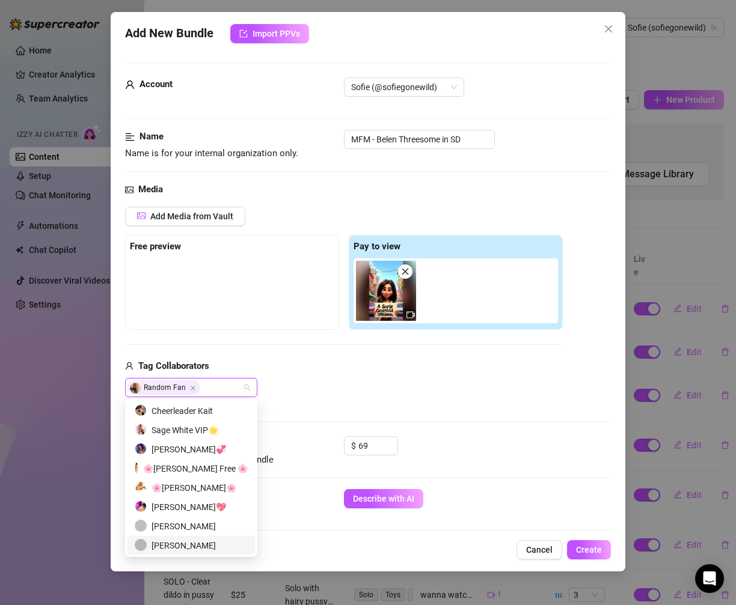
click at [190, 546] on div "[PERSON_NAME]" at bounding box center [191, 545] width 113 height 13
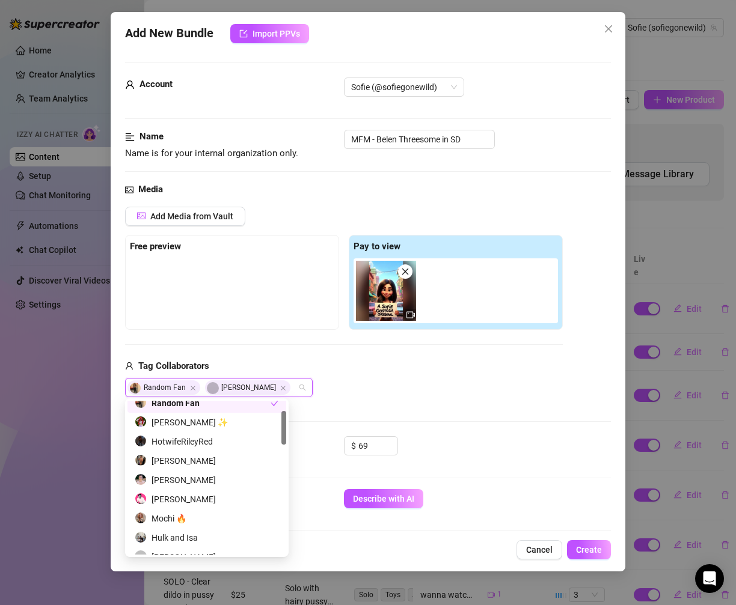
scroll to position [61, 0]
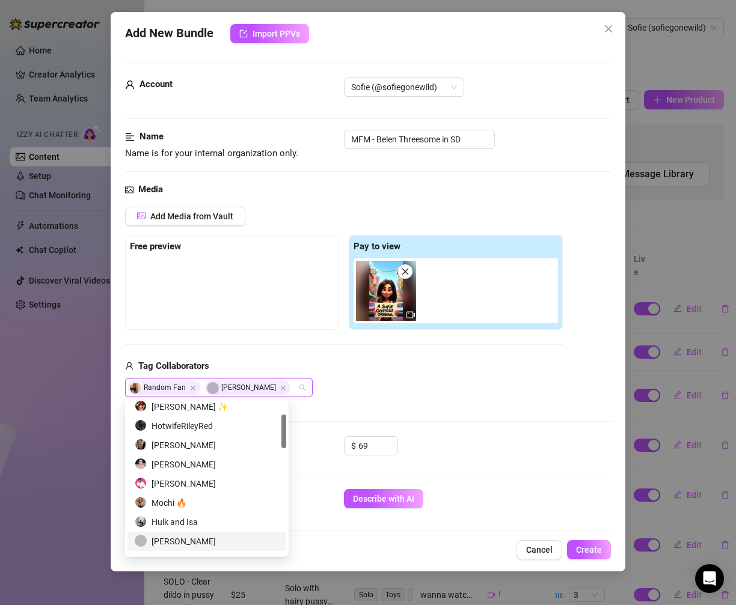
click at [197, 537] on div "[PERSON_NAME]" at bounding box center [207, 541] width 144 height 13
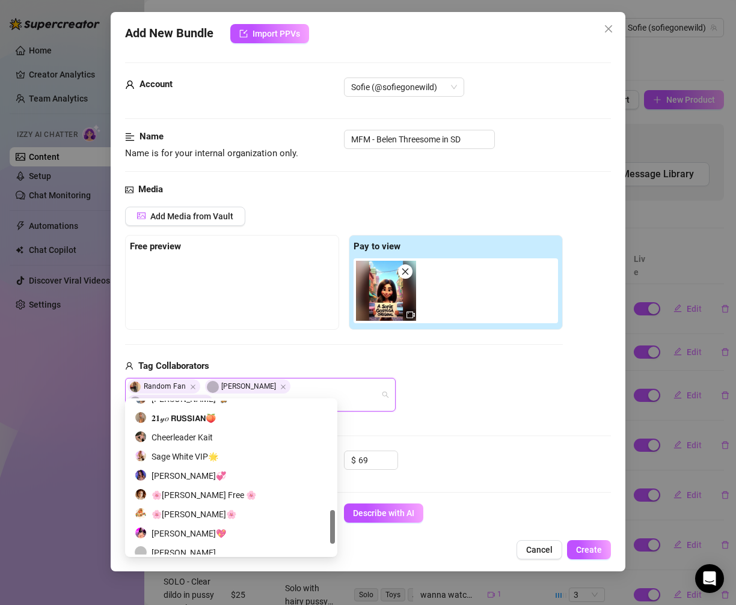
scroll to position [538, 0]
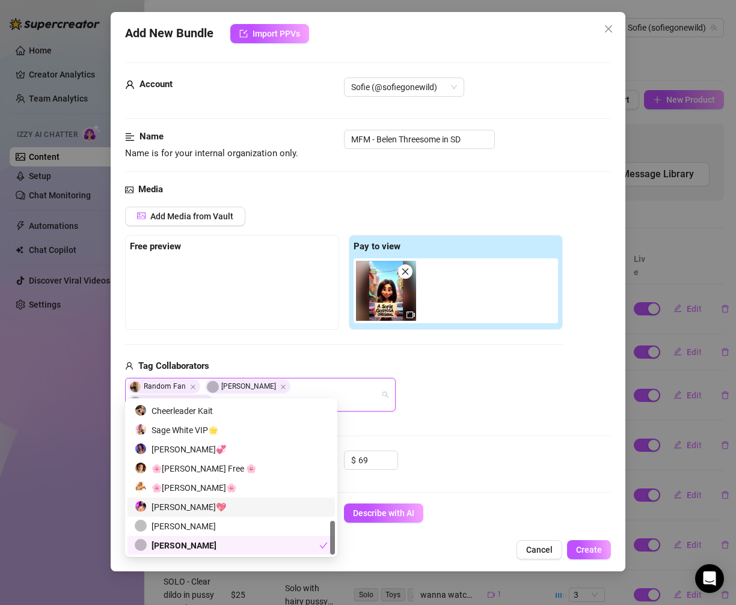
click at [204, 504] on div "[PERSON_NAME]💖" at bounding box center [231, 507] width 193 height 13
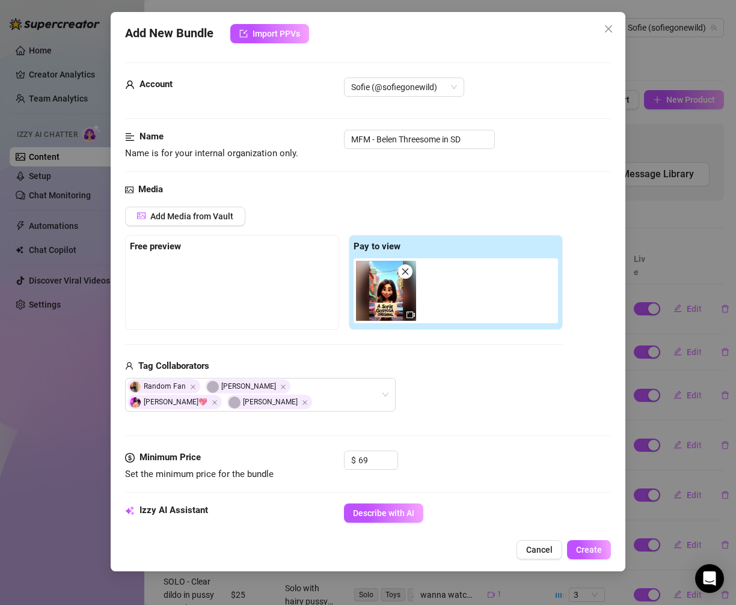
click at [228, 315] on div at bounding box center [232, 288] width 204 height 60
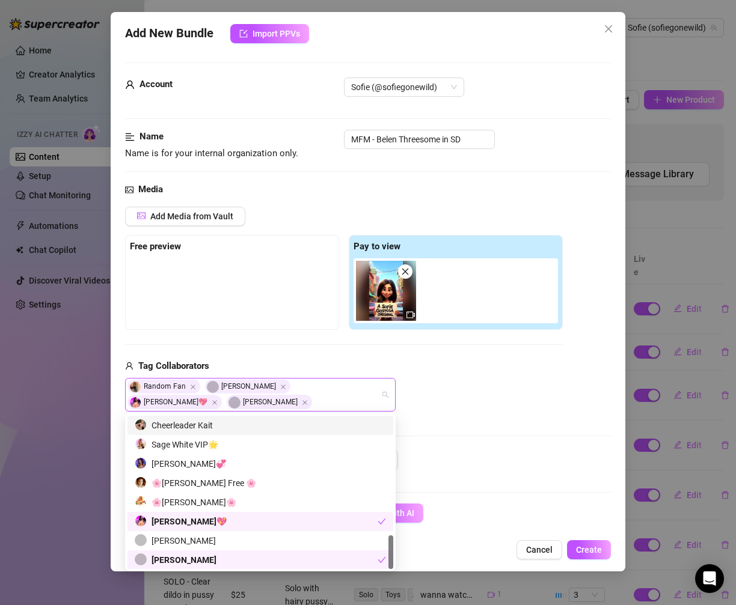
click at [206, 396] on div "Random Fan [PERSON_NAME]💖 [PERSON_NAME]" at bounding box center [253, 394] width 253 height 31
click at [302, 404] on icon "Close" at bounding box center [305, 403] width 6 height 6
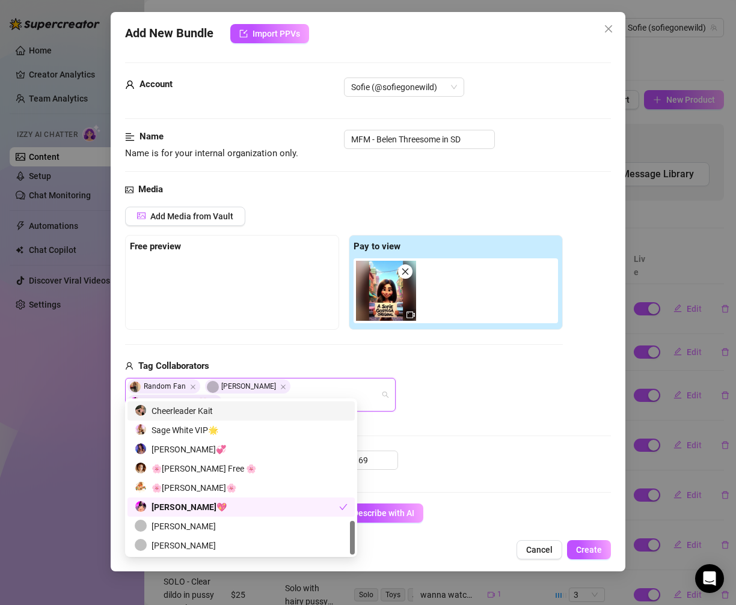
click at [255, 284] on div at bounding box center [232, 288] width 204 height 60
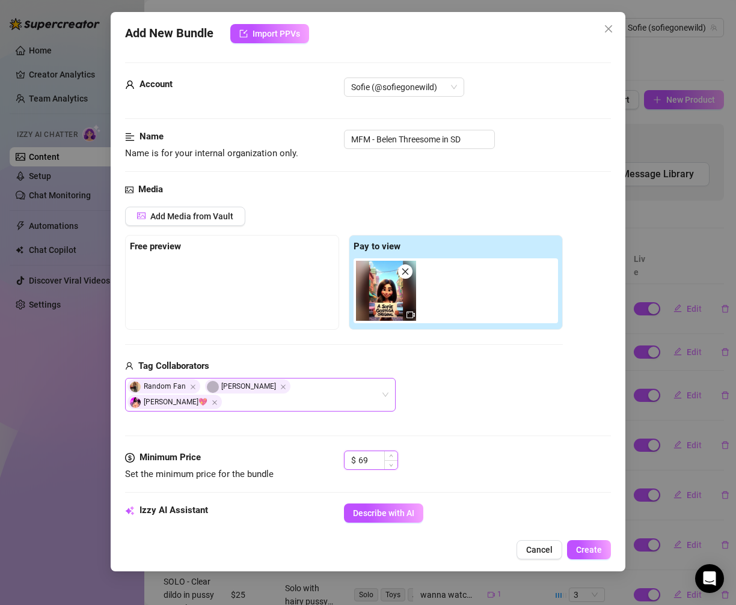
click at [366, 451] on input "69" at bounding box center [377, 460] width 39 height 18
click at [512, 433] on div "Media Add Media from Vault Free preview Pay to view Tag Collaborators Random Fa…" at bounding box center [368, 317] width 486 height 268
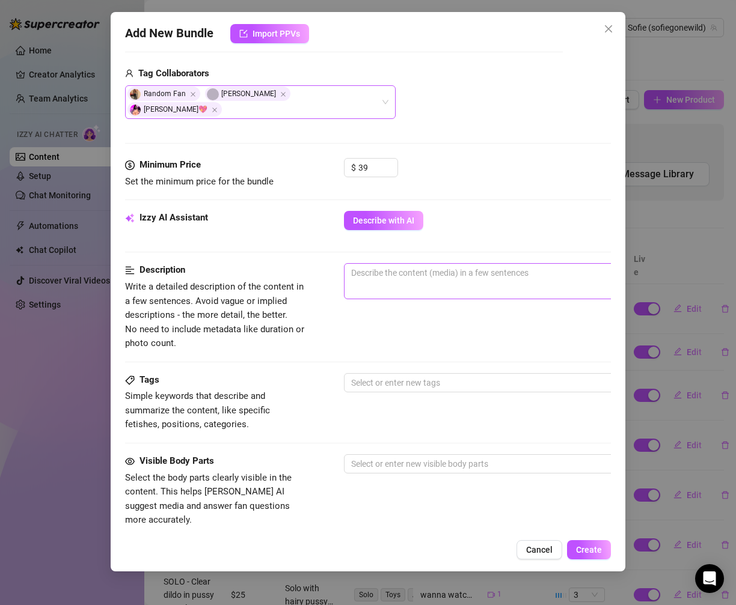
scroll to position [300, 0]
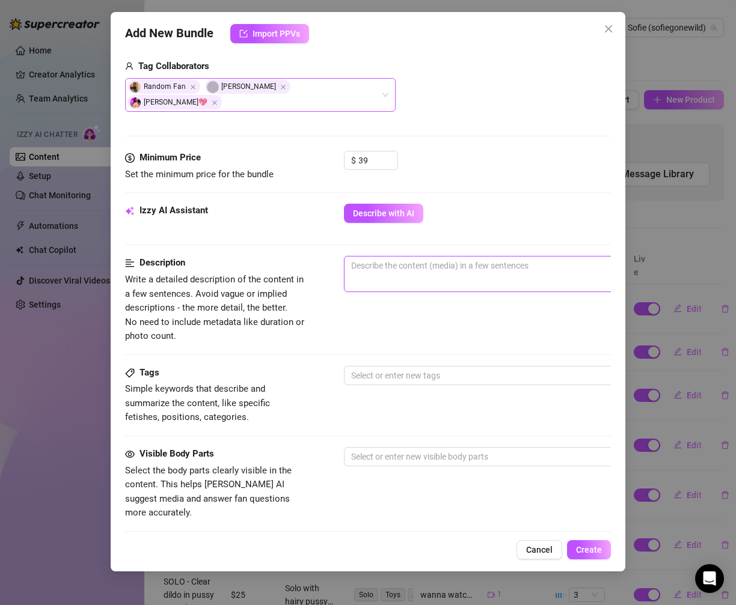
click at [430, 257] on textarea at bounding box center [553, 266] width 419 height 18
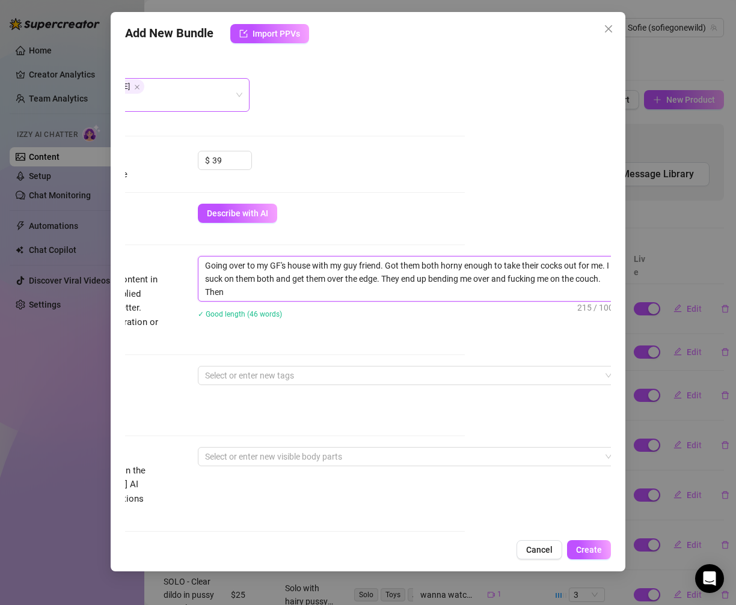
scroll to position [0, 0]
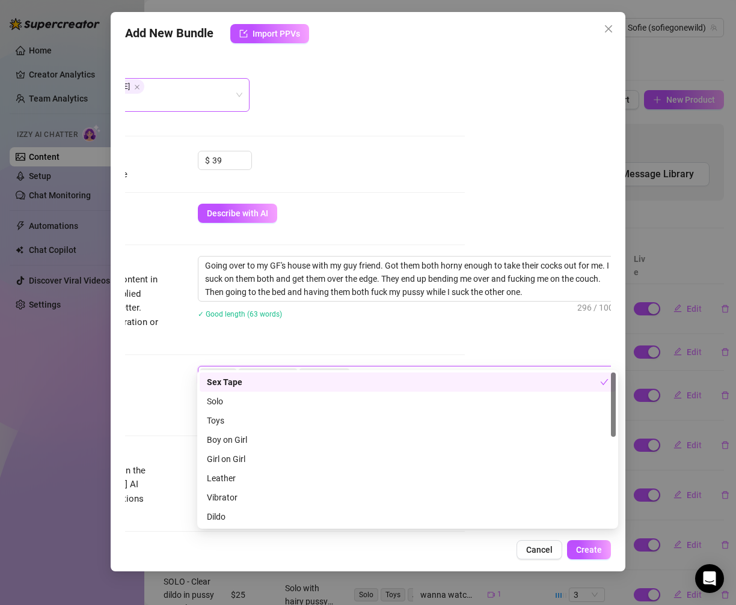
click at [298, 321] on div "Description Write a detailed description of the content in a few sentences. Avo…" at bounding box center [222, 299] width 486 height 87
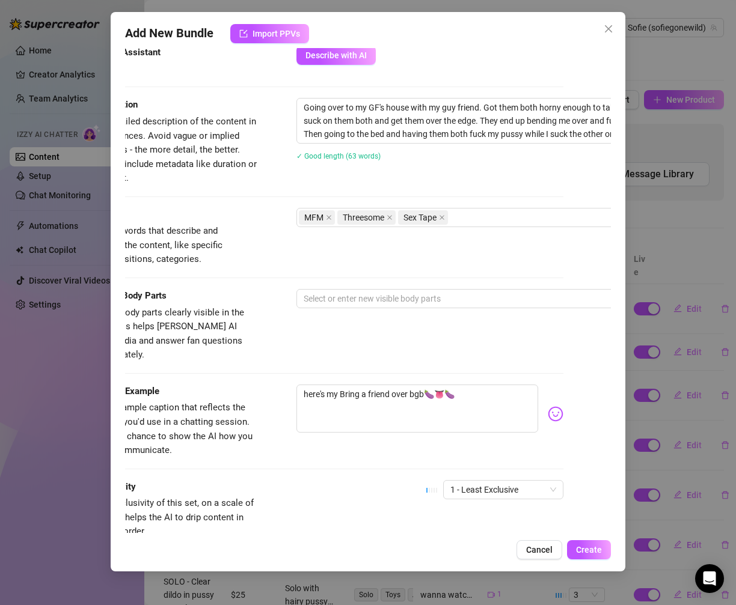
scroll to position [458, 44]
click at [334, 290] on div at bounding box center [503, 298] width 403 height 17
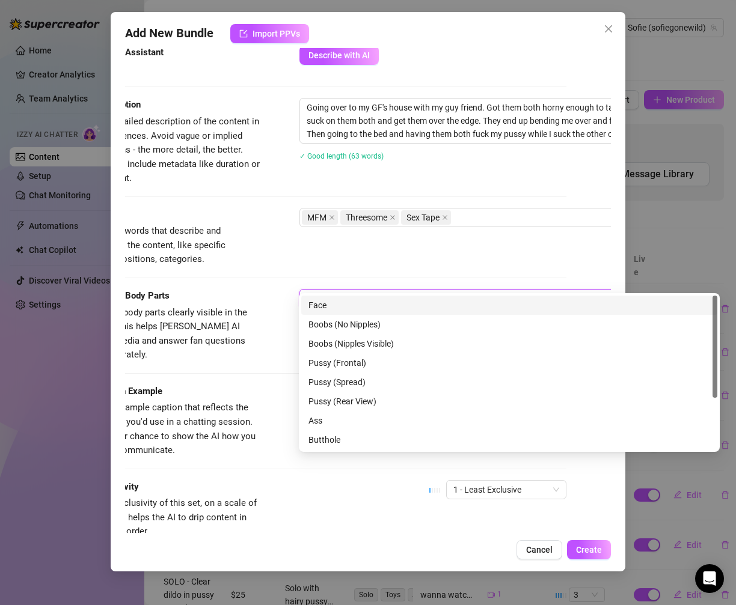
click at [335, 306] on div "Face" at bounding box center [508, 305] width 401 height 13
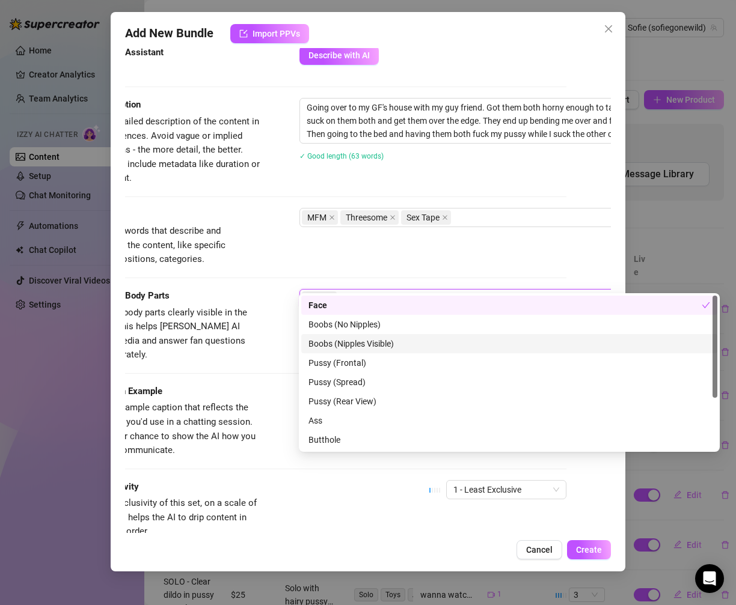
click at [338, 349] on div "Boobs (Nipples Visible)" at bounding box center [508, 343] width 401 height 13
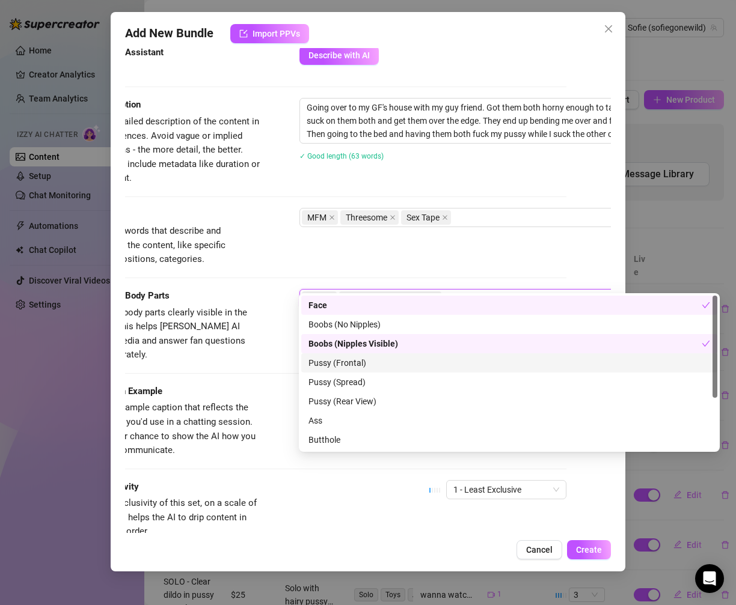
click at [338, 367] on div "Pussy (Frontal)" at bounding box center [508, 362] width 401 height 13
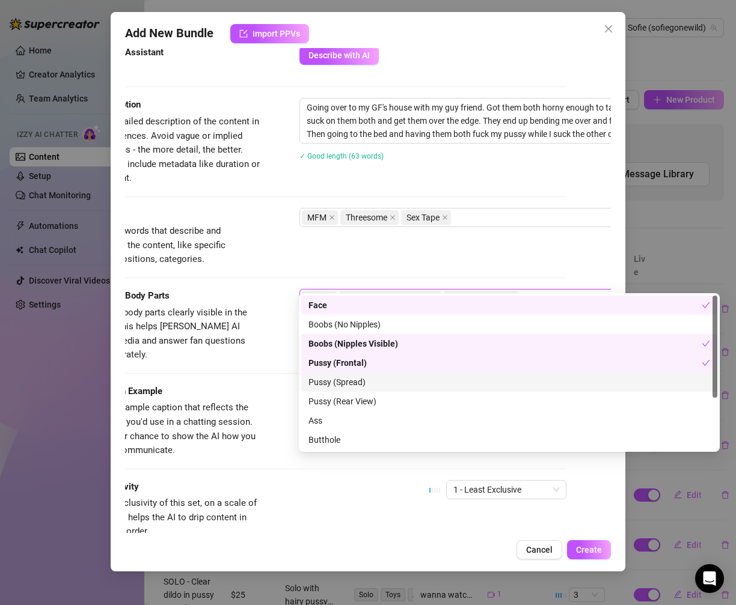
click at [339, 379] on div "Pussy (Spread)" at bounding box center [508, 382] width 401 height 13
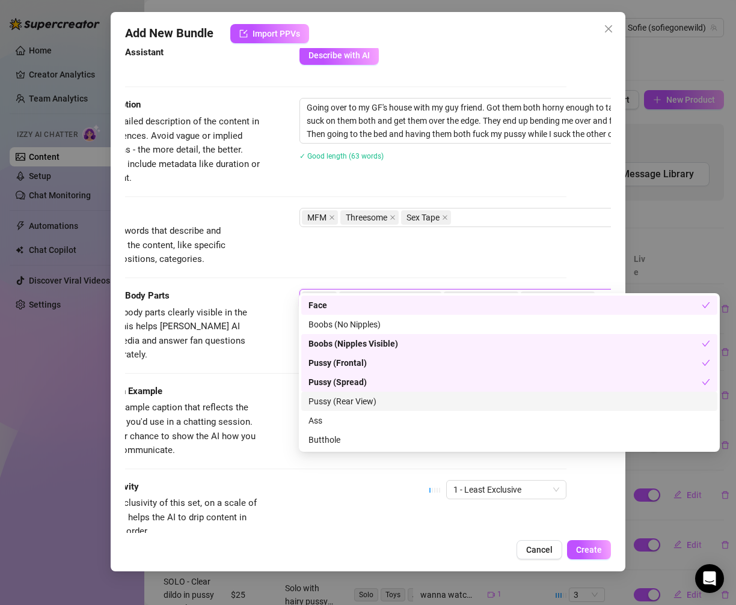
click at [339, 399] on div "Pussy (Rear View)" at bounding box center [508, 401] width 401 height 13
click at [339, 399] on div "Pussy (Rear View)" at bounding box center [504, 401] width 393 height 13
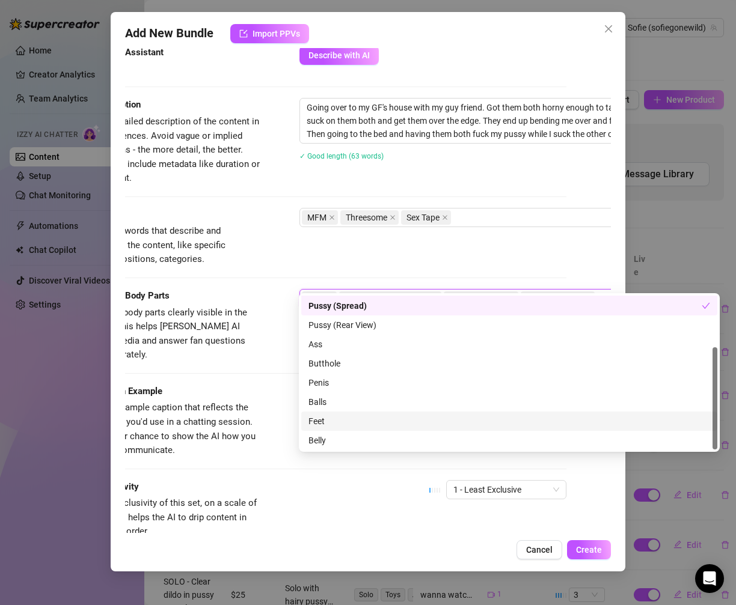
click at [248, 421] on span "Provide a sample caption that reflects the exact style you'd use in a chatting …" at bounding box center [171, 429] width 180 height 56
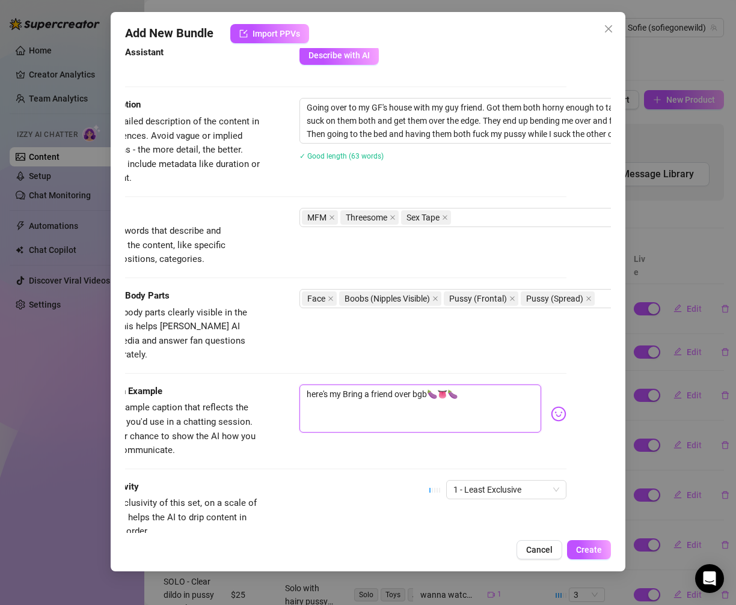
click at [379, 385] on textarea "here's my Bring a friend over bgb🍆👅🍆" at bounding box center [420, 409] width 242 height 48
drag, startPoint x: 370, startPoint y: 394, endPoint x: 314, endPoint y: 343, distance: 76.1
click at [312, 343] on form "Account Sofie (@sofiegonewild) Name Name is for your internal organization only…" at bounding box center [324, 117] width 486 height 1024
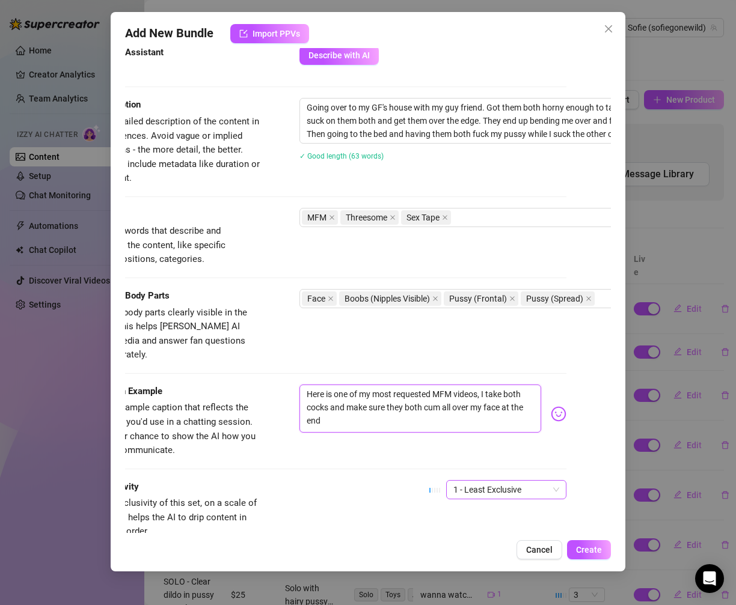
click at [472, 481] on span "1 - Least Exclusive" at bounding box center [506, 490] width 106 height 18
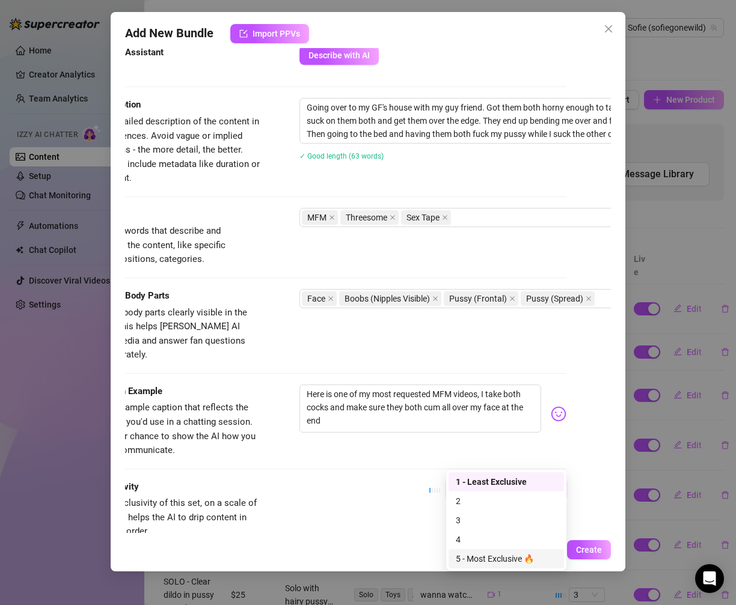
click at [483, 556] on div "5 - Most Exclusive 🔥" at bounding box center [506, 558] width 101 height 13
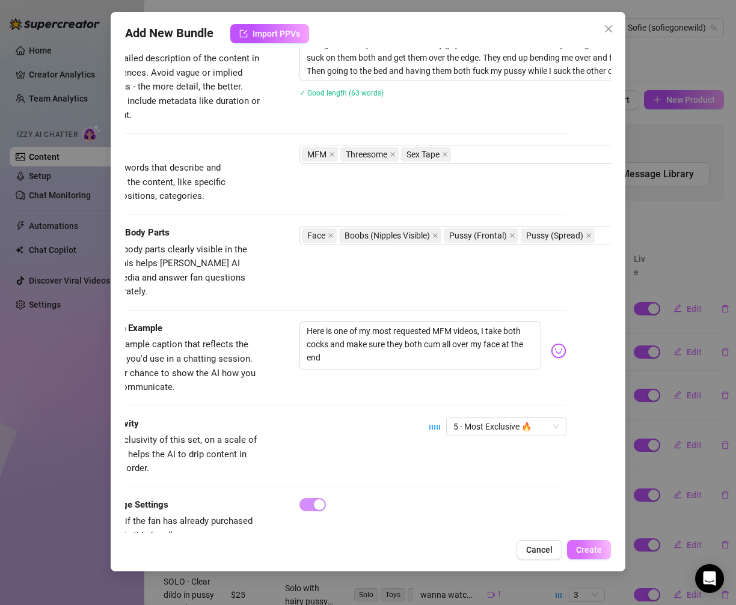
click at [584, 545] on span "Create" at bounding box center [589, 550] width 26 height 10
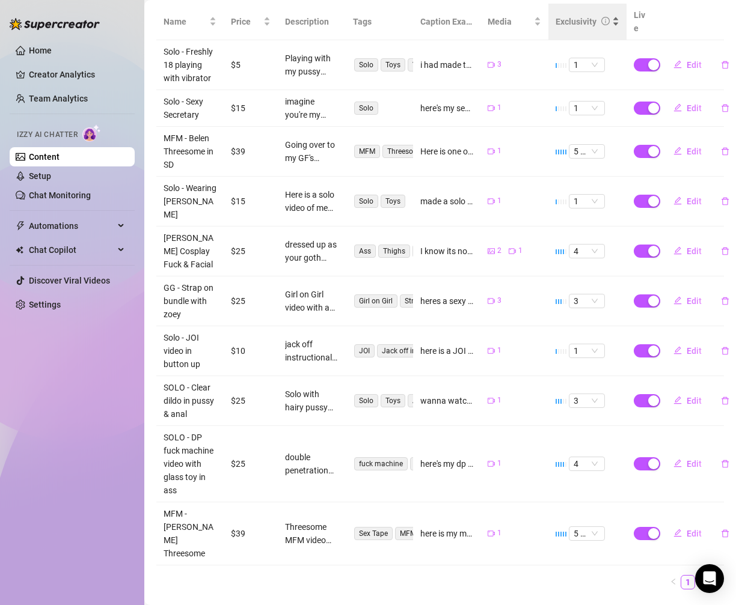
scroll to position [0, 0]
